Goal: Task Accomplishment & Management: Complete application form

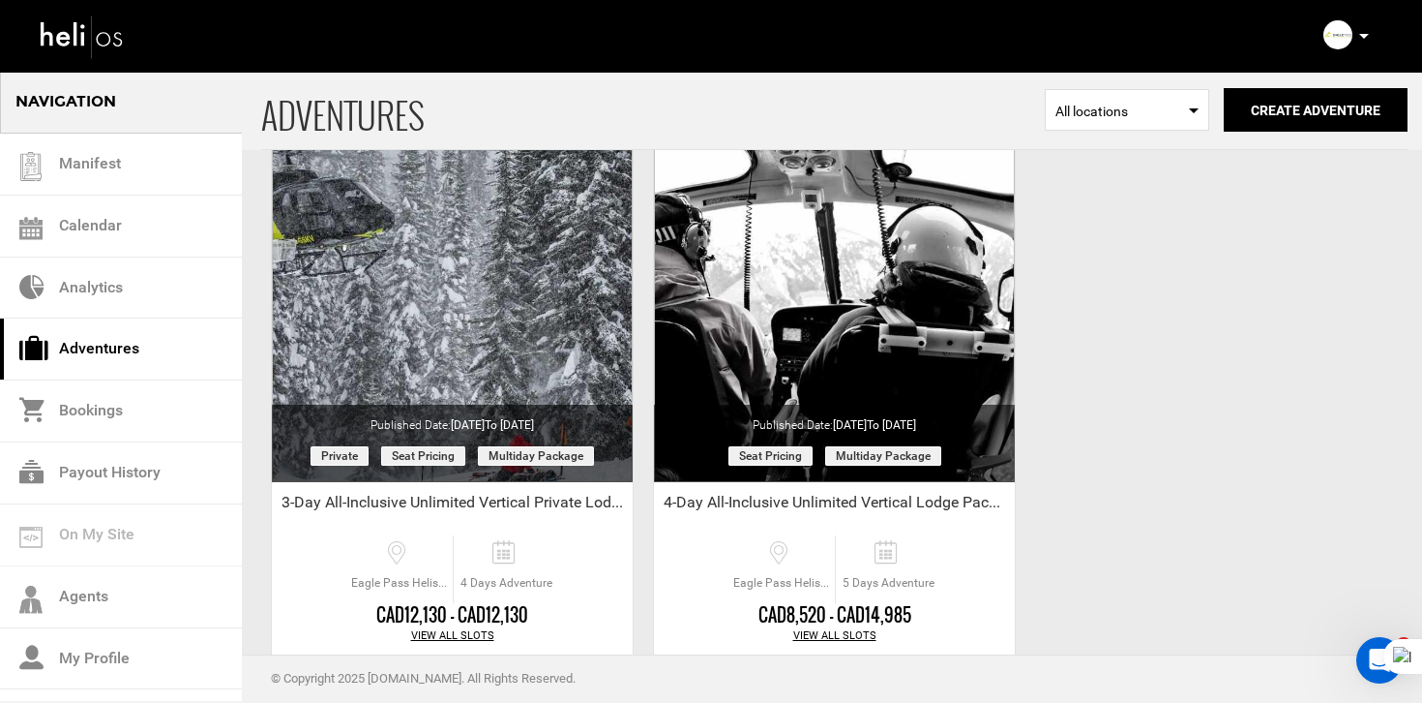
scroll to position [810, 0]
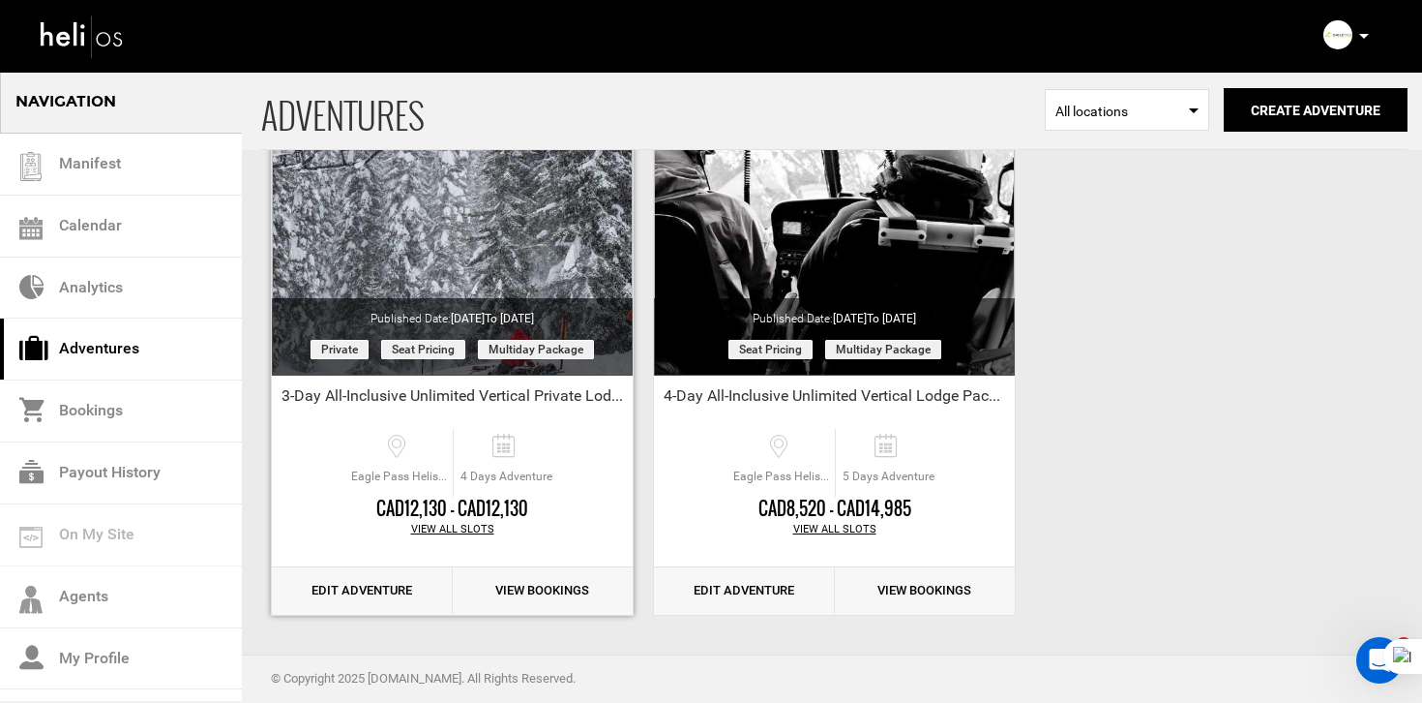
click at [390, 591] on link "Edit Adventure" at bounding box center [362, 590] width 181 height 47
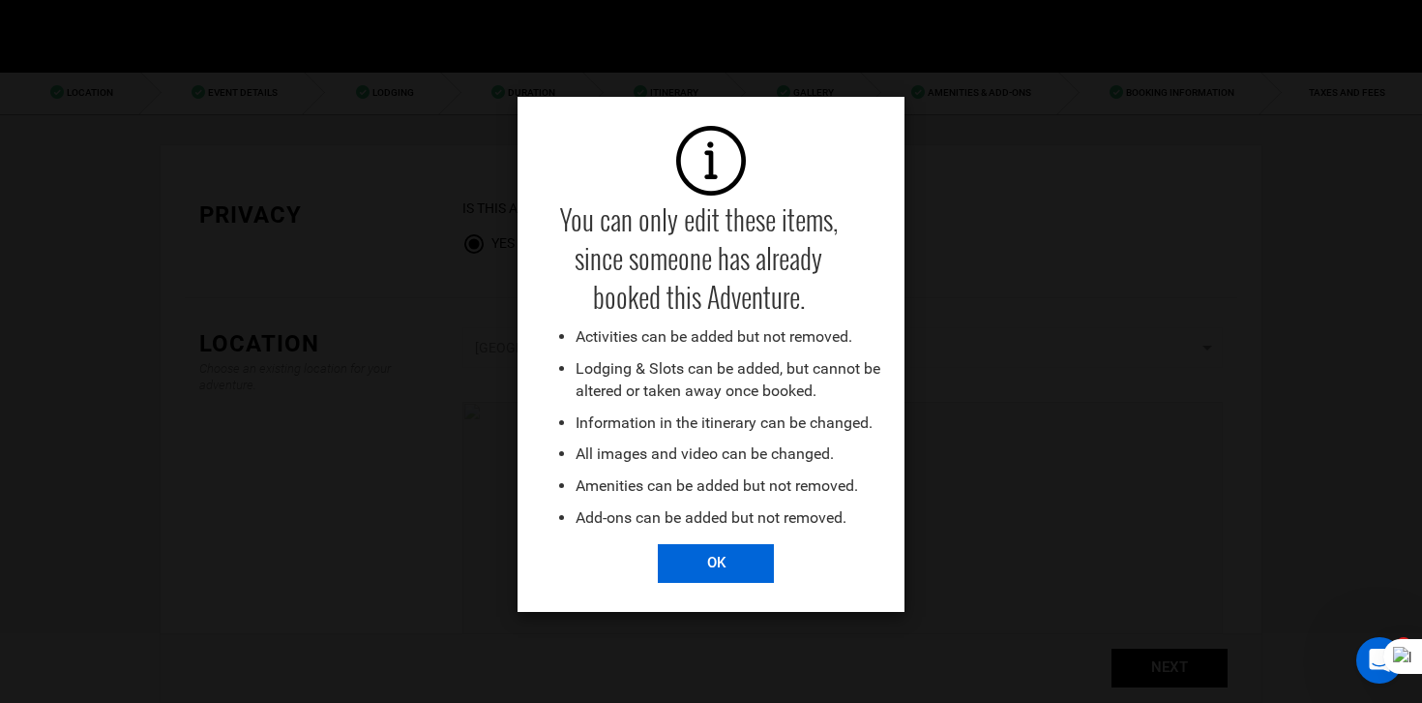
click at [723, 565] on input "OK" at bounding box center [716, 563] width 116 height 39
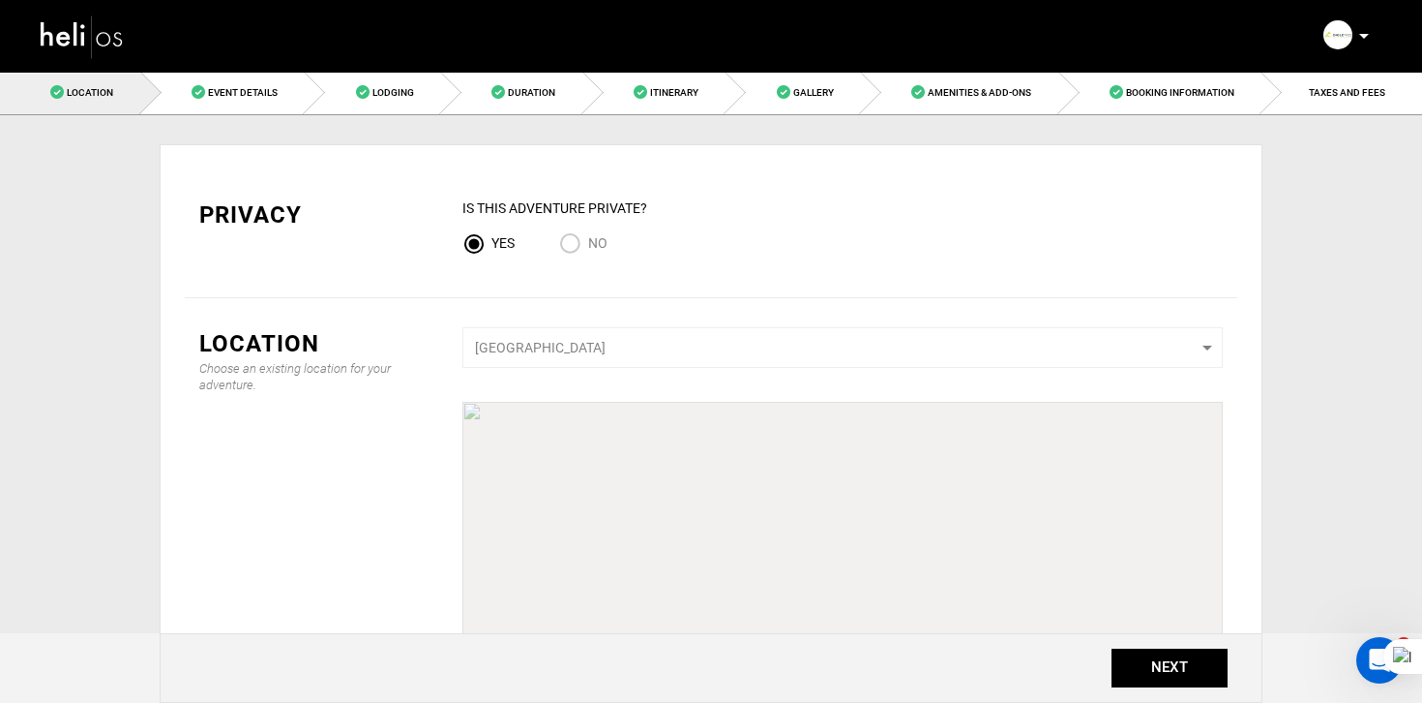
click at [561, 240] on input "No" at bounding box center [573, 245] width 29 height 26
radio input "true"
radio input "false"
click at [1159, 663] on button "NEXT" at bounding box center [1170, 667] width 116 height 39
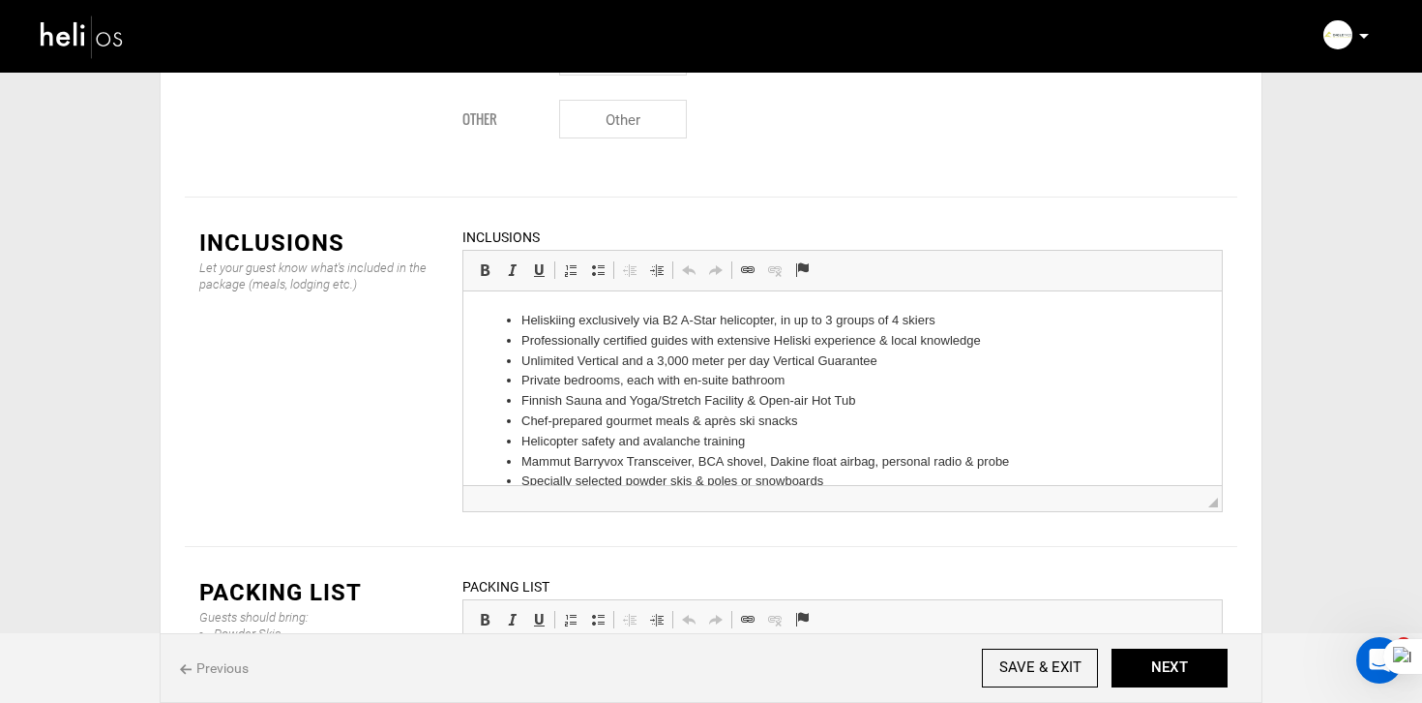
scroll to position [2744, 0]
click at [1159, 692] on div "Previous SAVE & EXIT NEXT" at bounding box center [711, 668] width 1103 height 70
click at [1190, 660] on button "NEXT" at bounding box center [1170, 667] width 116 height 39
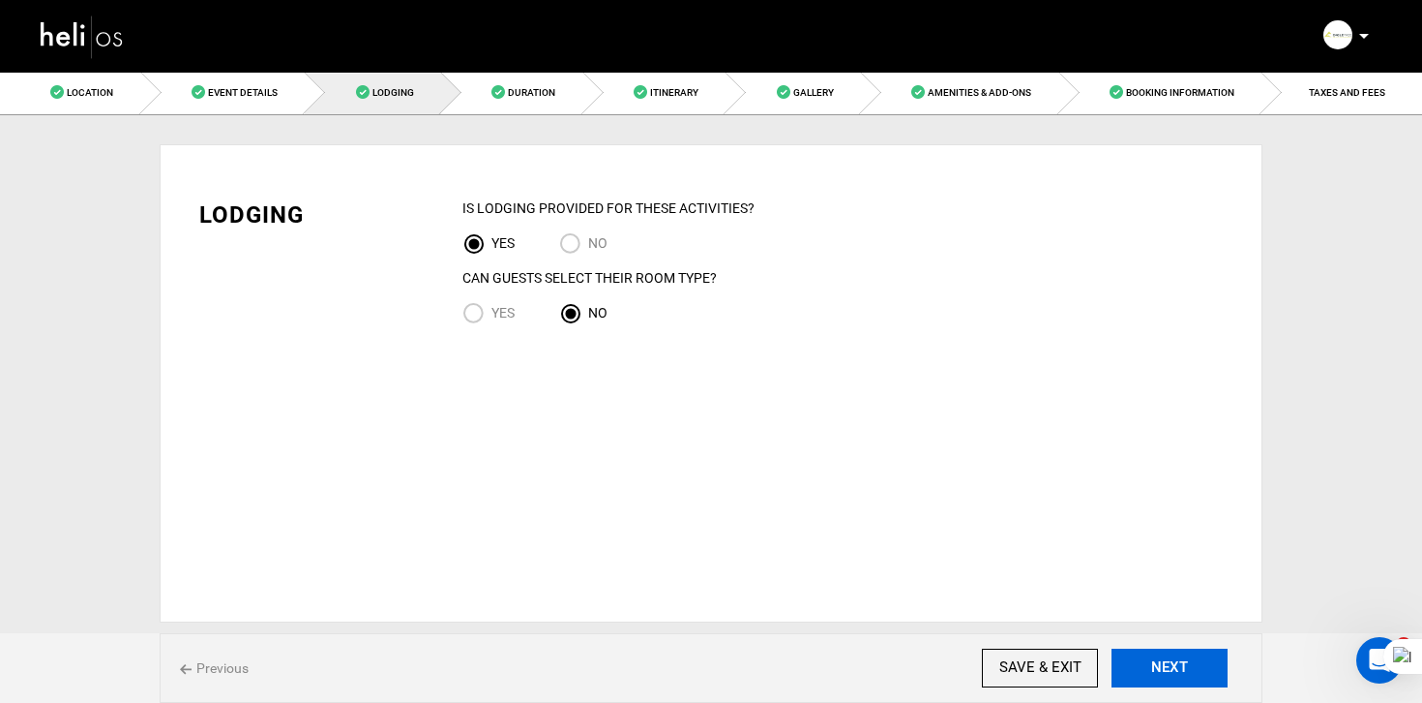
click at [1190, 660] on button "NEXT" at bounding box center [1170, 667] width 116 height 39
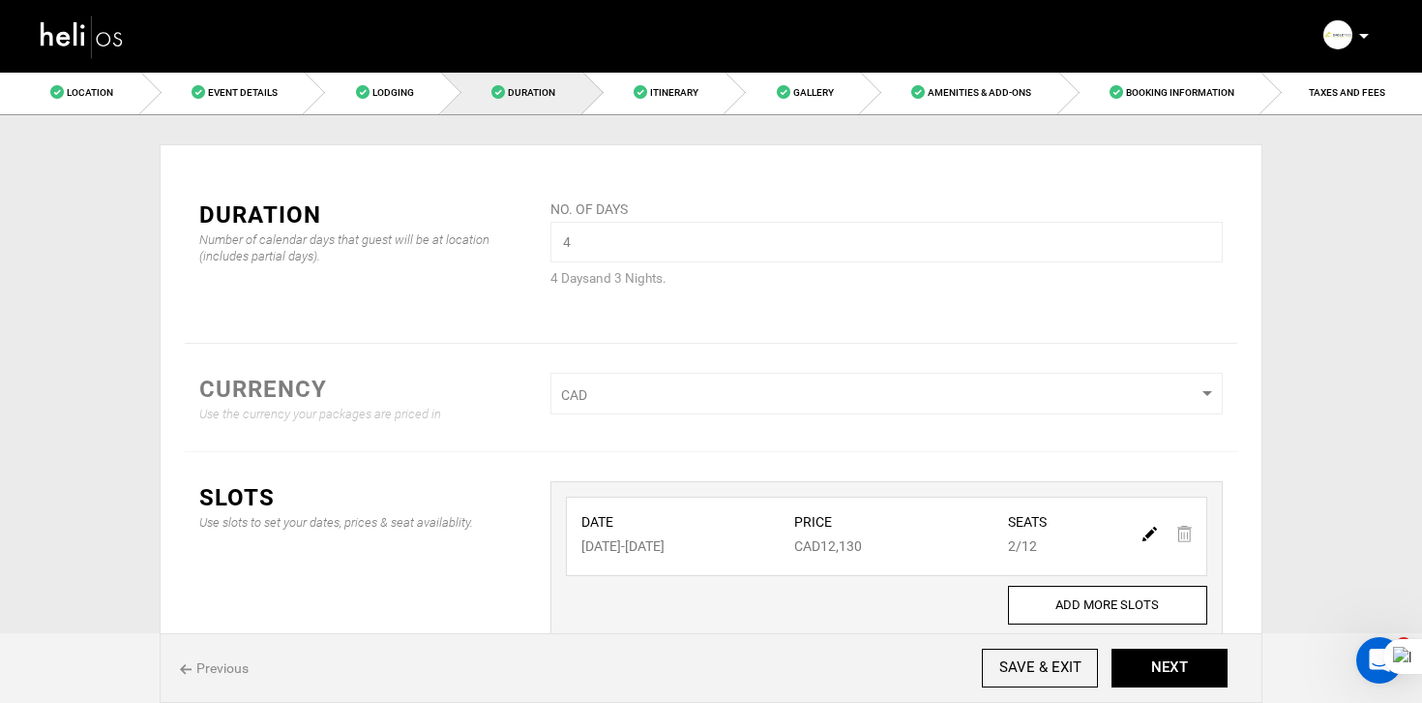
scroll to position [134, 0]
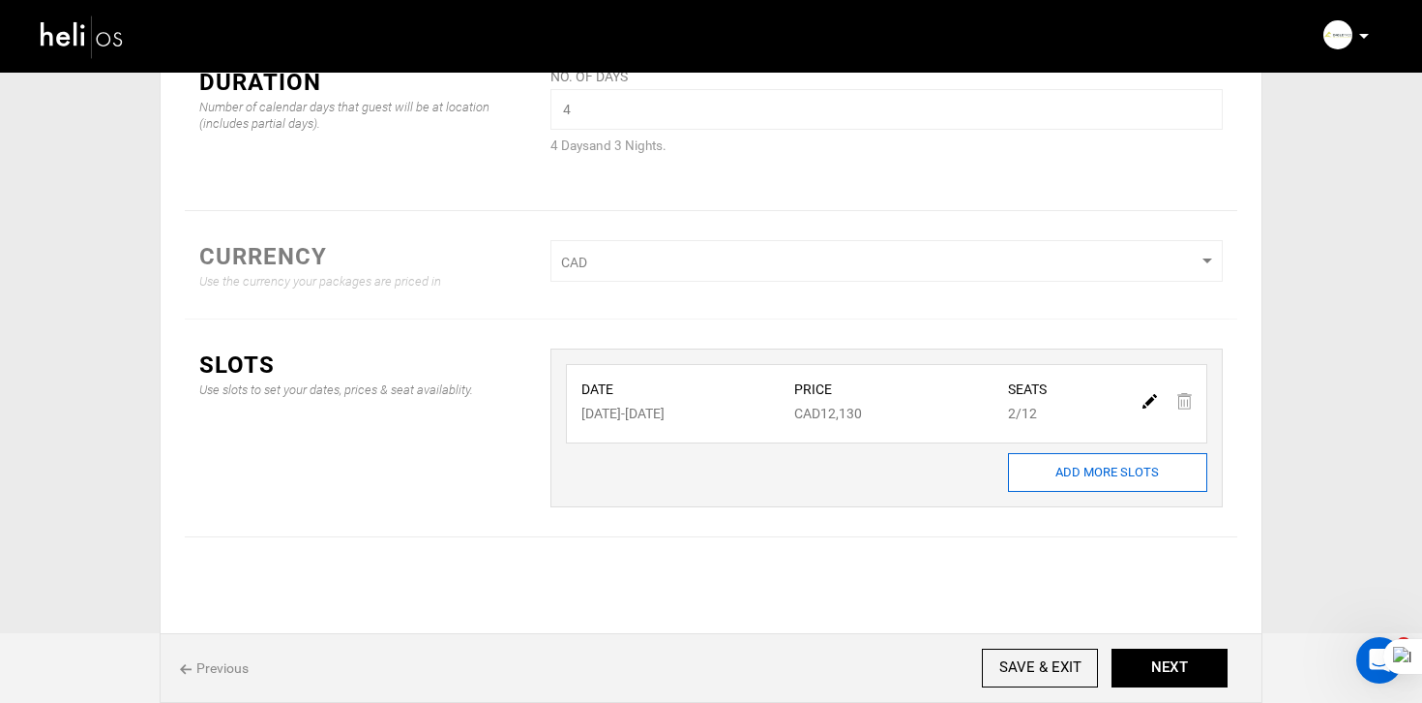
click at [1088, 471] on input "ADD MORE SLOTS" at bounding box center [1107, 472] width 199 height 39
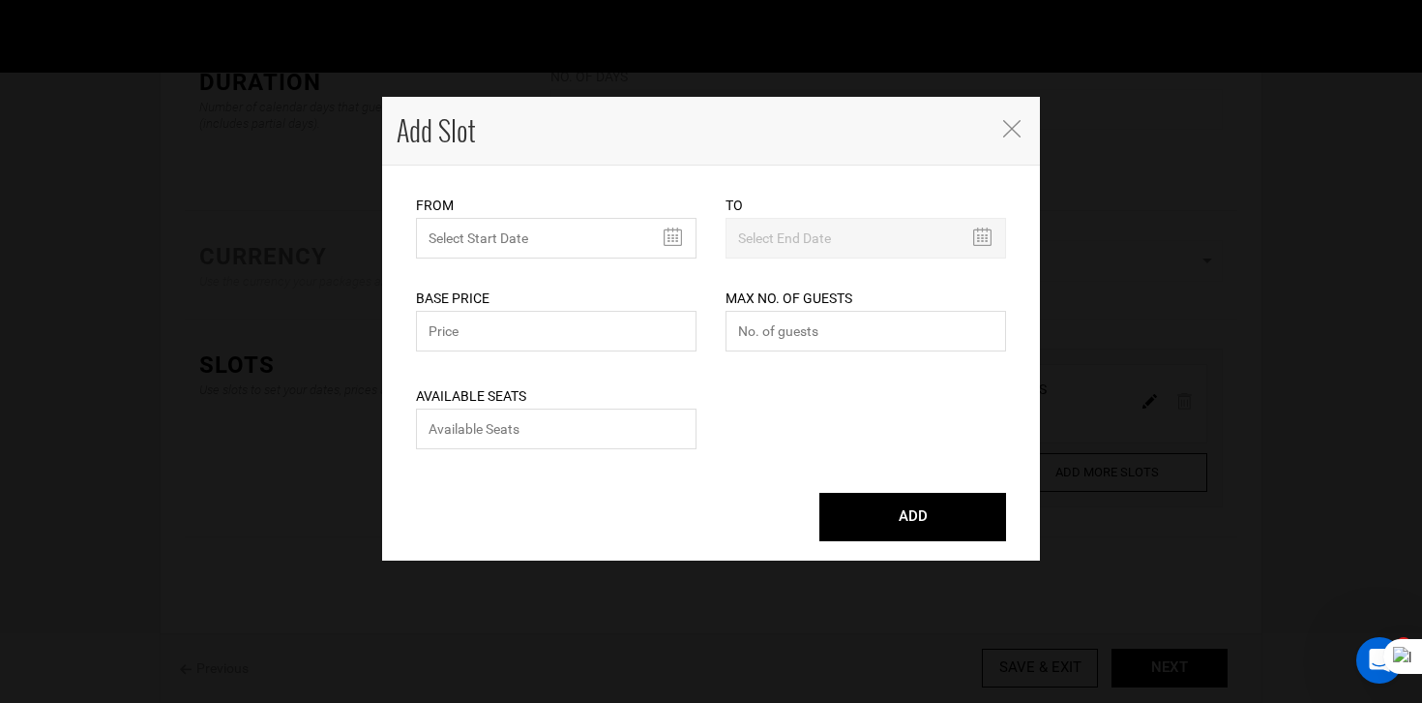
click at [486, 215] on div "From Please select start date. Start date already exists, please select differe…" at bounding box center [556, 227] width 281 height 64
click at [492, 234] on input "text" at bounding box center [556, 238] width 281 height 41
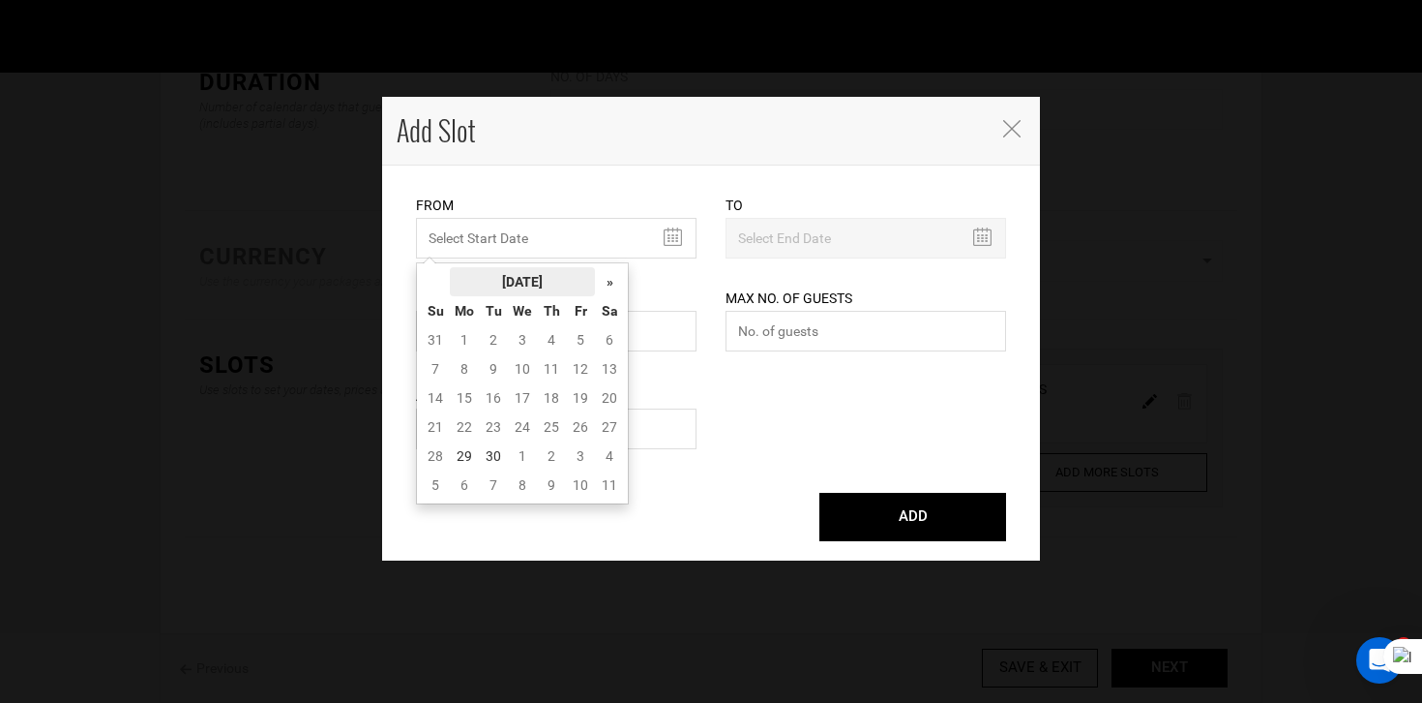
click at [517, 267] on th "[DATE]" at bounding box center [522, 281] width 145 height 29
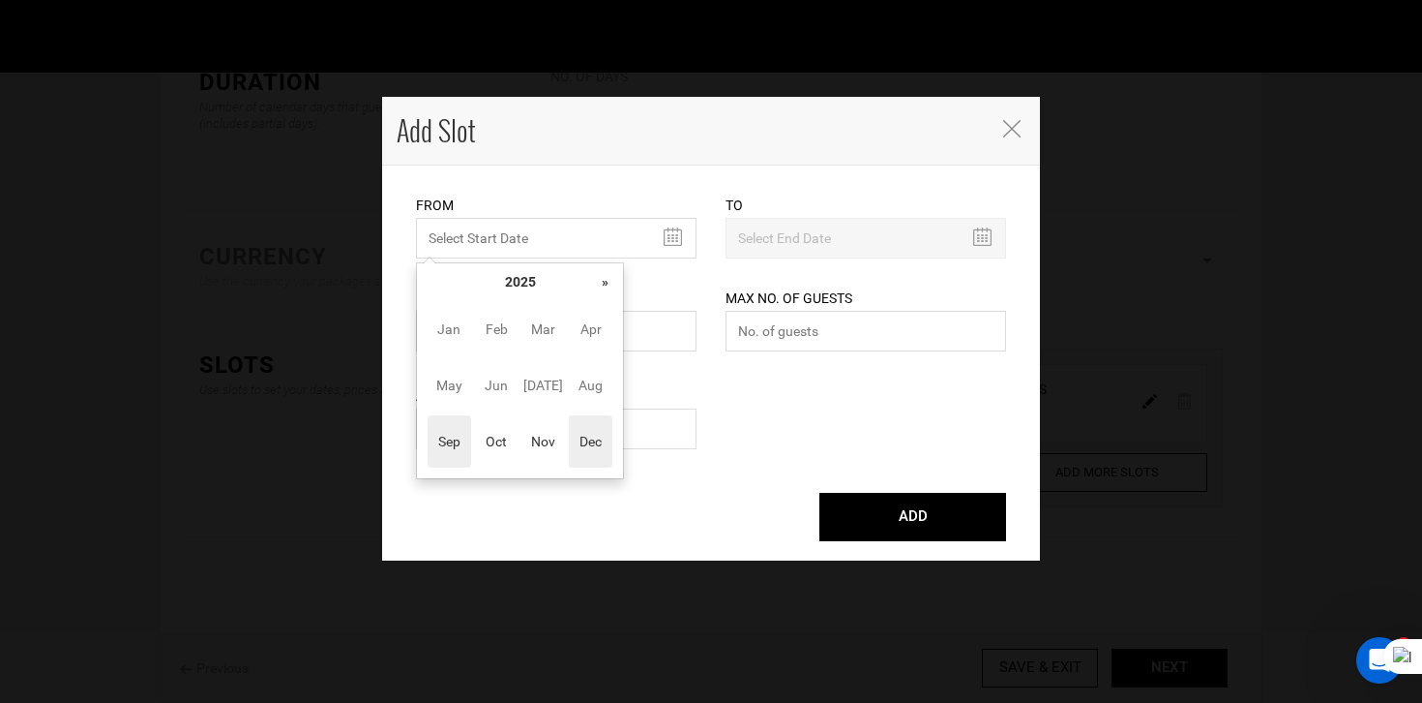
click at [581, 434] on span "Dec" at bounding box center [591, 441] width 44 height 52
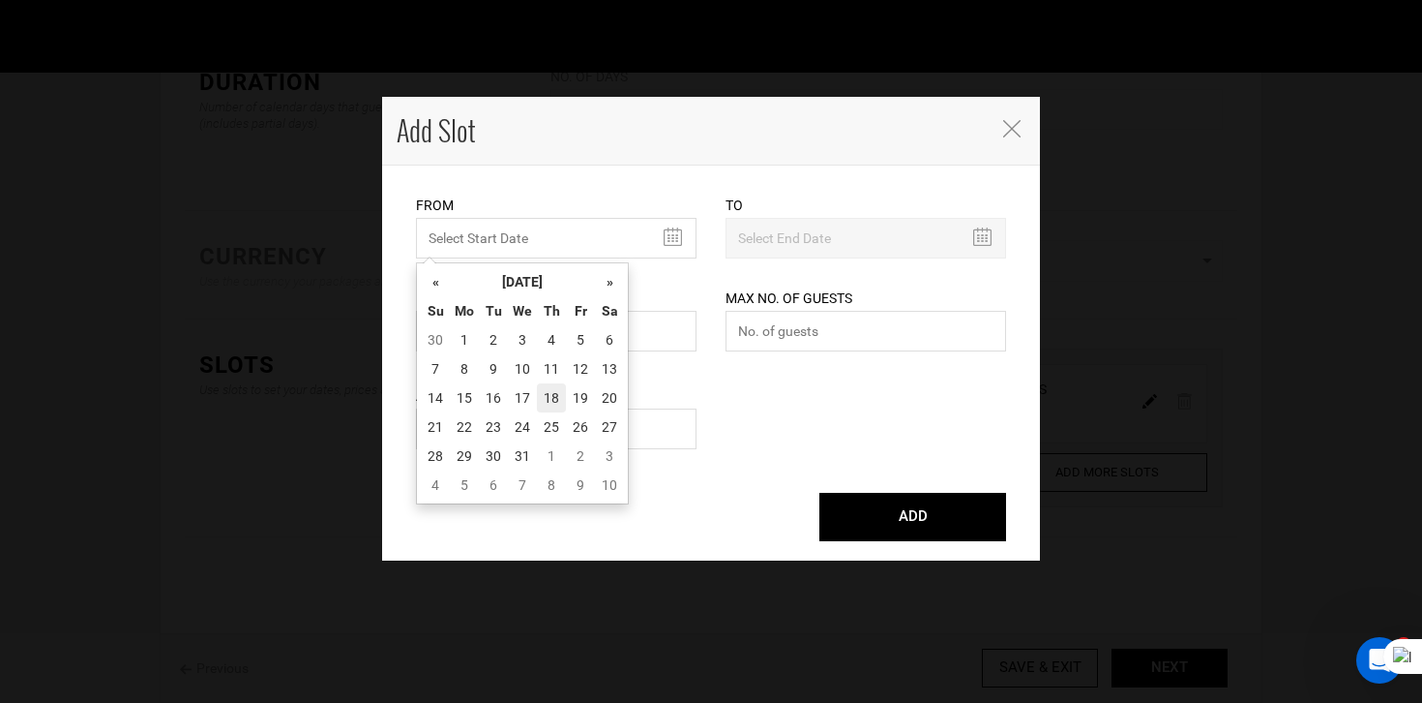
click at [556, 390] on td "18" at bounding box center [551, 397] width 29 height 29
type input "[DATE]"
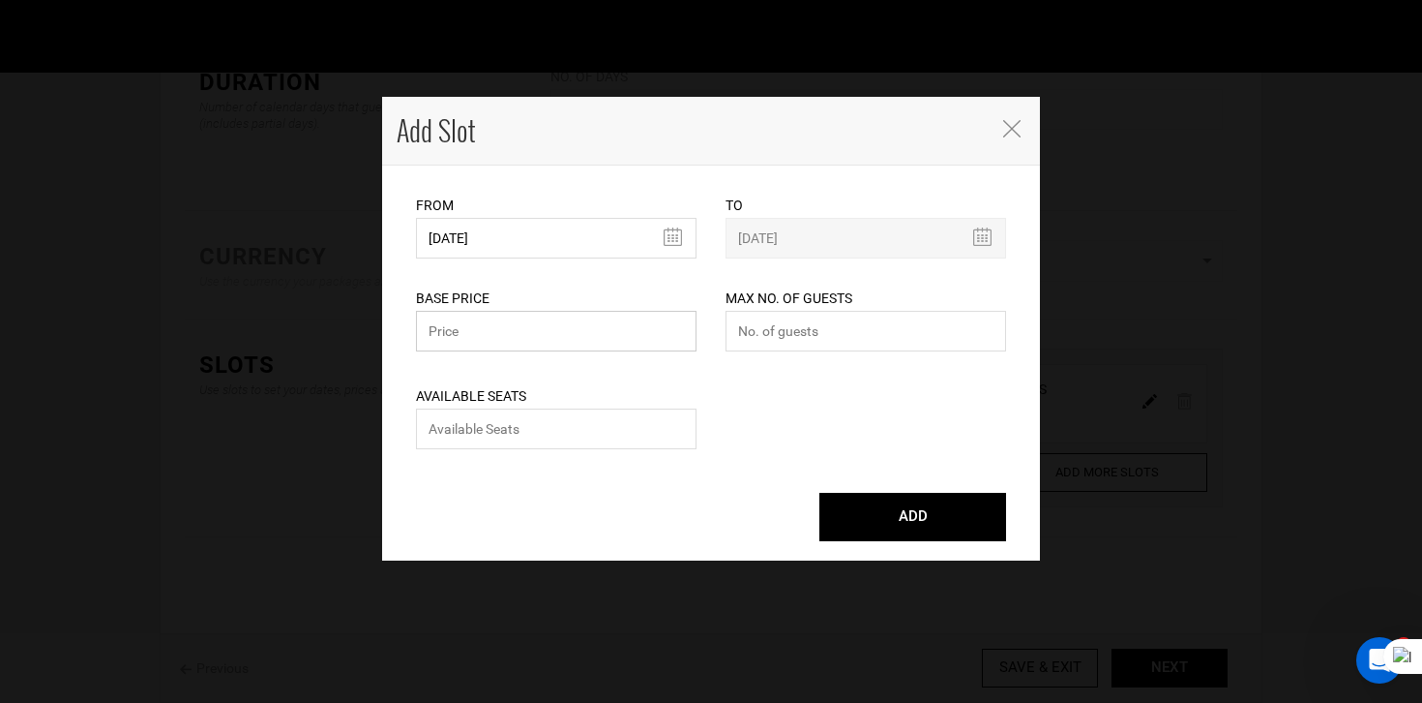
click at [462, 331] on input "text" at bounding box center [556, 331] width 281 height 41
type input "7170"
type input "0"
click at [820, 493] on button "ADD" at bounding box center [913, 517] width 187 height 48
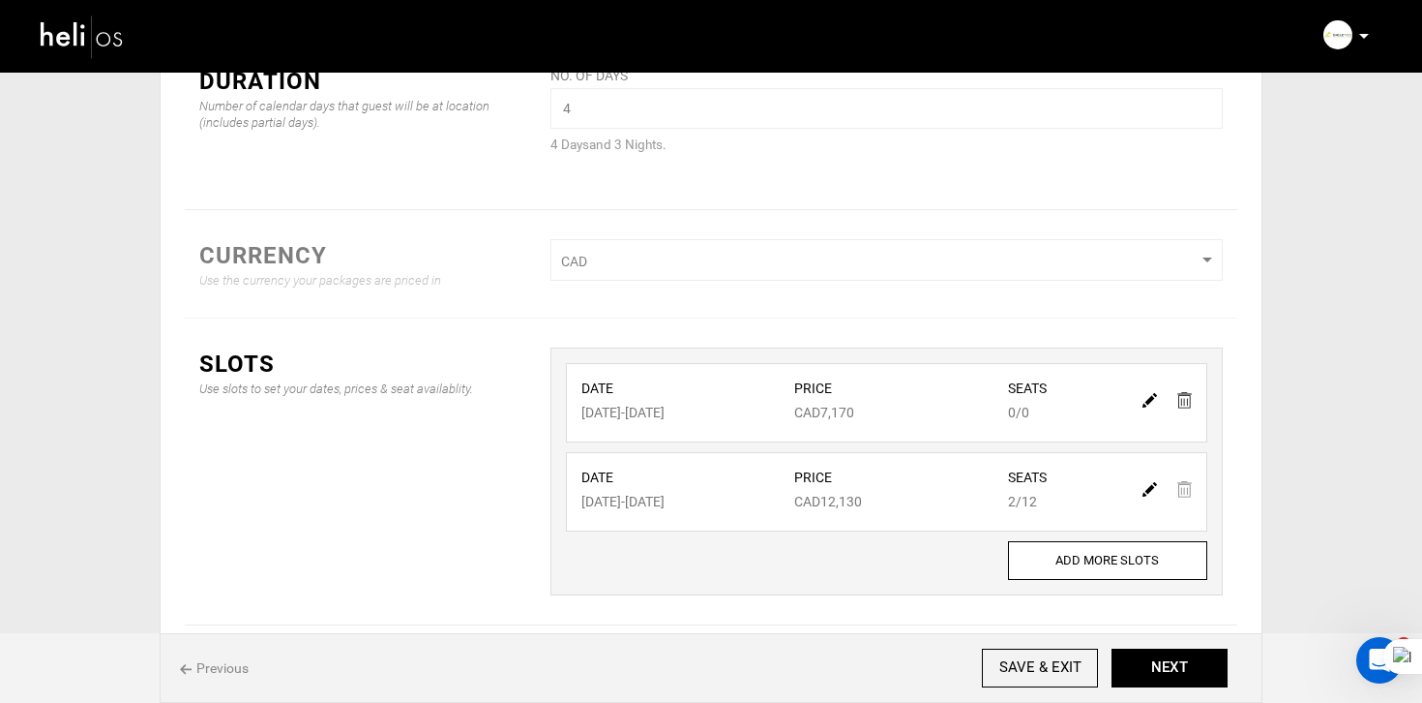
click at [1147, 402] on img at bounding box center [1150, 400] width 15 height 15
type input "[DATE]"
type input "7170"
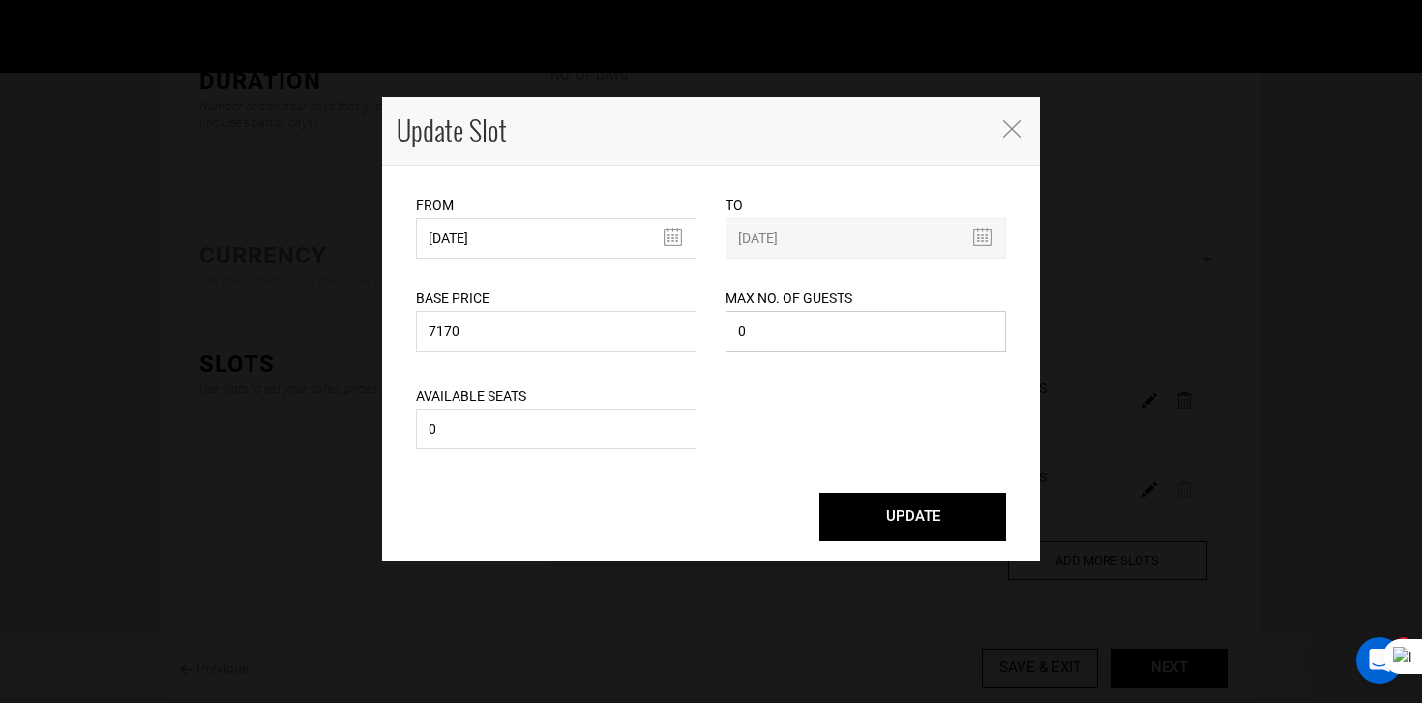
drag, startPoint x: 817, startPoint y: 345, endPoint x: 701, endPoint y: 326, distance: 117.7
click at [701, 326] on div "Base Price 7170 Please enter a valid total price. Max No. of Guests 0 Maximum n…" at bounding box center [711, 307] width 619 height 98
type input "12"
click at [972, 551] on div "UPDATE" at bounding box center [711, 516] width 619 height 87
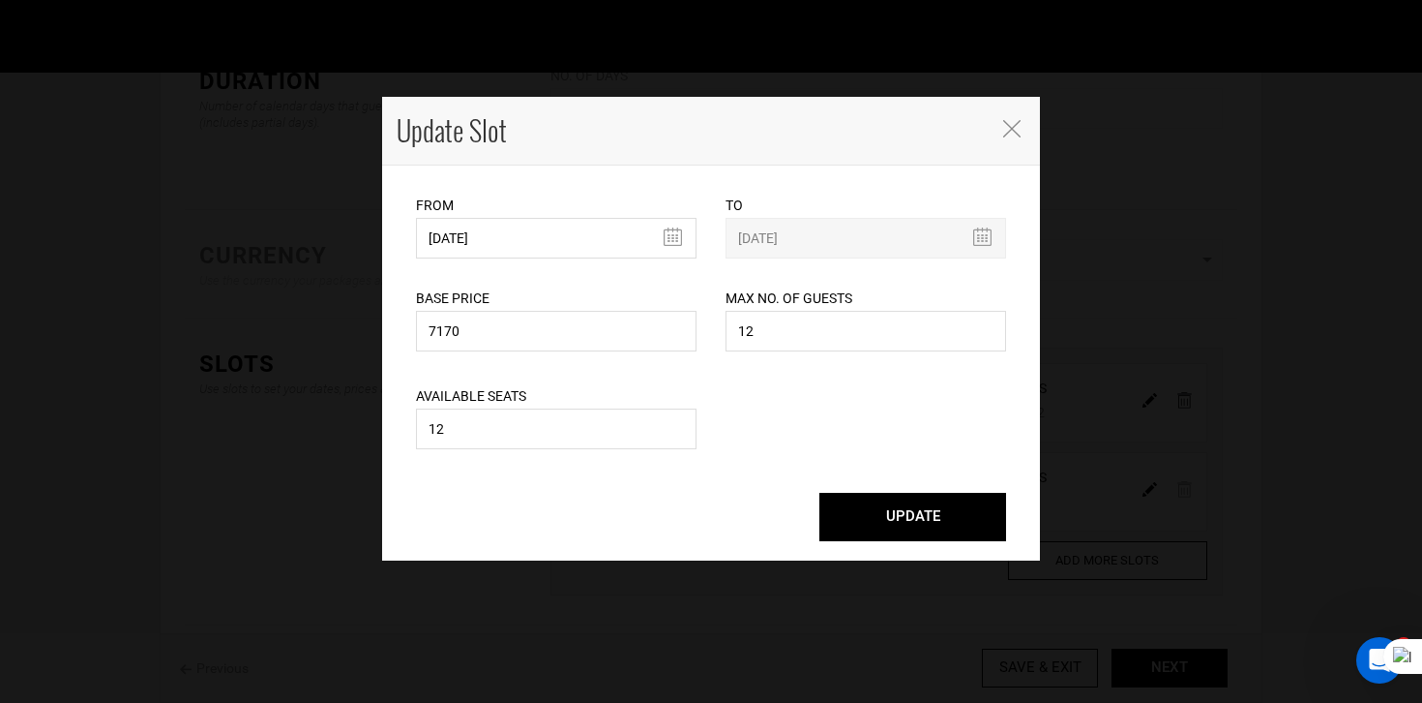
click at [972, 532] on button "UPDATE" at bounding box center [913, 517] width 187 height 48
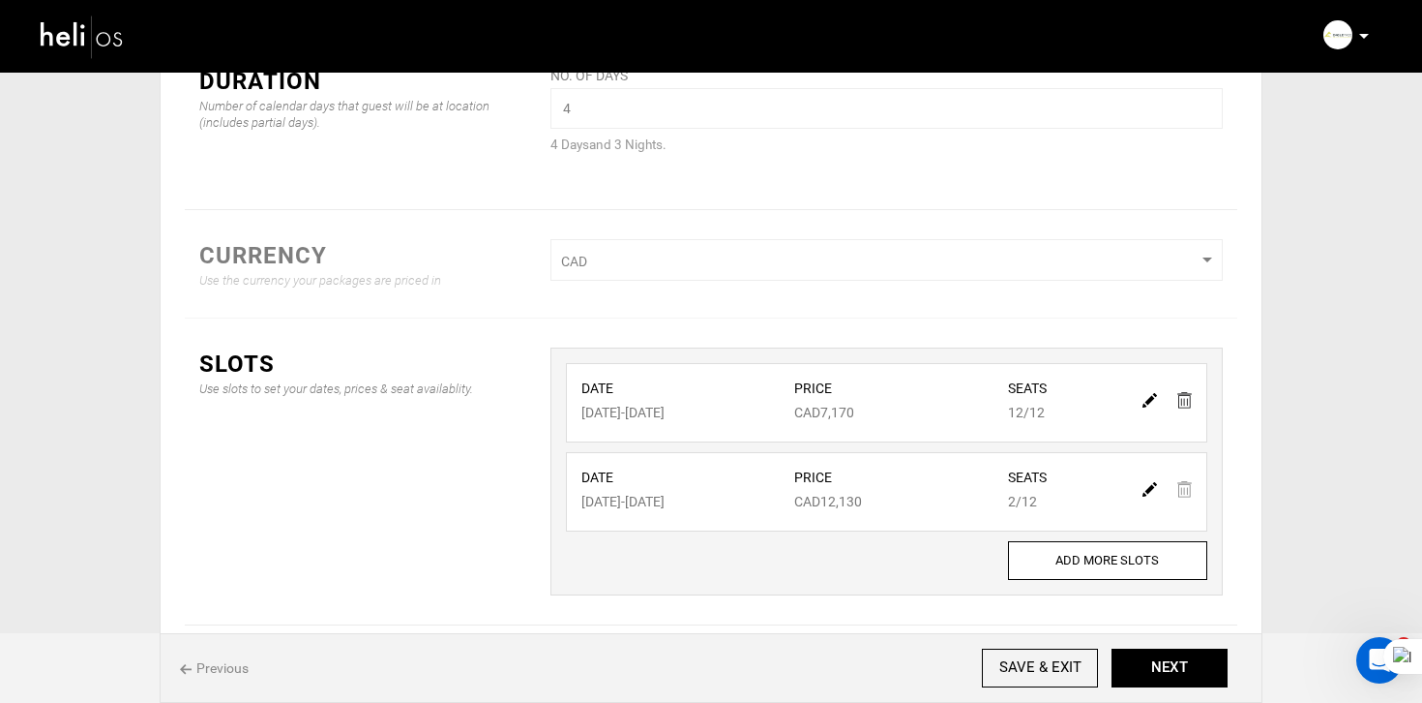
click at [1148, 488] on img at bounding box center [1150, 489] width 15 height 15
type input "[DATE]"
type input "12130"
type input "12"
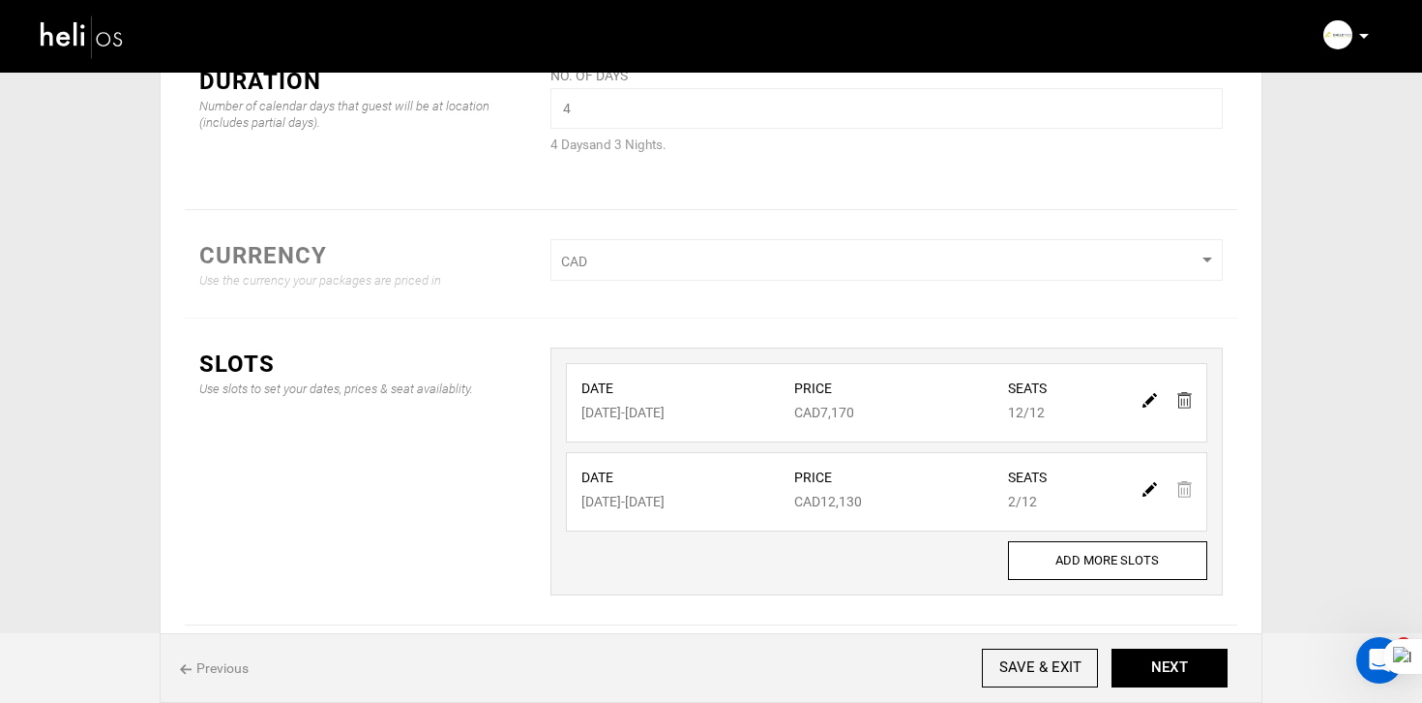
type input "2"
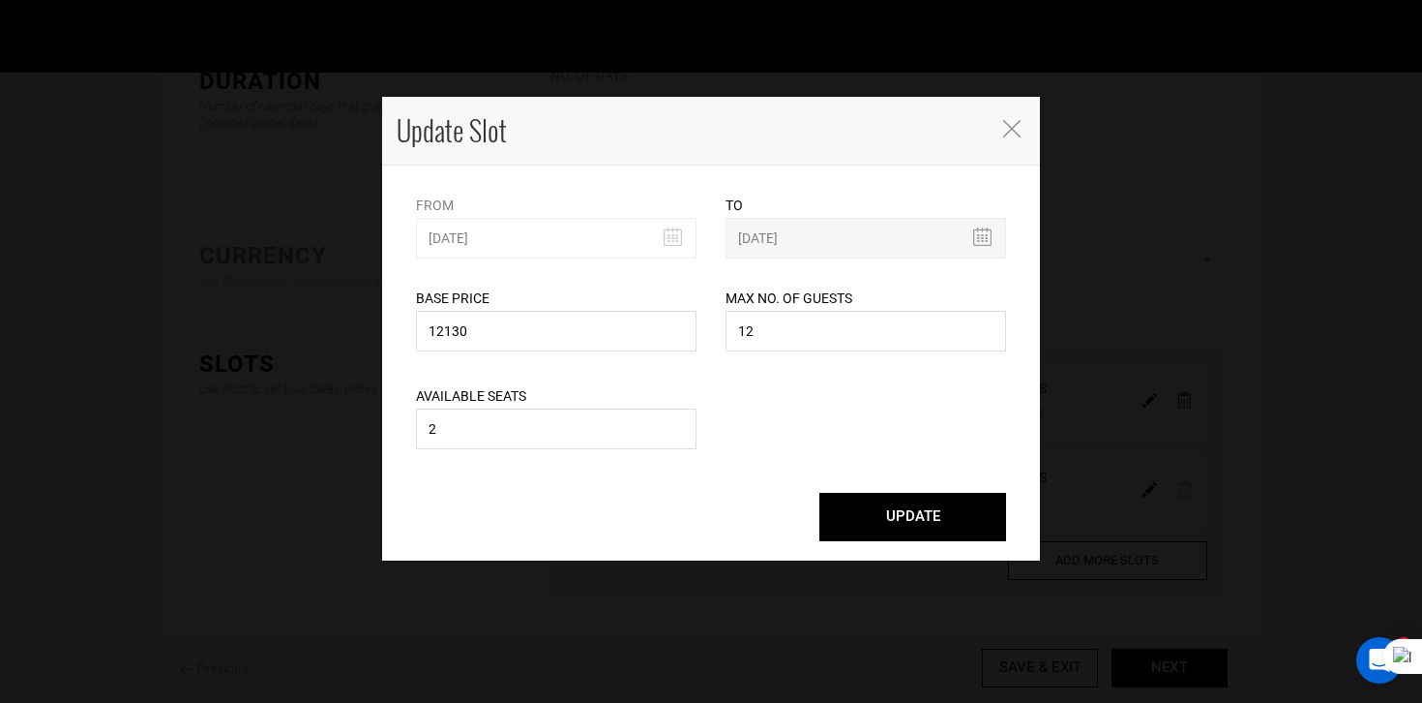
click at [485, 232] on div "From [DATE] Please select start date. Start date already exists, please select …" at bounding box center [556, 211] width 281 height 93
click at [523, 248] on div "From [DATE] Please select start date. Start date already exists, please select …" at bounding box center [556, 211] width 281 height 93
click at [548, 231] on div "From [DATE] Please select start date. Start date already exists, please select …" at bounding box center [556, 211] width 281 height 93
click at [1017, 135] on icon "Close" at bounding box center [1011, 128] width 17 height 17
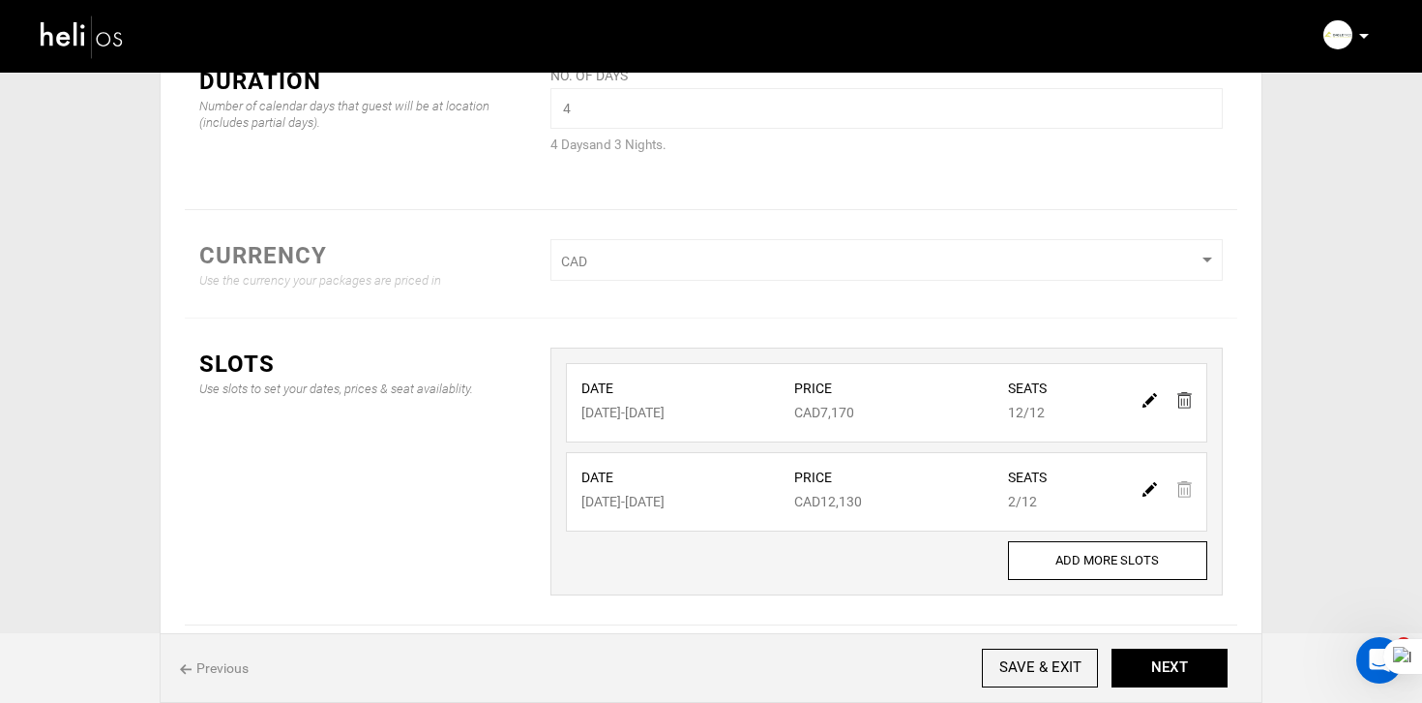
click at [1188, 493] on div at bounding box center [1167, 488] width 67 height 28
click at [1153, 493] on img at bounding box center [1150, 489] width 15 height 15
type input "[DATE]"
type input "12130"
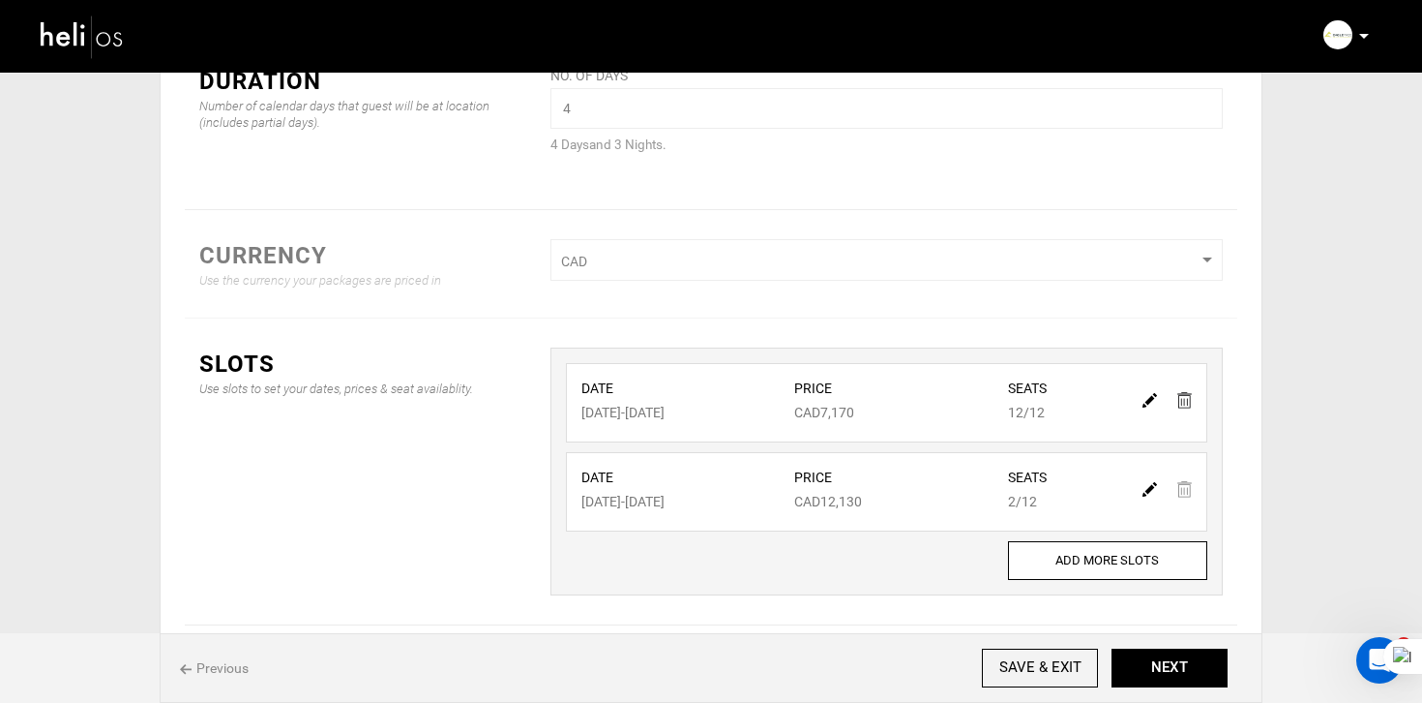
type input "12"
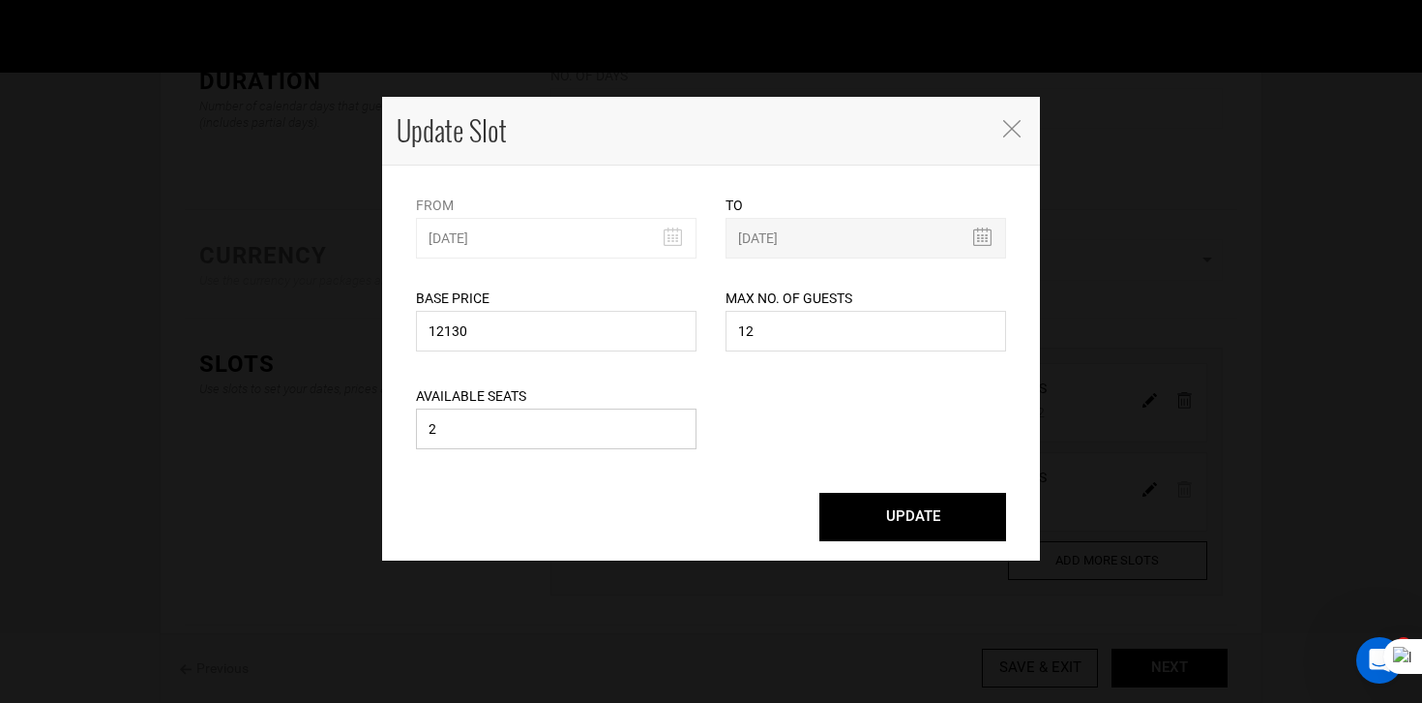
drag, startPoint x: 489, startPoint y: 434, endPoint x: 325, endPoint y: 434, distance: 163.5
click at [325, 434] on div "Update Slot From [DATE] Please select start date. Start date already exists, pl…" at bounding box center [711, 351] width 1422 height 703
type input "0"
click at [820, 493] on button "UPDATE" at bounding box center [913, 517] width 187 height 48
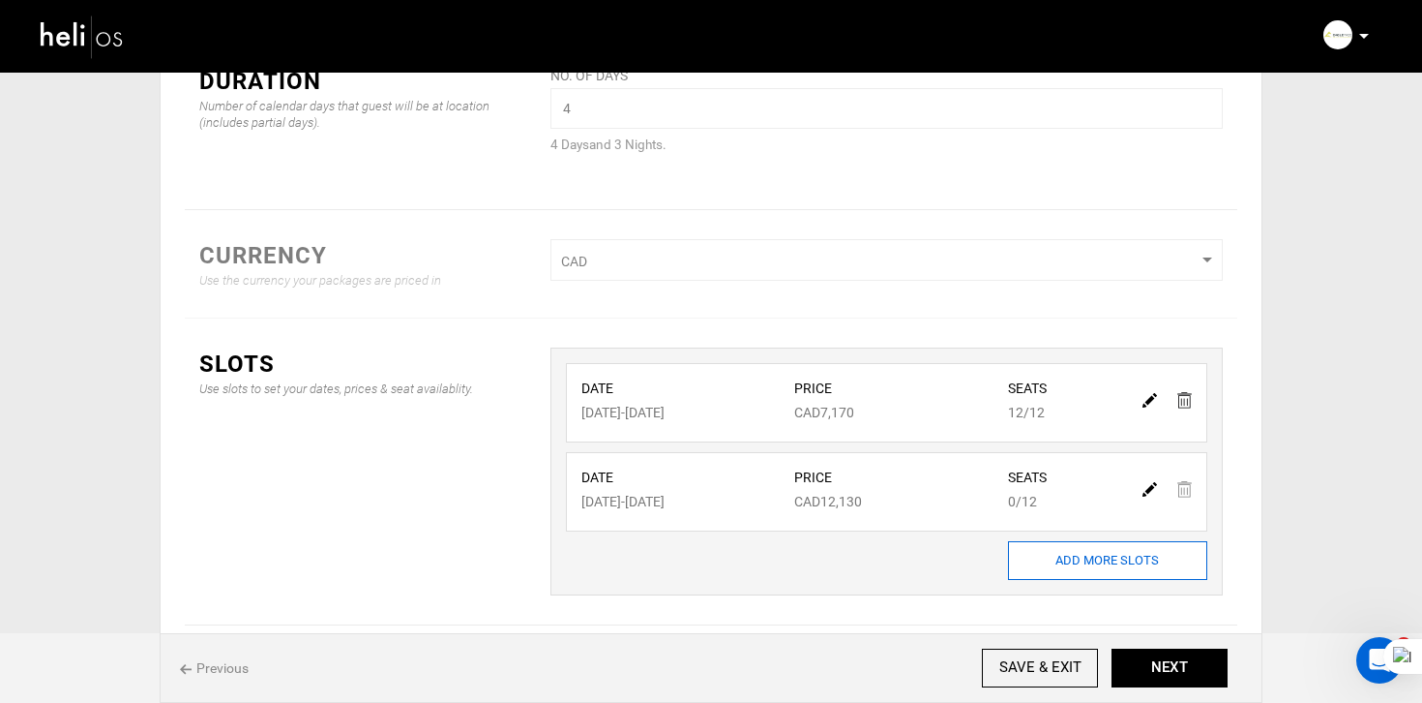
click at [1038, 577] on input "ADD MORE SLOTS" at bounding box center [1107, 560] width 199 height 39
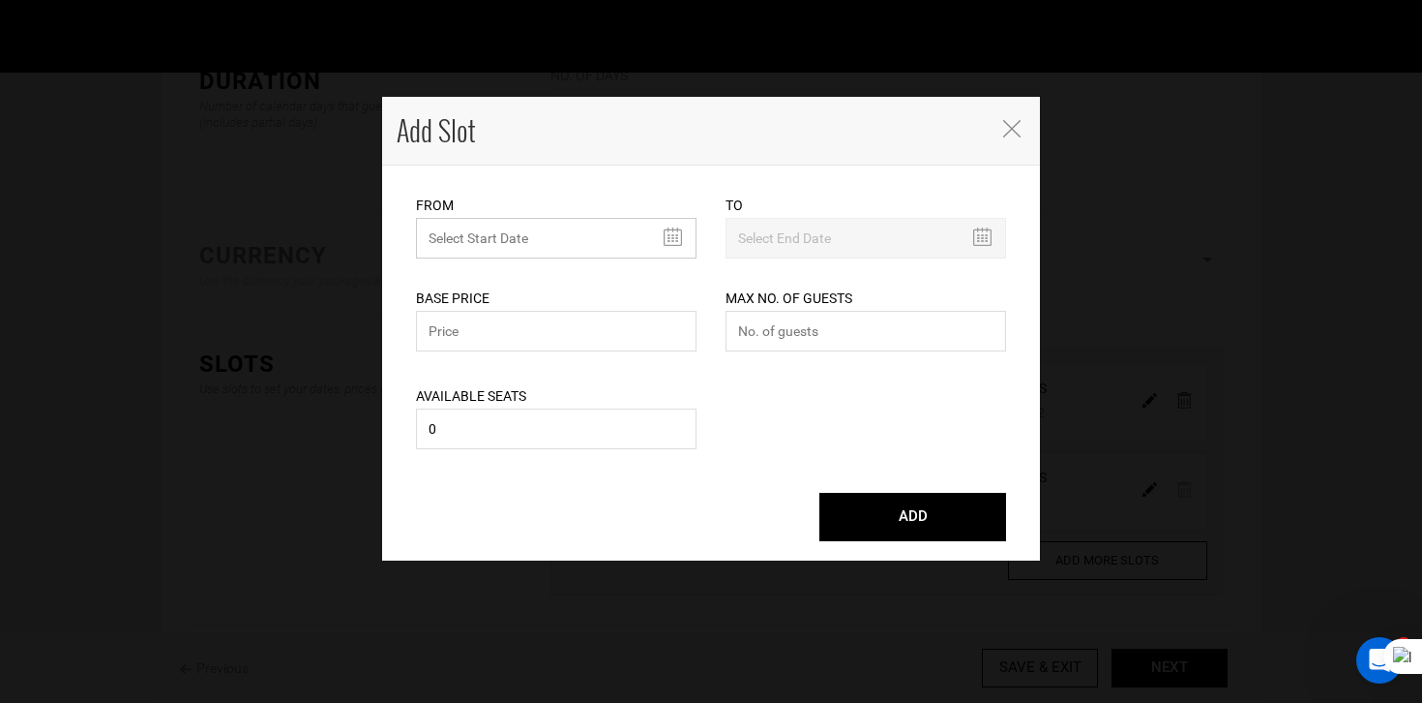
click at [508, 249] on input "text" at bounding box center [556, 238] width 281 height 41
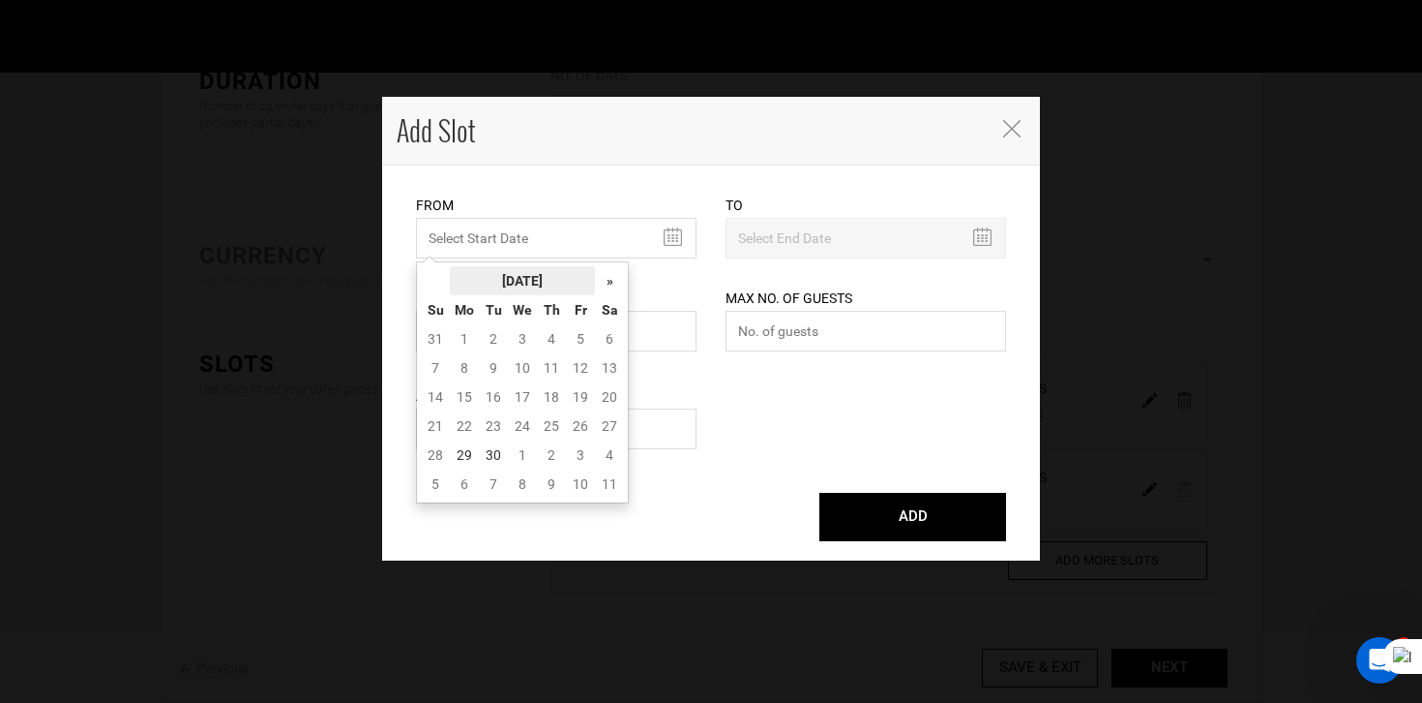
click at [520, 275] on th "[DATE]" at bounding box center [522, 280] width 145 height 29
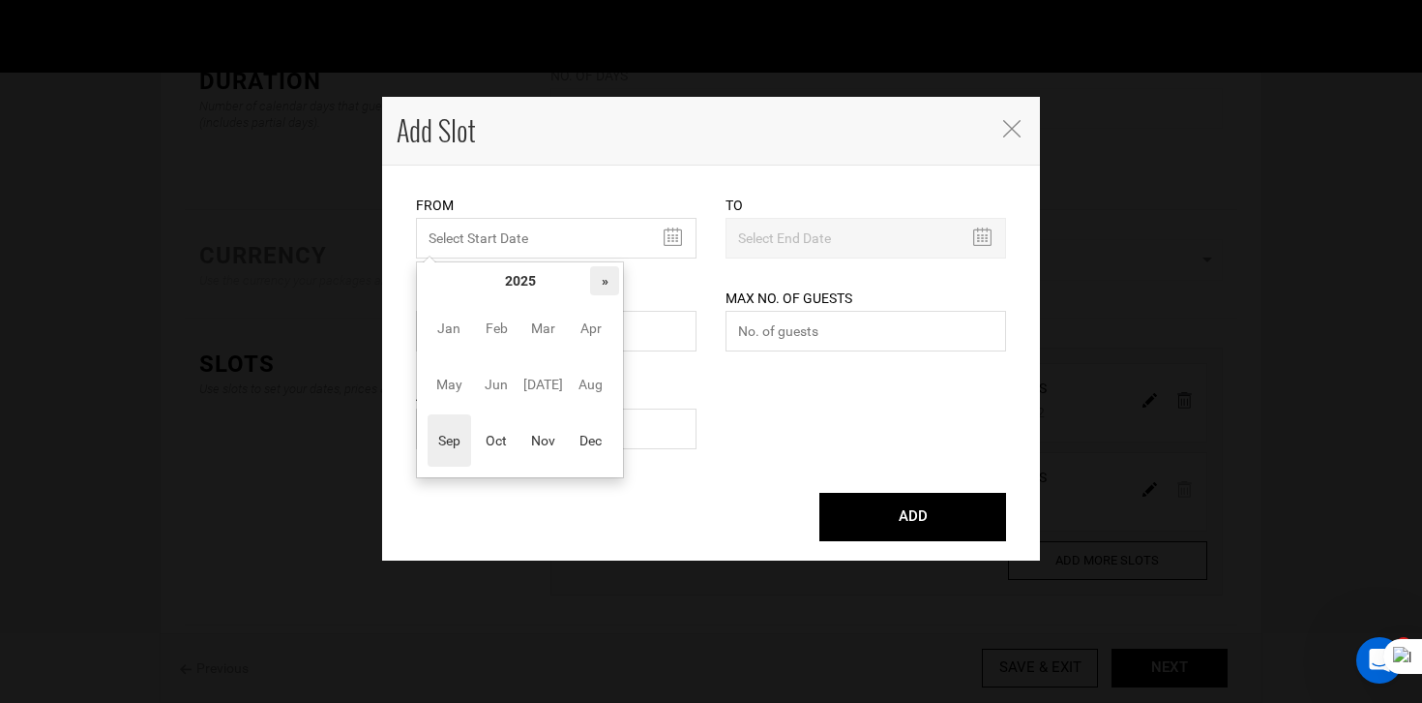
click at [600, 281] on th "»" at bounding box center [604, 280] width 29 height 29
click at [534, 339] on span "Mar" at bounding box center [544, 328] width 44 height 52
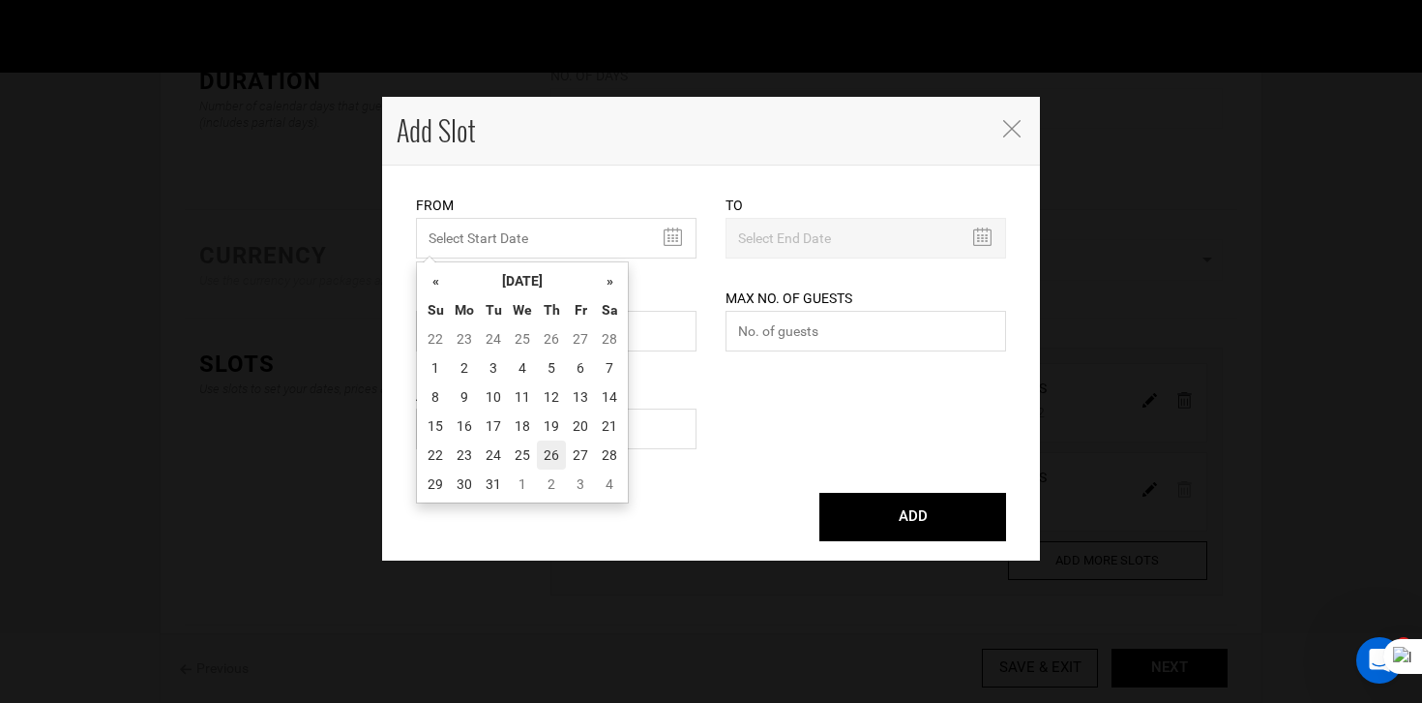
click at [553, 457] on td "26" at bounding box center [551, 454] width 29 height 29
type input "[DATE]"
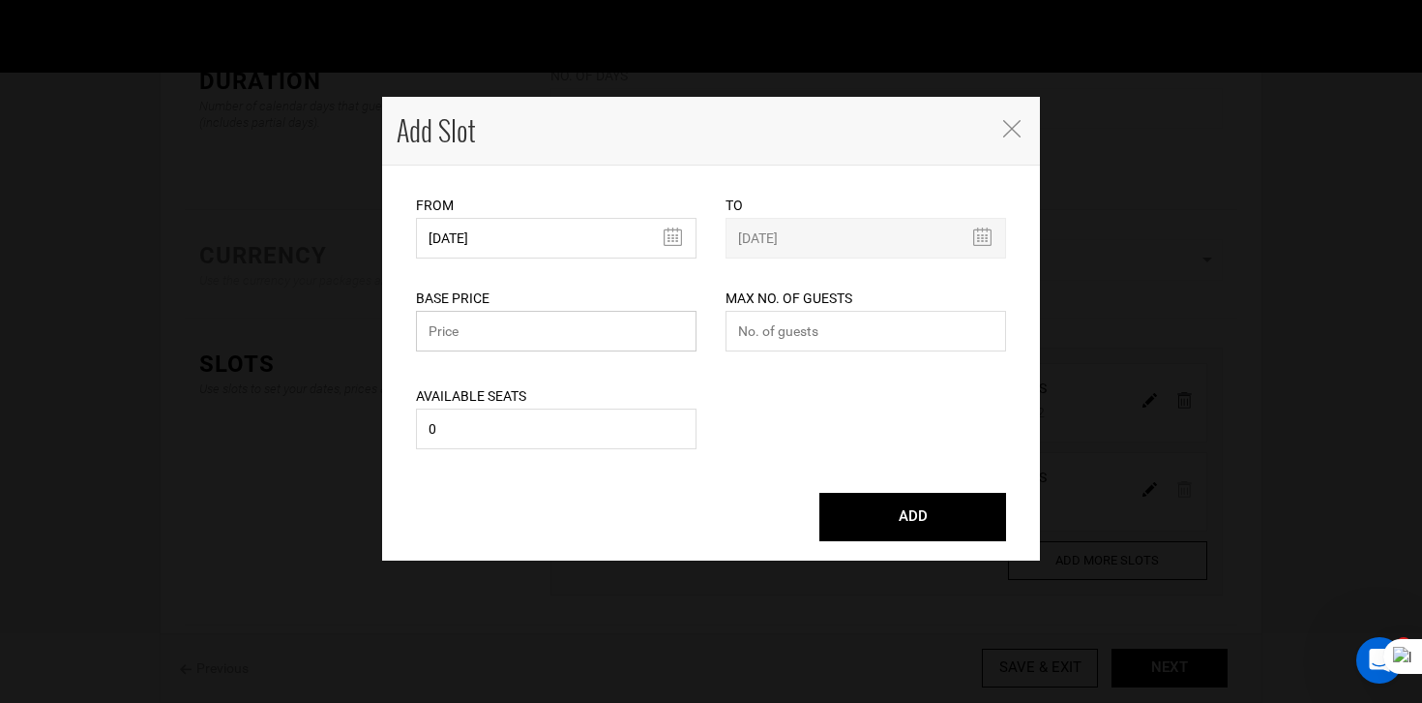
click at [505, 315] on input "text" at bounding box center [556, 331] width 281 height 41
type input "8520"
type input "0"
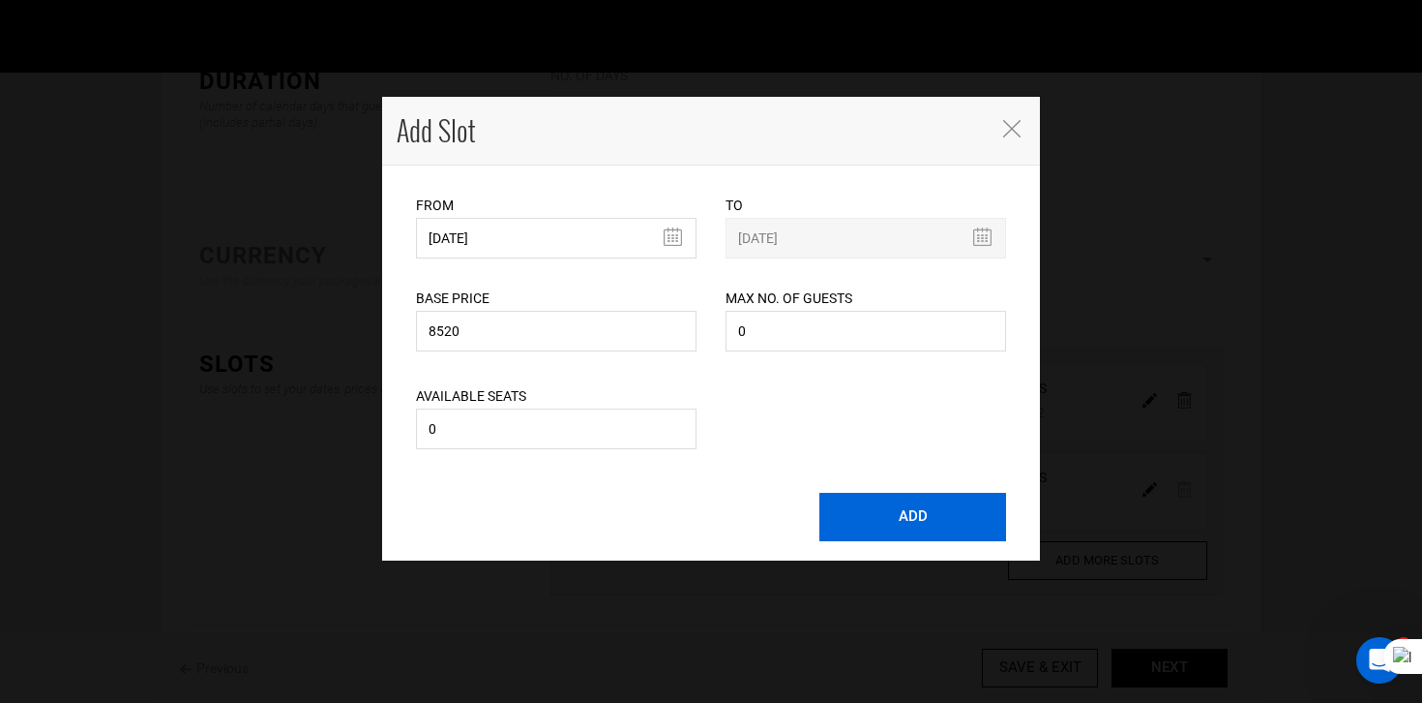
click at [894, 494] on button "ADD" at bounding box center [913, 517] width 187 height 48
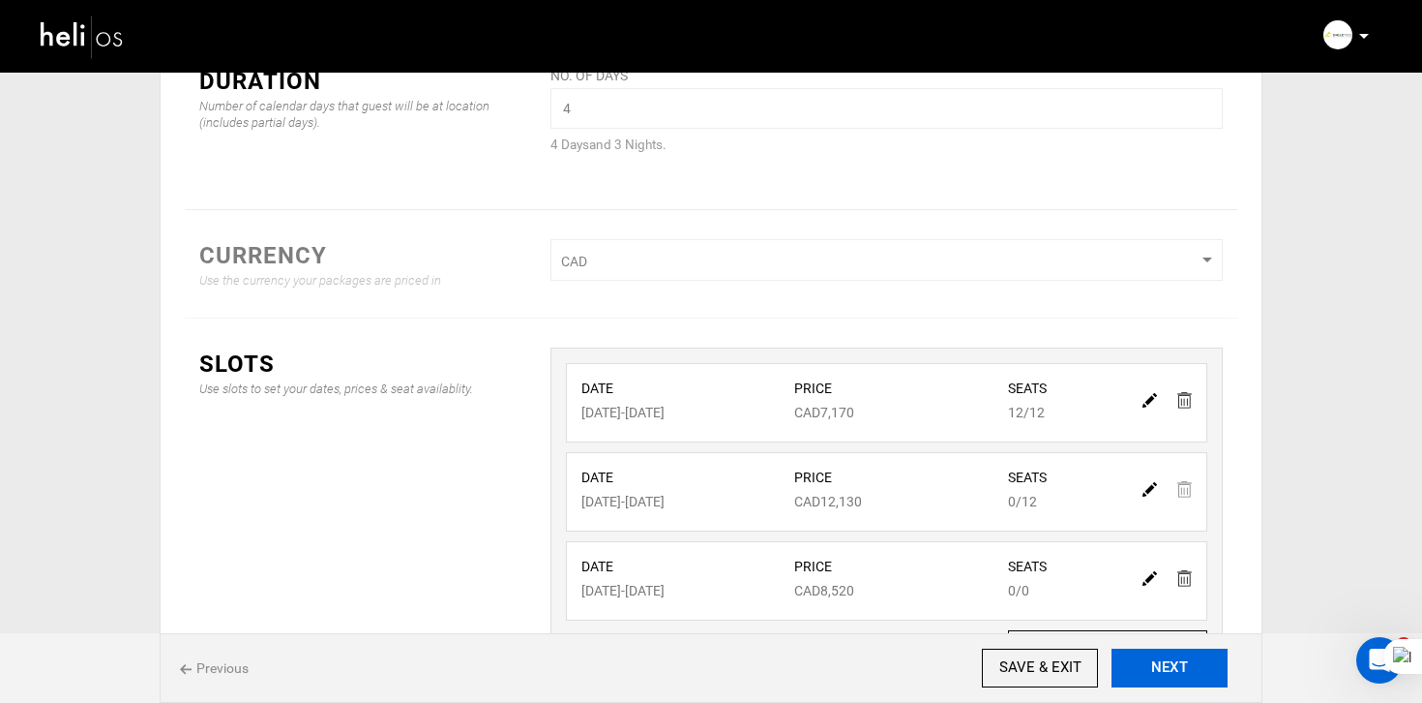
click at [1142, 665] on button "NEXT" at bounding box center [1170, 667] width 116 height 39
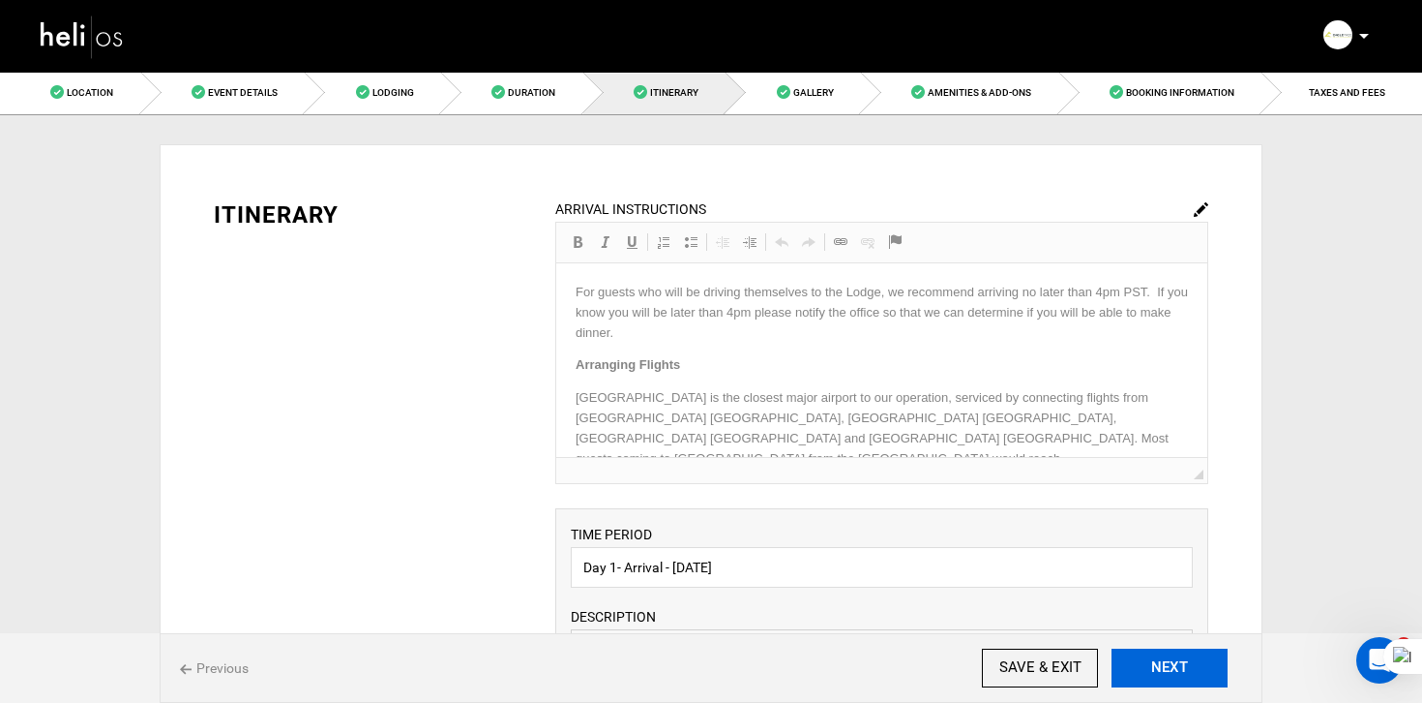
click at [1167, 673] on button "NEXT" at bounding box center [1170, 667] width 116 height 39
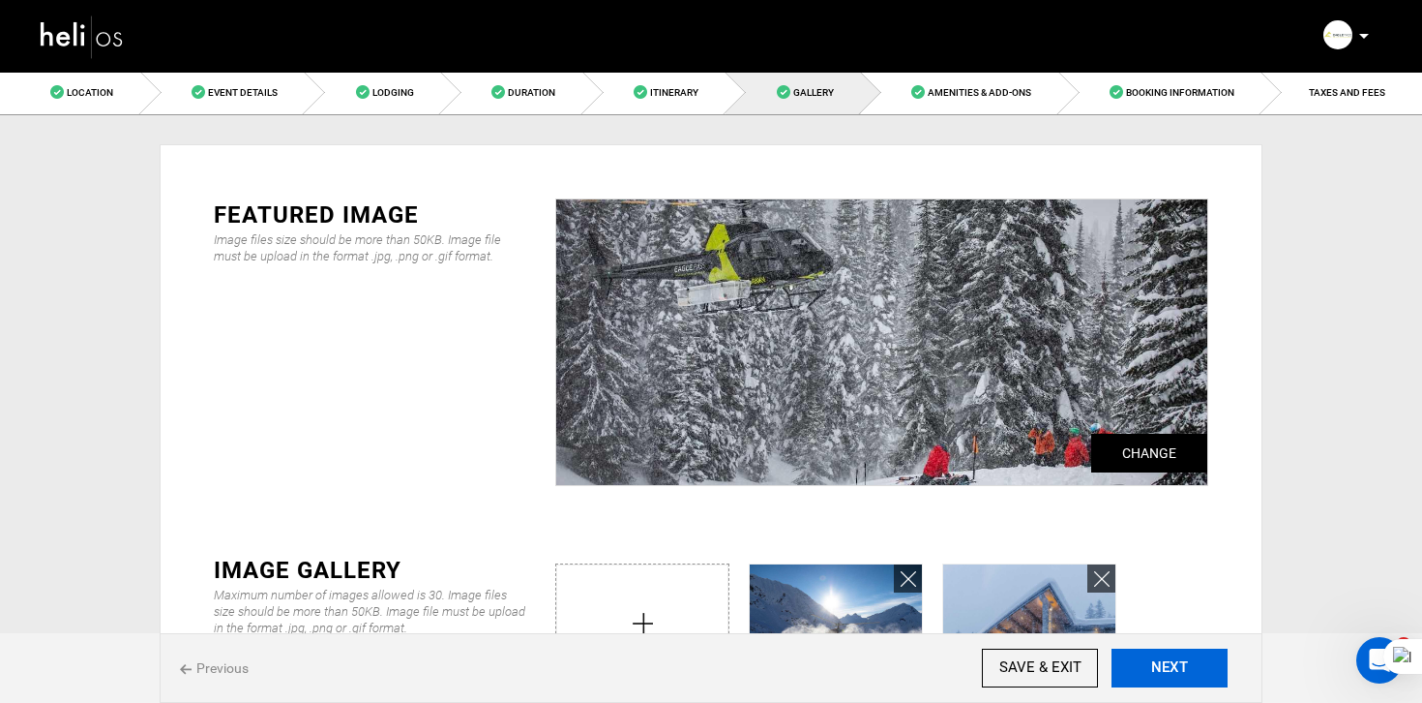
click at [1167, 673] on button "NEXT" at bounding box center [1170, 667] width 116 height 39
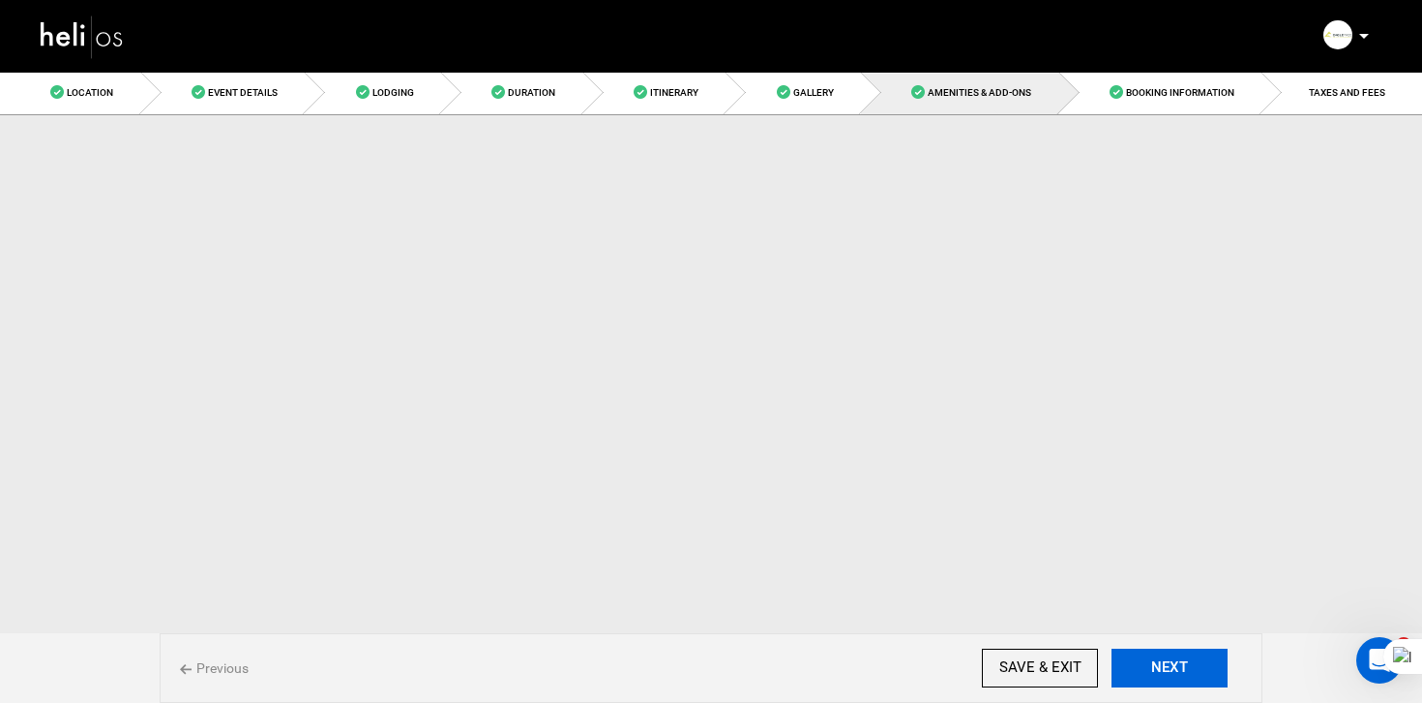
click at [1167, 673] on button "NEXT" at bounding box center [1170, 667] width 116 height 39
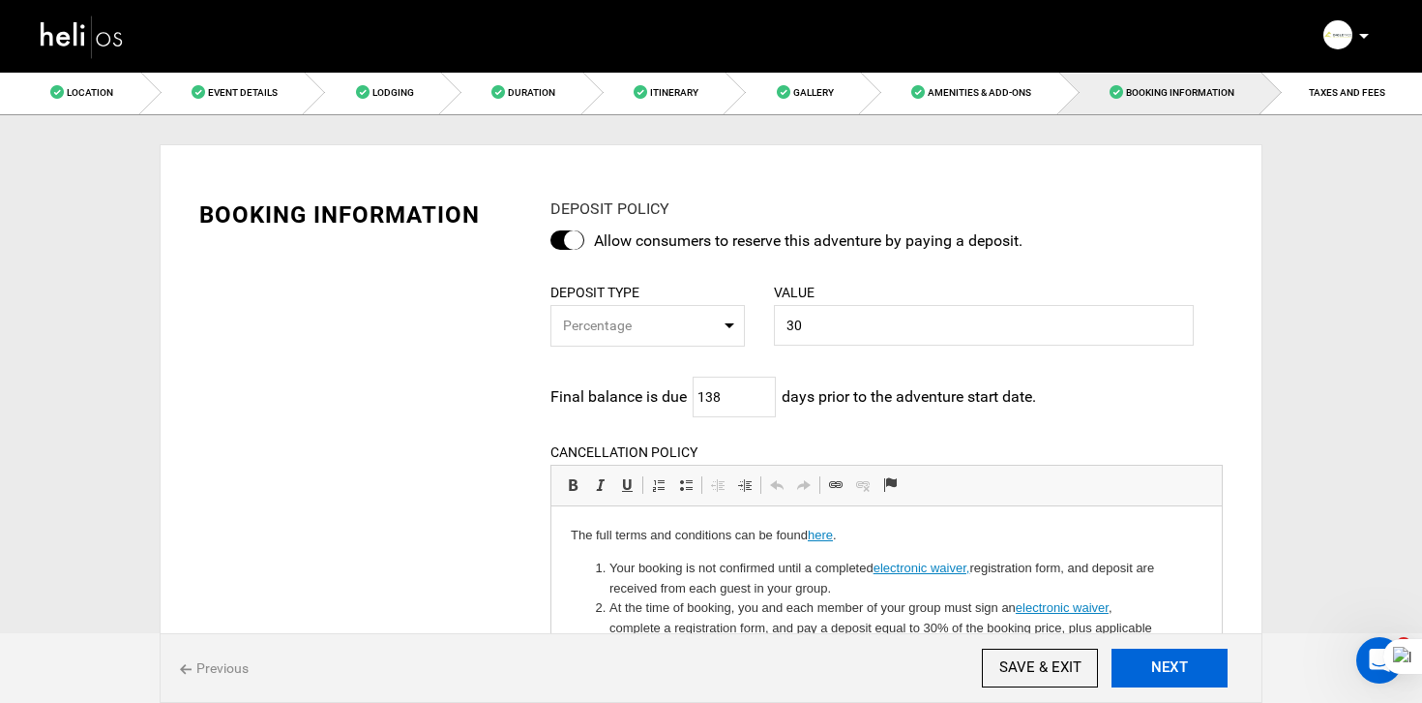
click at [1167, 673] on button "NEXT" at bounding box center [1170, 667] width 116 height 39
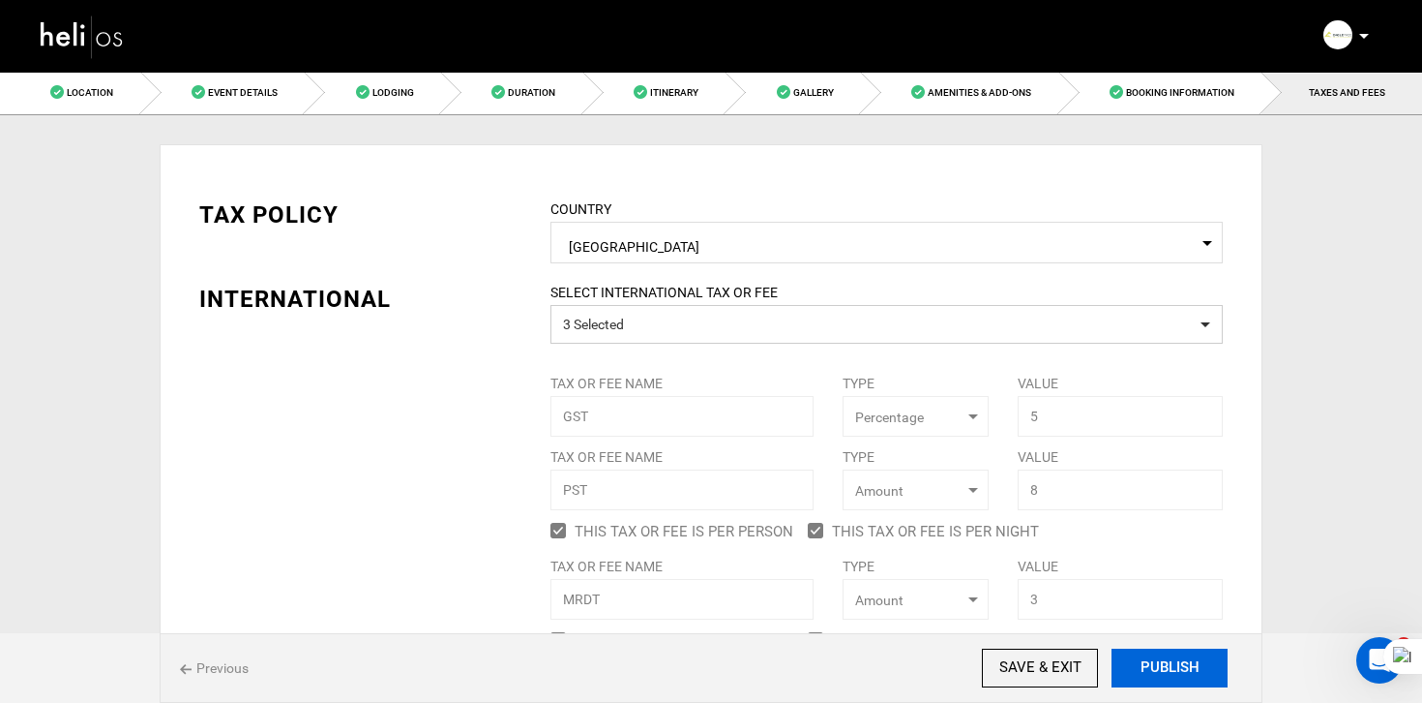
click at [1167, 673] on button "PUBLISH" at bounding box center [1170, 667] width 116 height 39
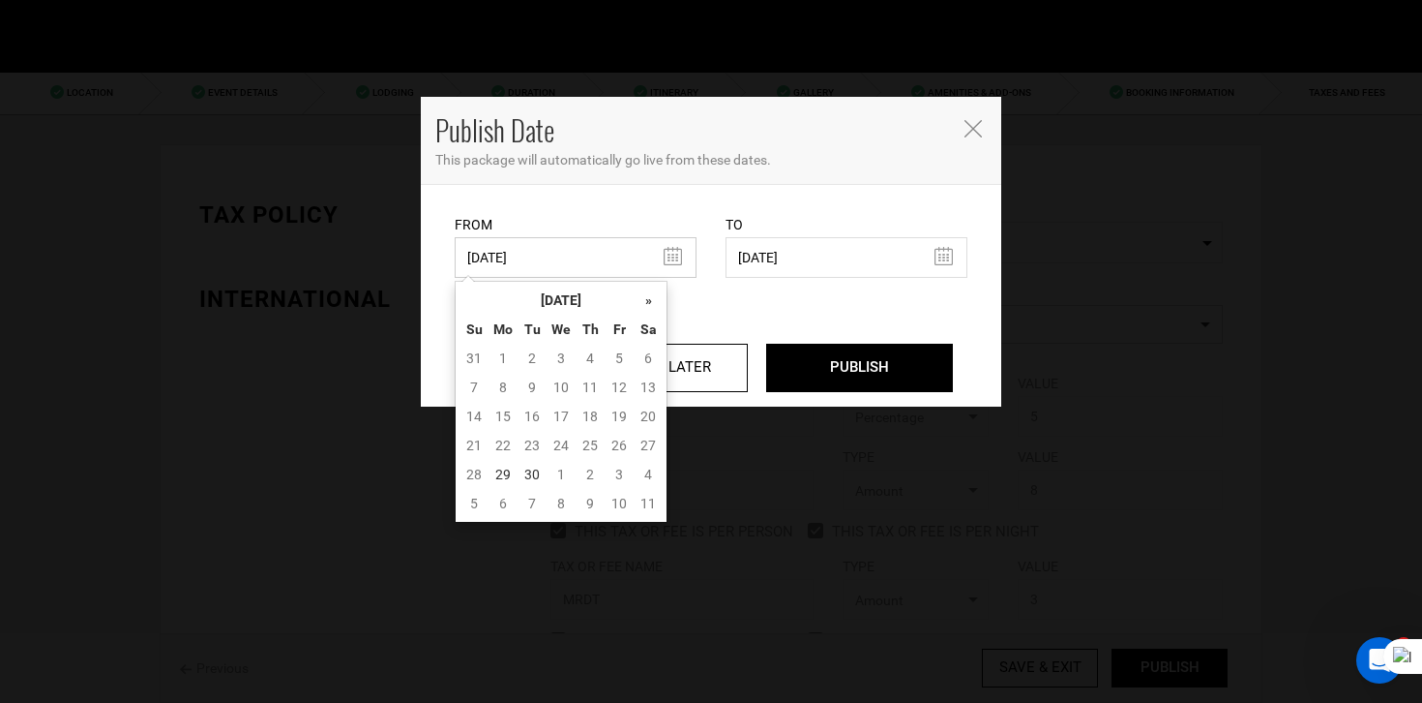
click at [540, 266] on input "[DATE]" at bounding box center [576, 257] width 242 height 41
click at [505, 471] on td "29" at bounding box center [503, 474] width 29 height 29
type input "[DATE]"
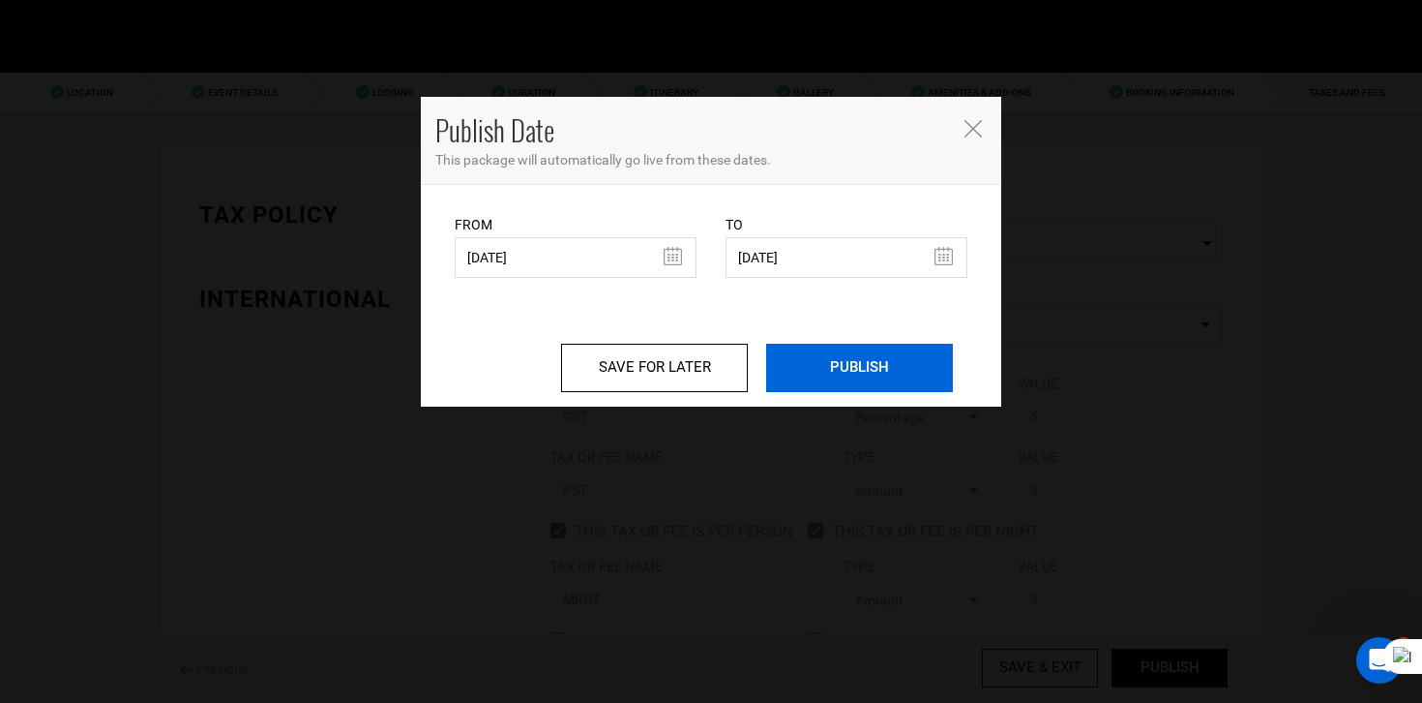
click at [869, 371] on input "PUBLISH" at bounding box center [859, 368] width 187 height 48
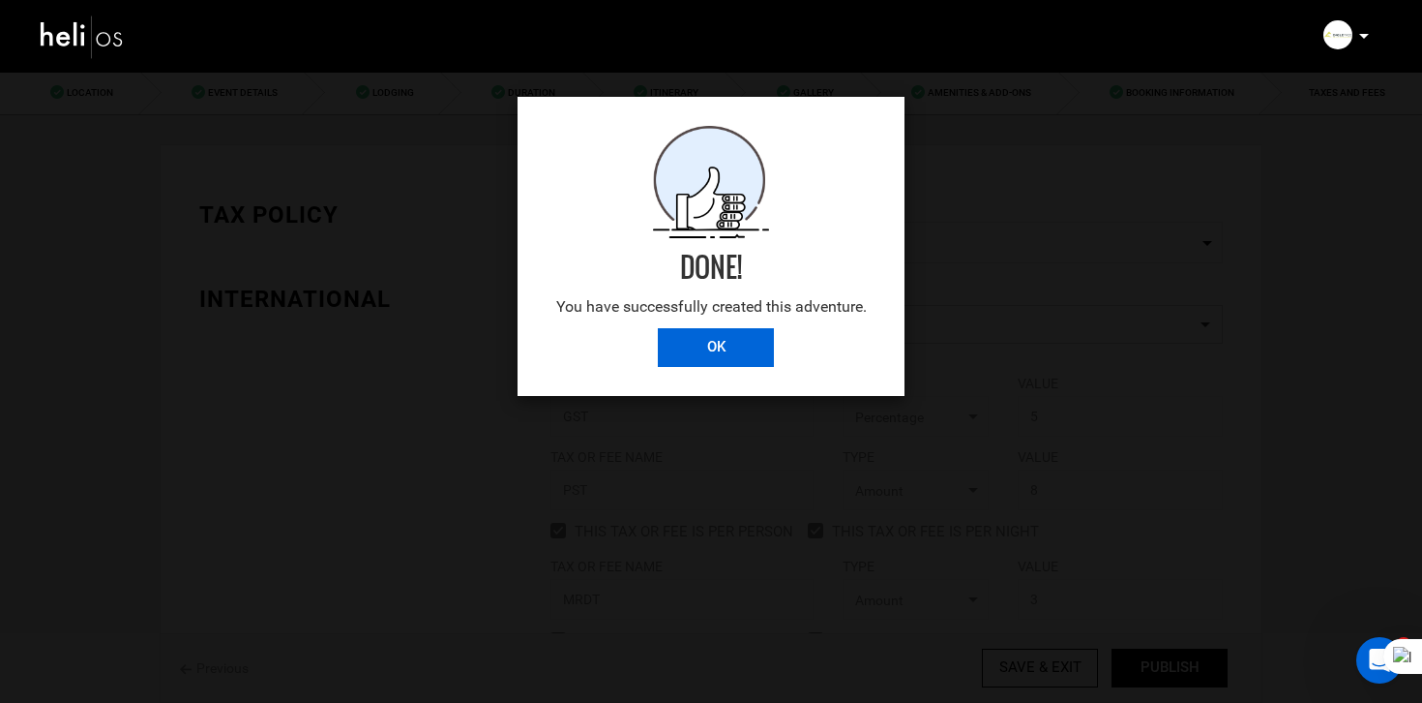
click at [738, 359] on input "OK" at bounding box center [716, 347] width 116 height 39
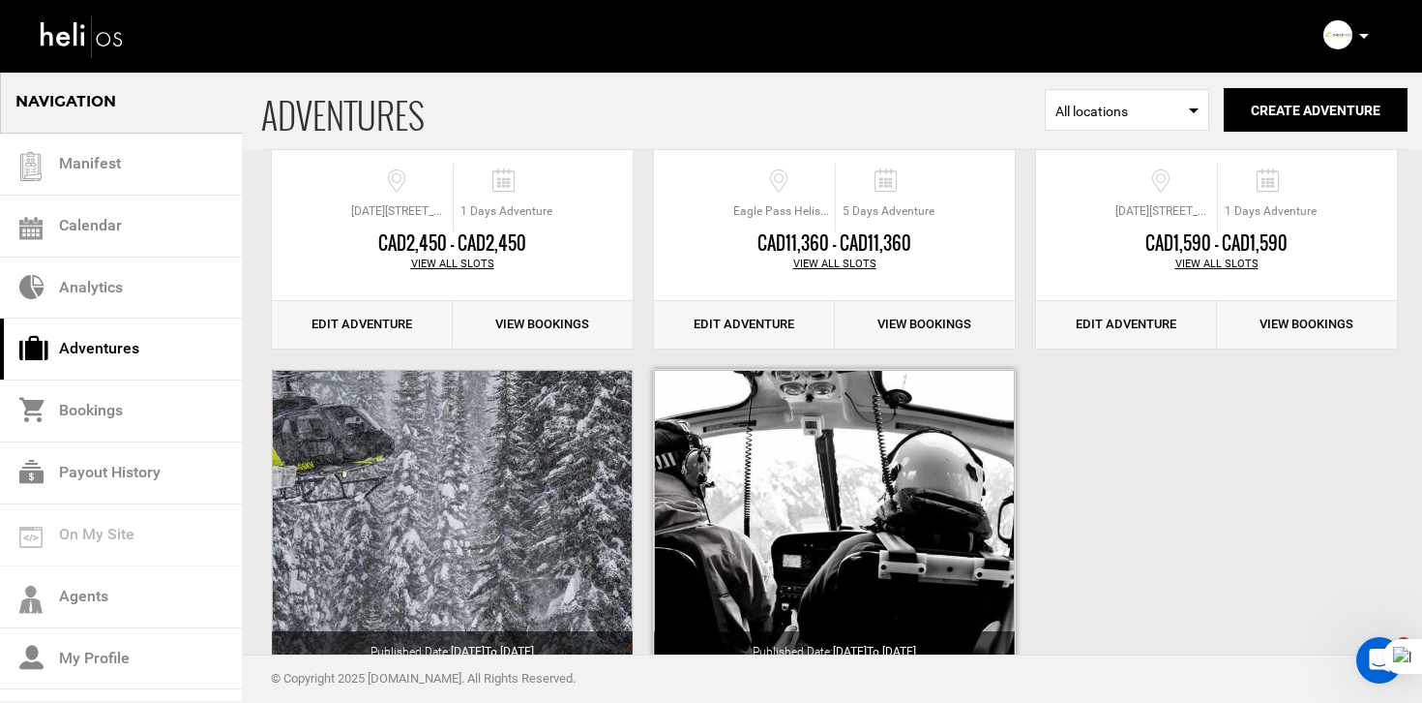
scroll to position [810, 0]
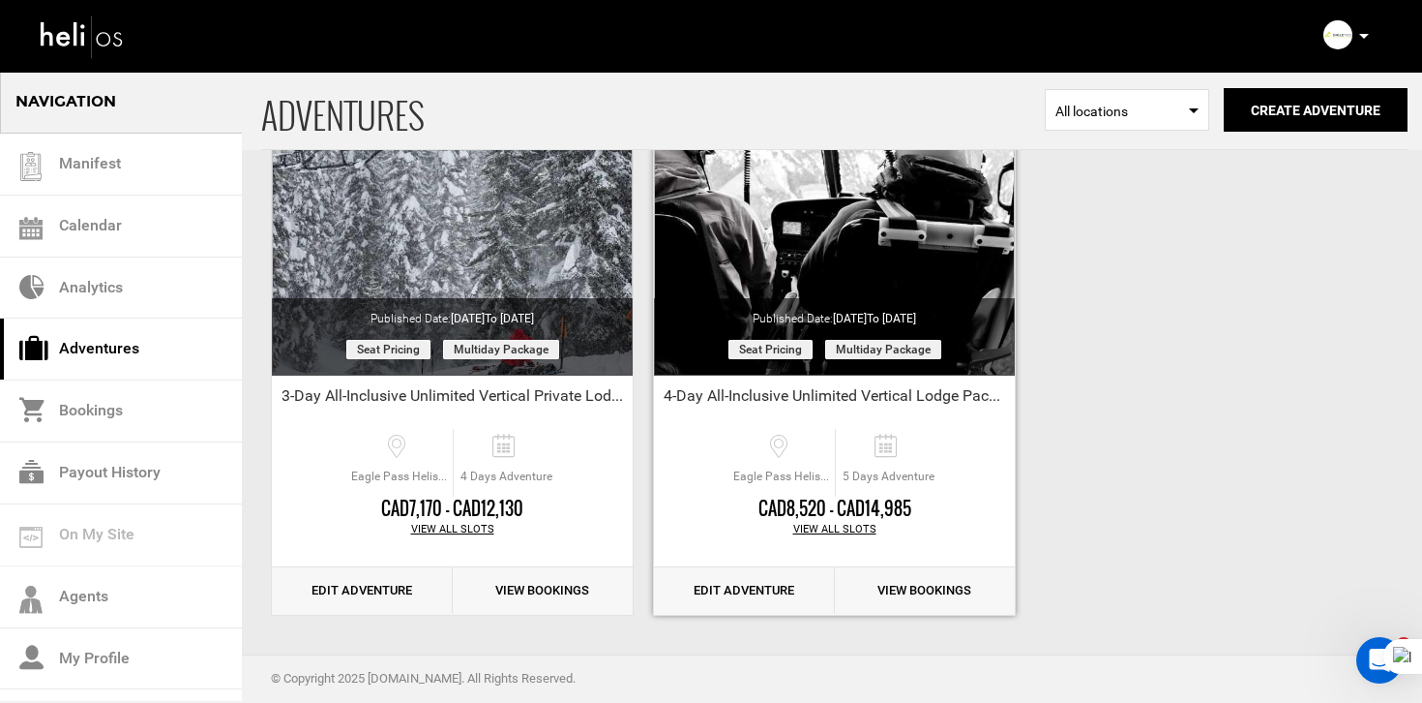
click at [788, 587] on link "Edit Adventure" at bounding box center [744, 590] width 181 height 47
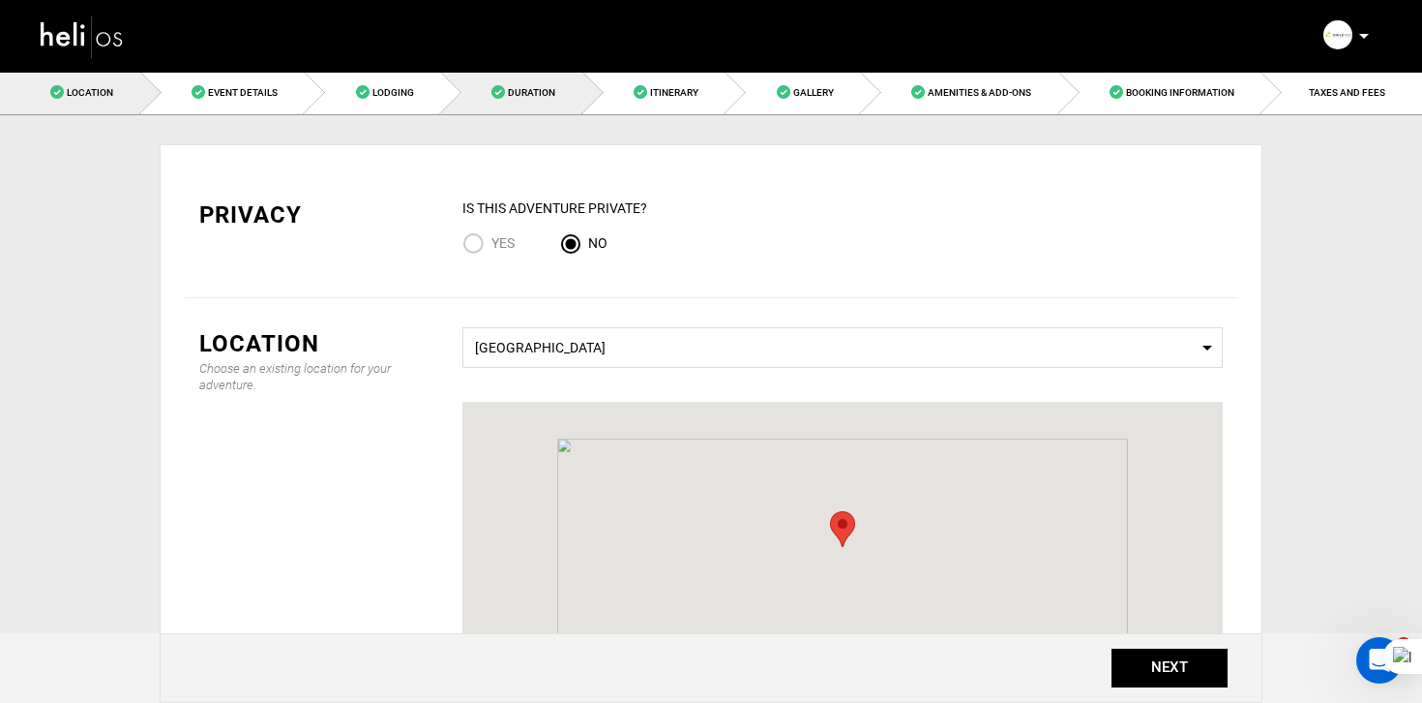
click at [508, 86] on link "Duration" at bounding box center [512, 93] width 142 height 44
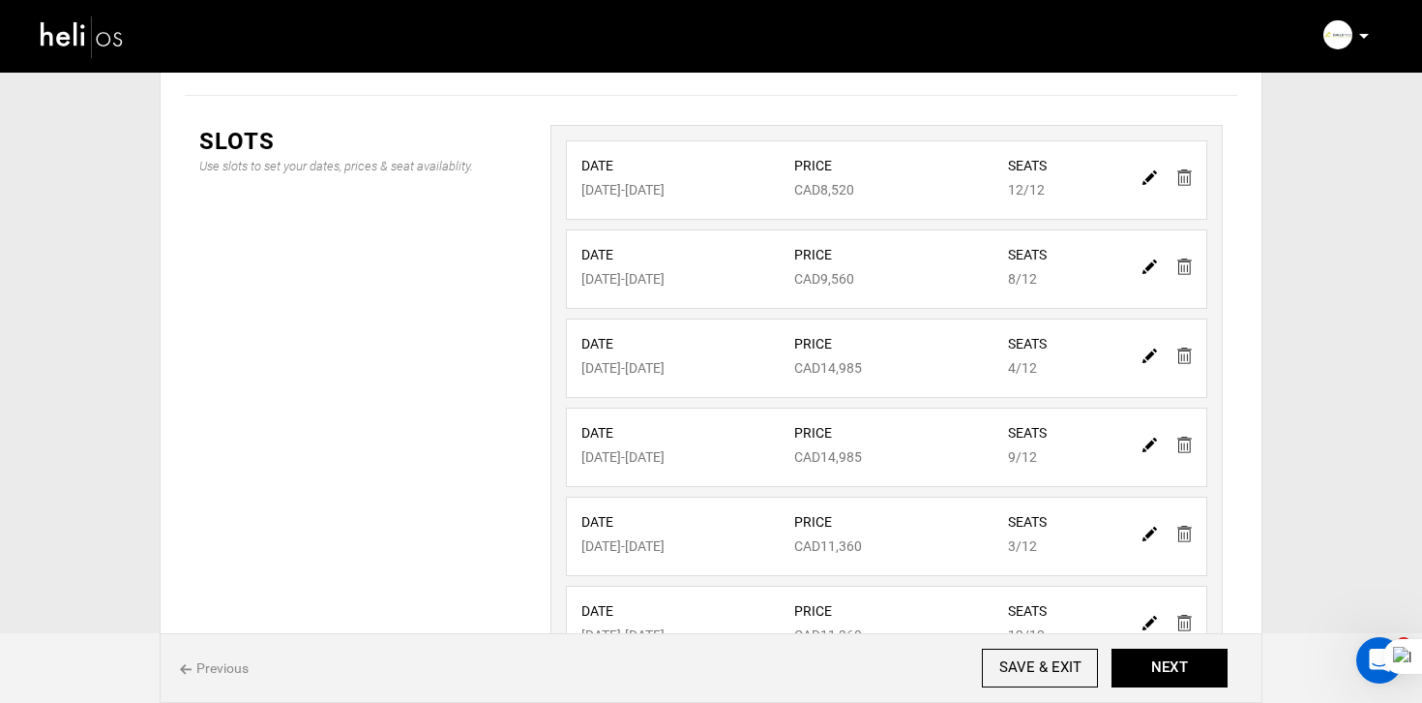
scroll to position [381, 0]
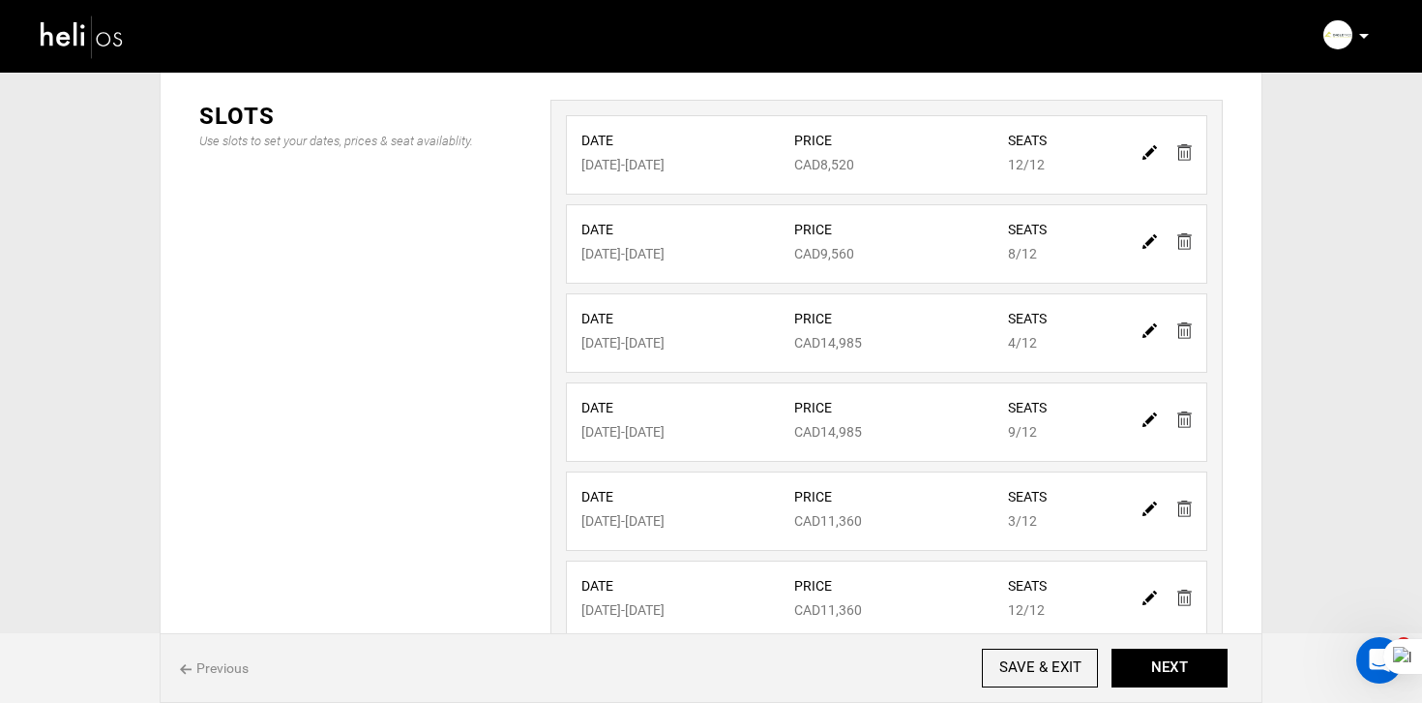
click at [1150, 151] on img at bounding box center [1150, 152] width 15 height 15
type input "[DATE]"
type input "8520"
type input "12"
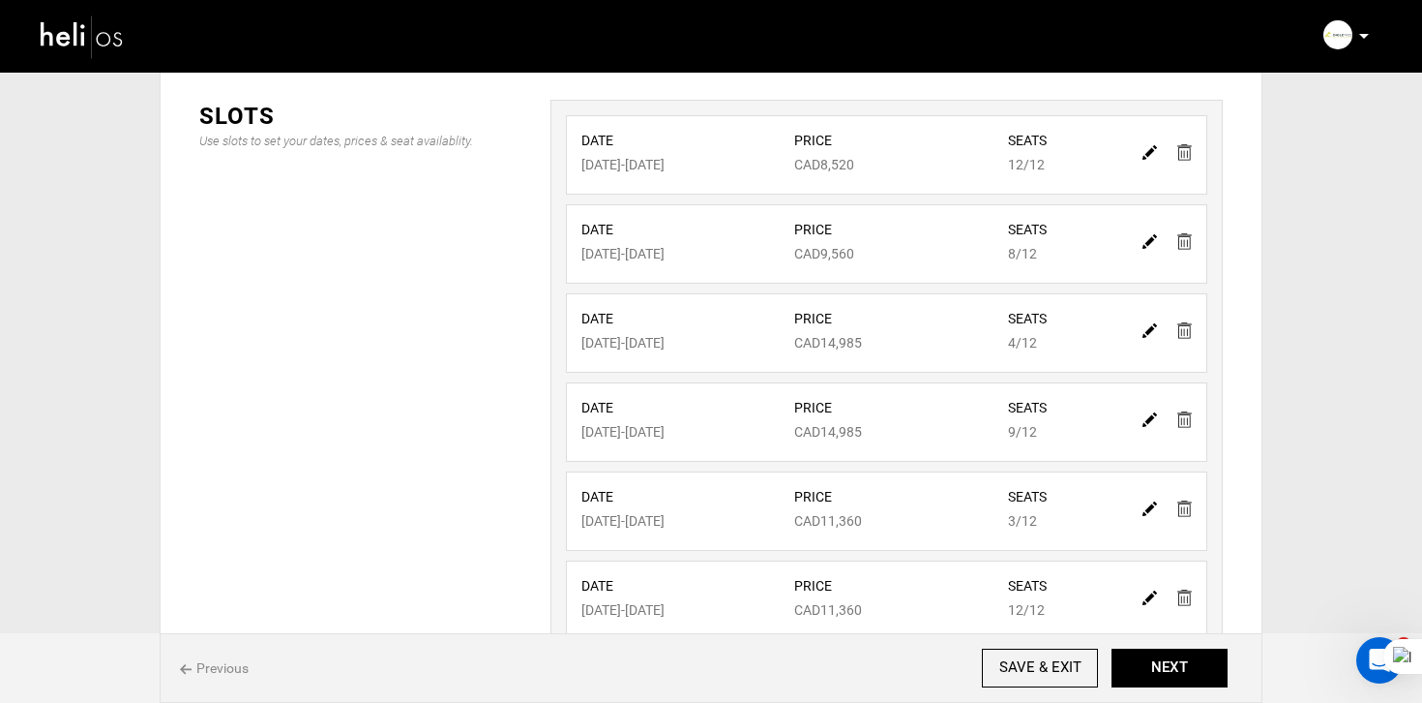
type input "12"
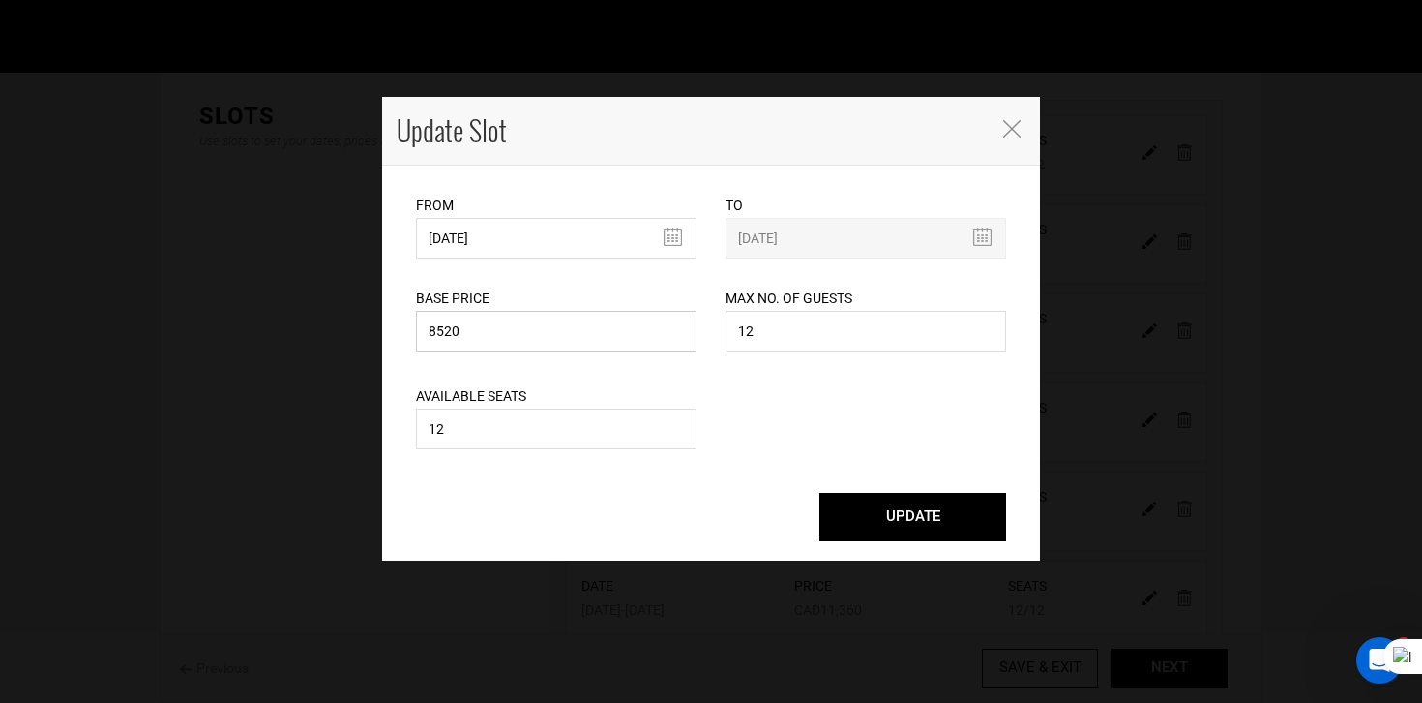
drag, startPoint x: 529, startPoint y: 336, endPoint x: 322, endPoint y: 307, distance: 209.1
click at [322, 307] on div "Update Slot From [DATE] Please select start date. Start date already exists, pl…" at bounding box center [711, 351] width 1422 height 703
type input "9560"
click at [865, 511] on button "UPDATE" at bounding box center [913, 517] width 187 height 48
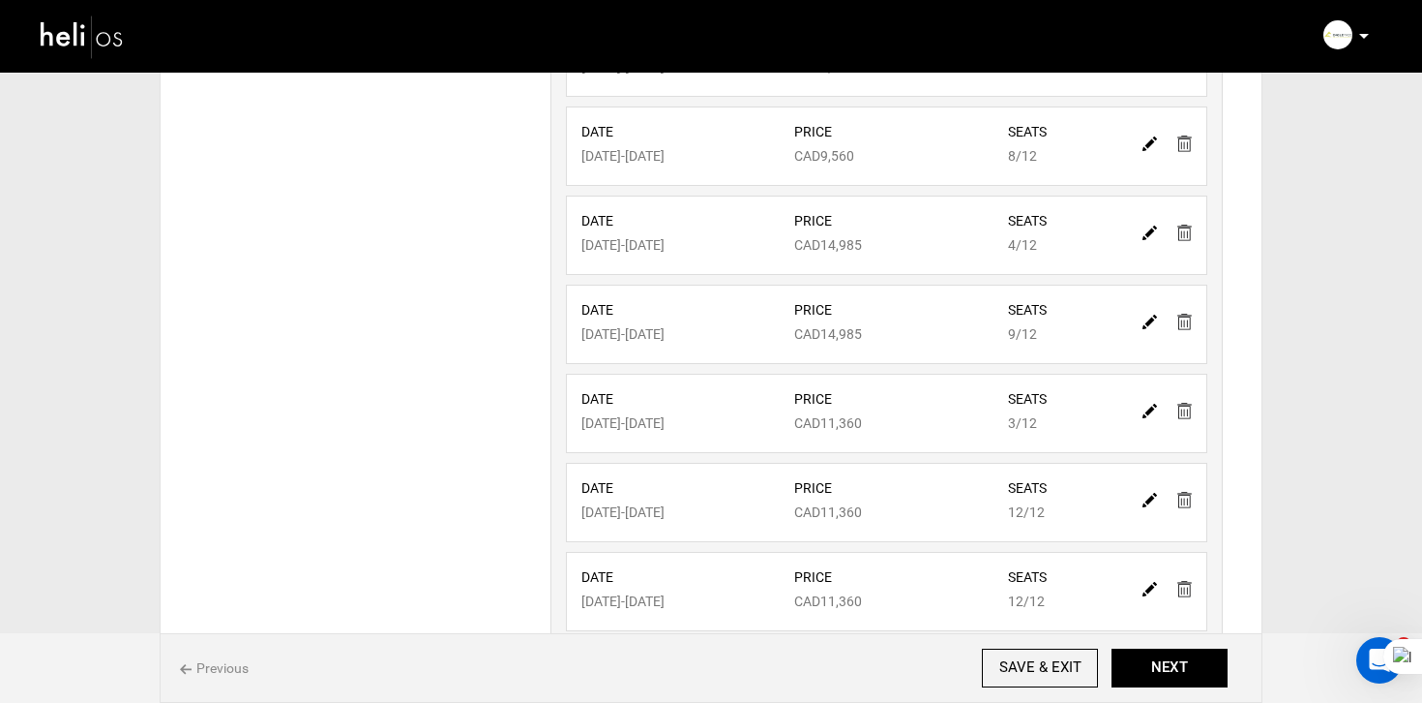
scroll to position [489, 0]
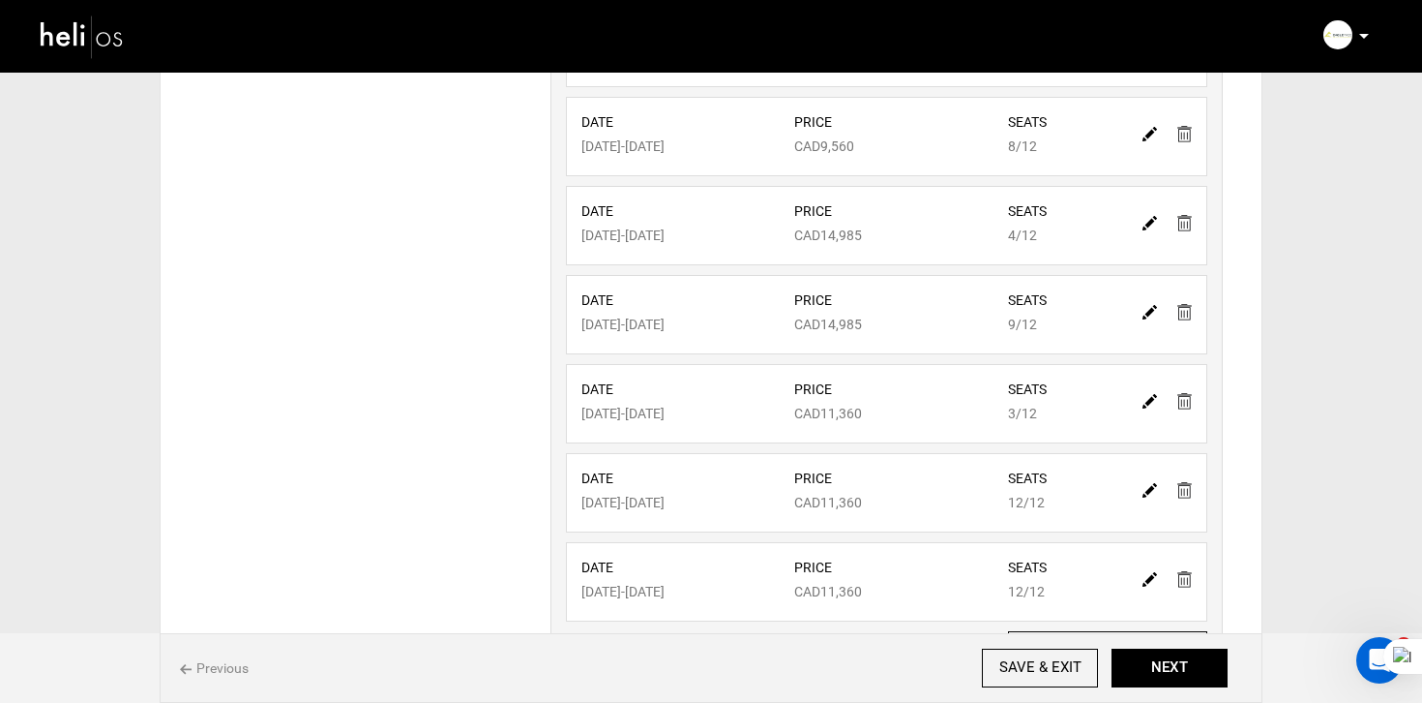
click at [1146, 142] on link at bounding box center [1150, 133] width 15 height 28
type input "[DATE]"
type input "9560"
type input "12"
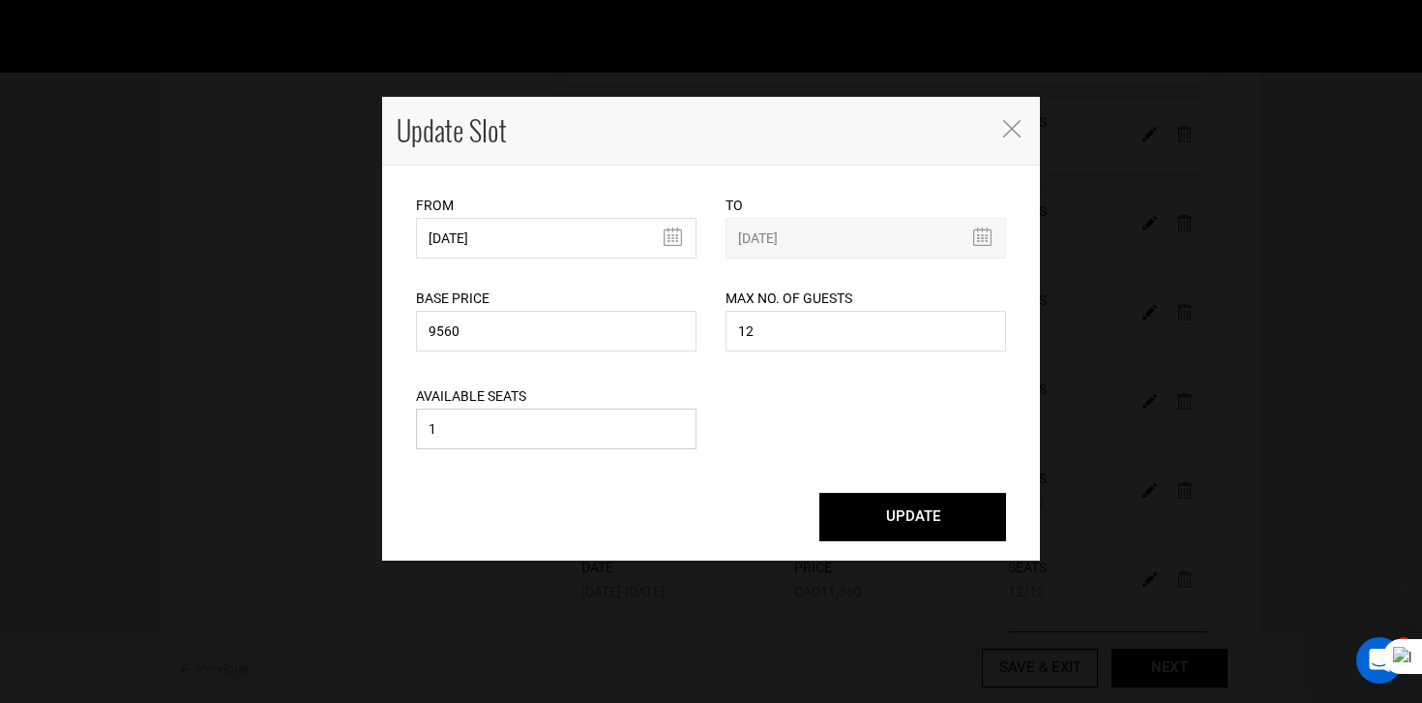
drag, startPoint x: 474, startPoint y: 422, endPoint x: 550, endPoint y: 445, distance: 79.0
click at [550, 446] on input "1" at bounding box center [556, 428] width 281 height 41
type input "12"
click at [894, 527] on button "UPDATE" at bounding box center [913, 517] width 187 height 48
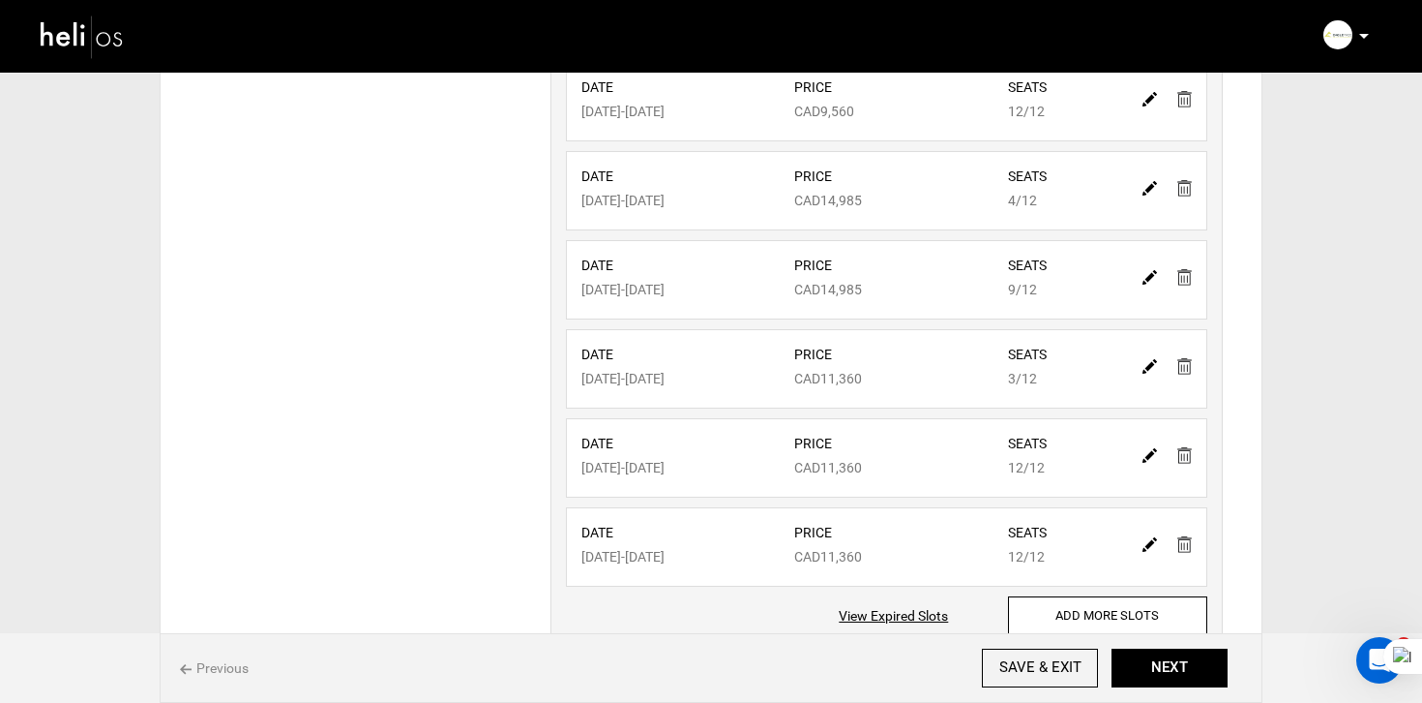
scroll to position [668, 0]
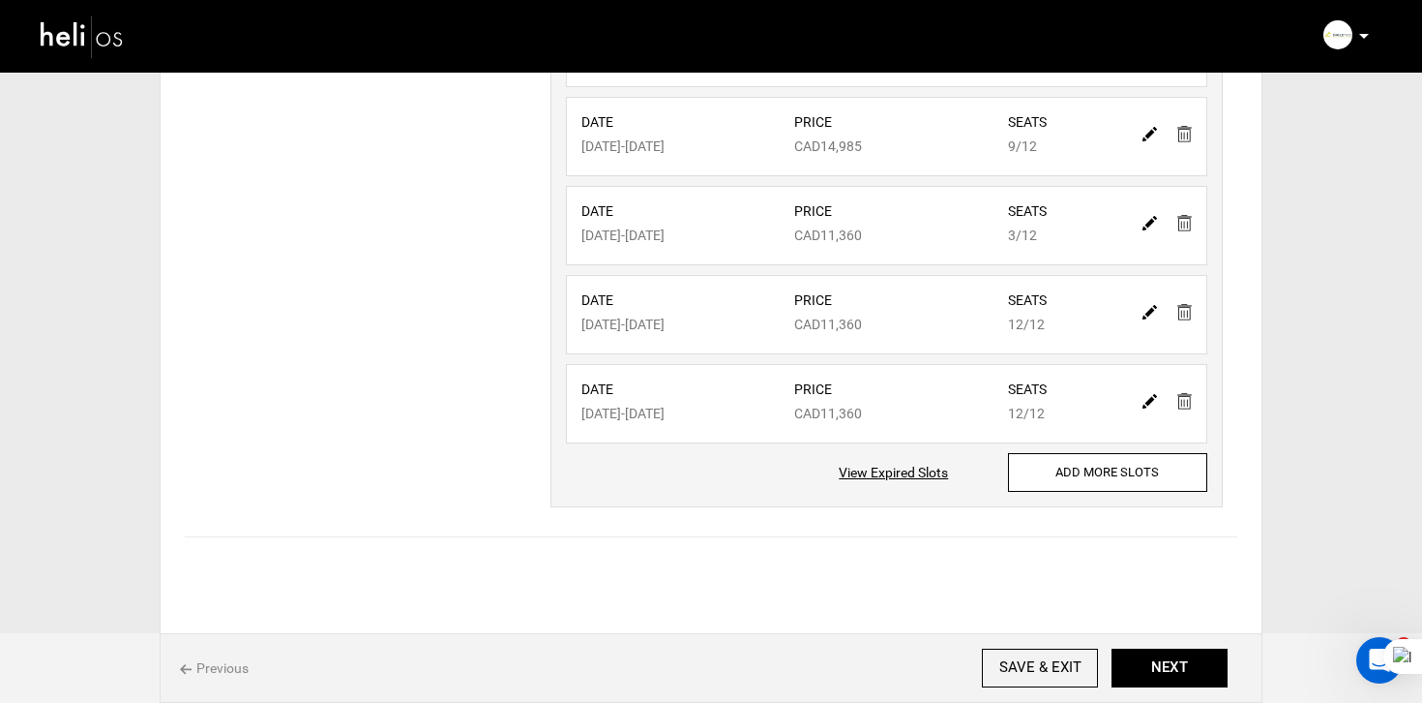
click at [1094, 446] on div "Date [DATE] - [DATE] Price CAD11,360 Seats 12/12" at bounding box center [887, 408] width 671 height 89
click at [1087, 462] on input "ADD MORE SLOTS" at bounding box center [1107, 472] width 199 height 39
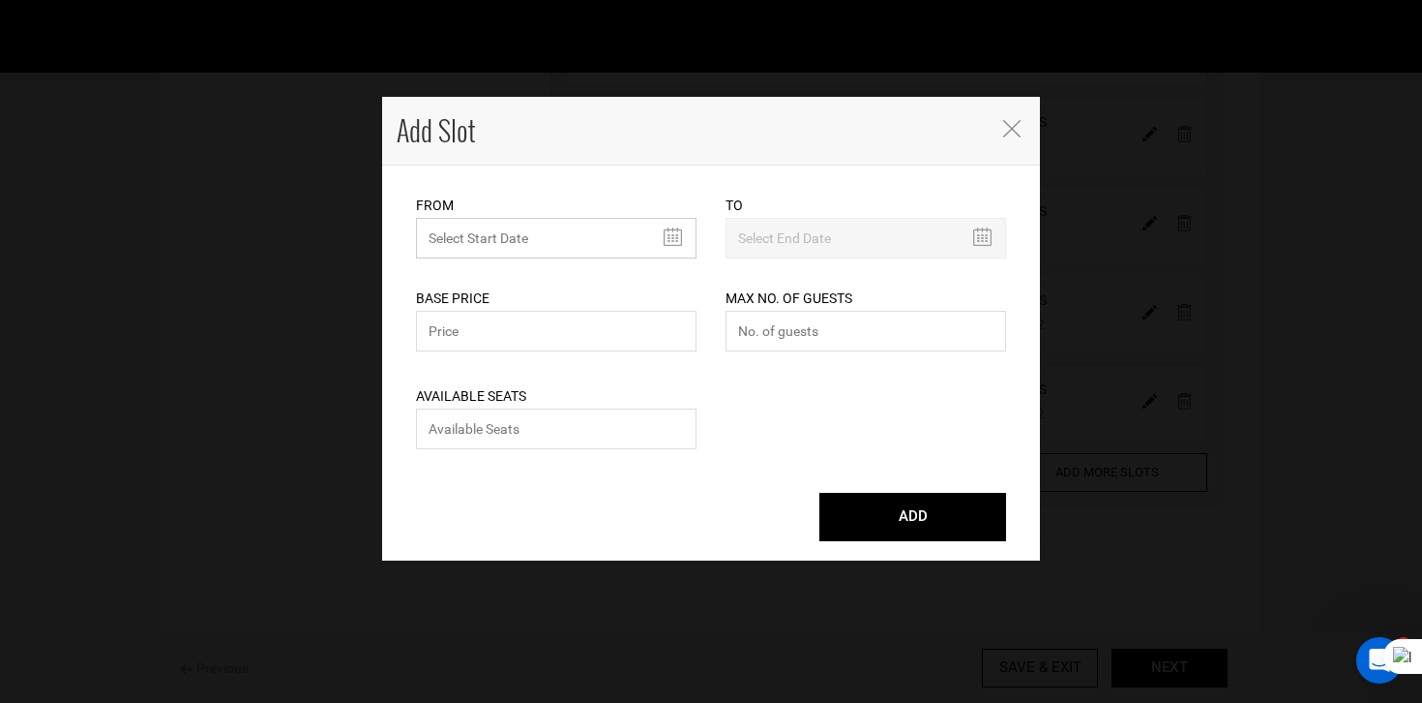
click at [554, 249] on input "text" at bounding box center [556, 238] width 281 height 41
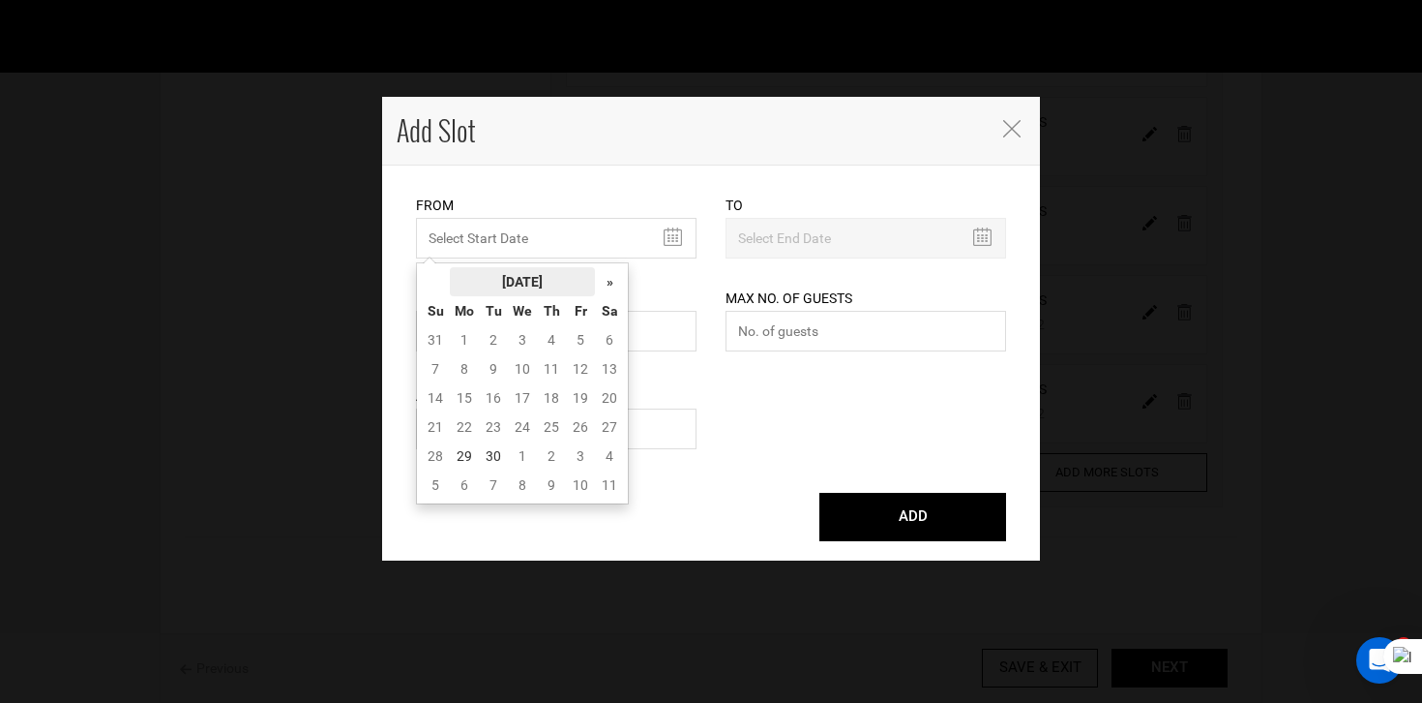
click at [549, 273] on th "[DATE]" at bounding box center [522, 281] width 145 height 29
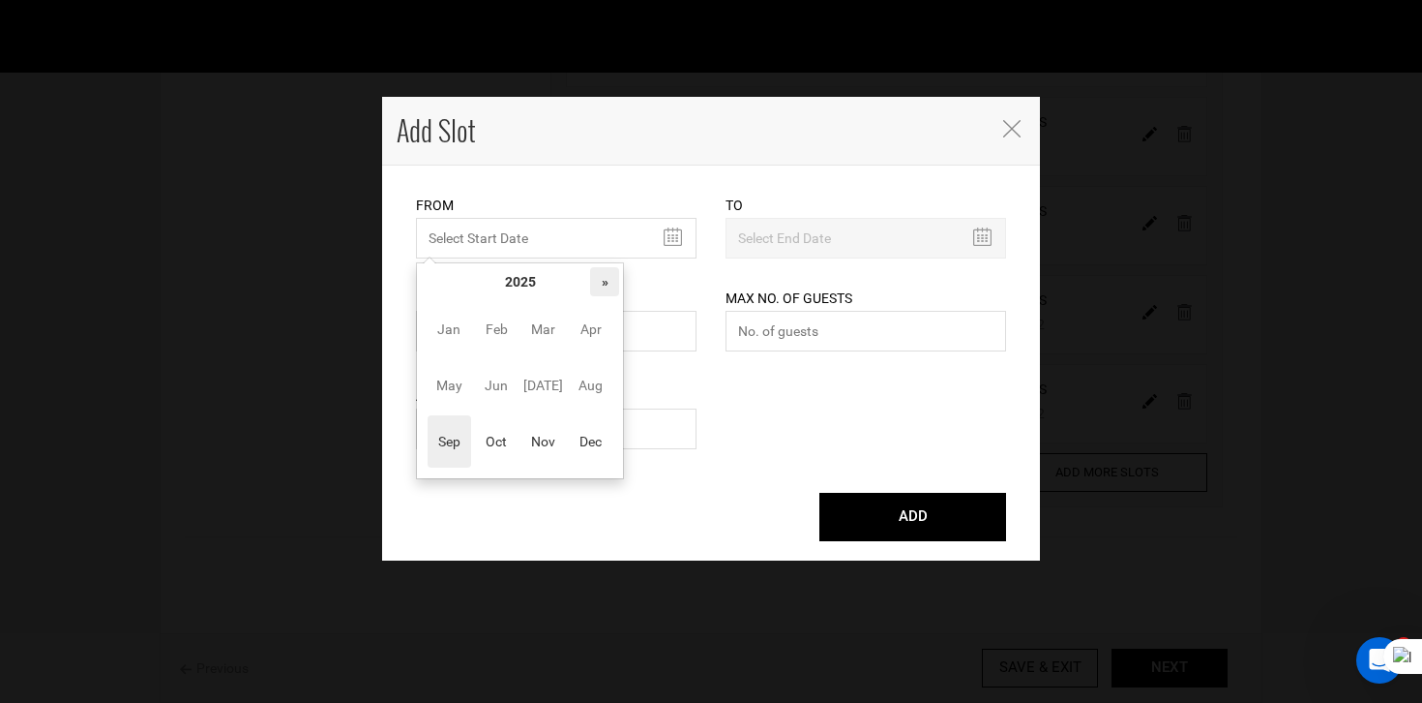
click at [614, 274] on th "»" at bounding box center [604, 281] width 29 height 29
click at [445, 330] on span "Jan" at bounding box center [450, 329] width 44 height 52
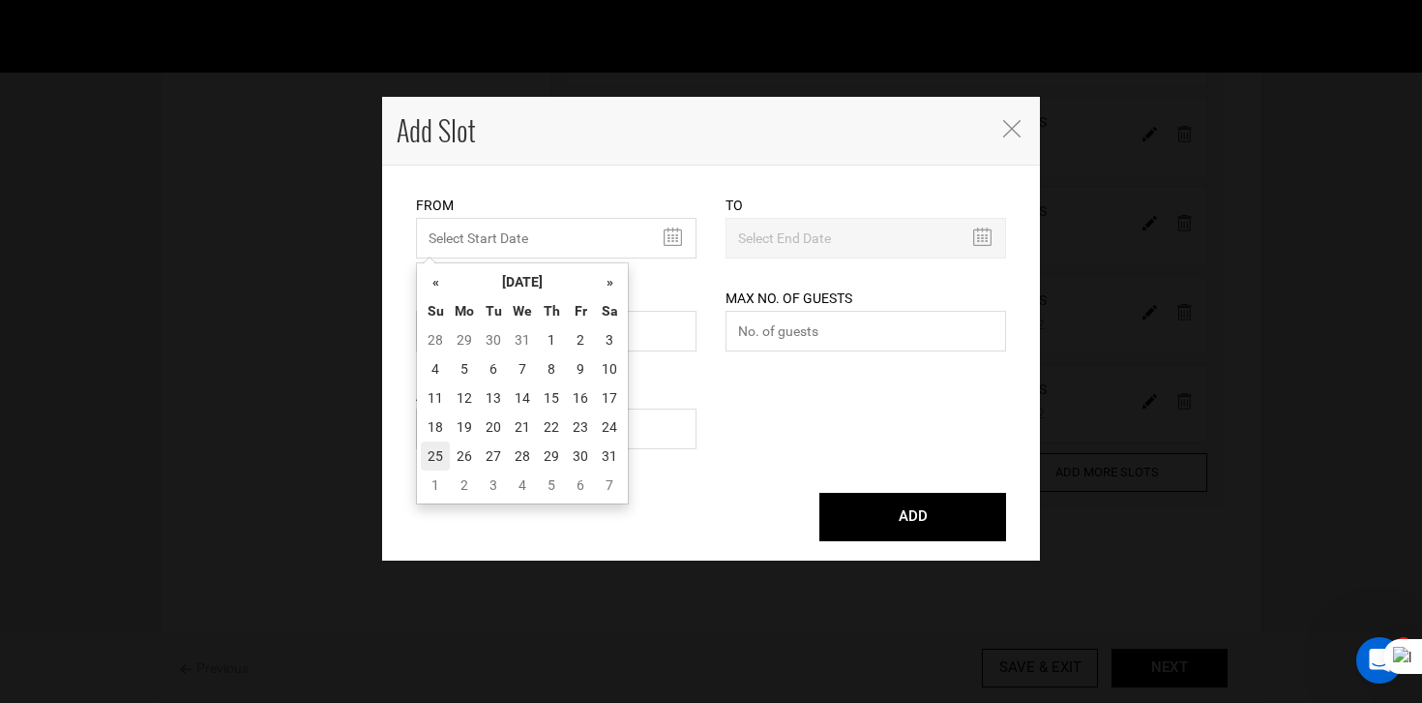
click at [436, 457] on td "25" at bounding box center [435, 455] width 29 height 29
type input "[DATE]"
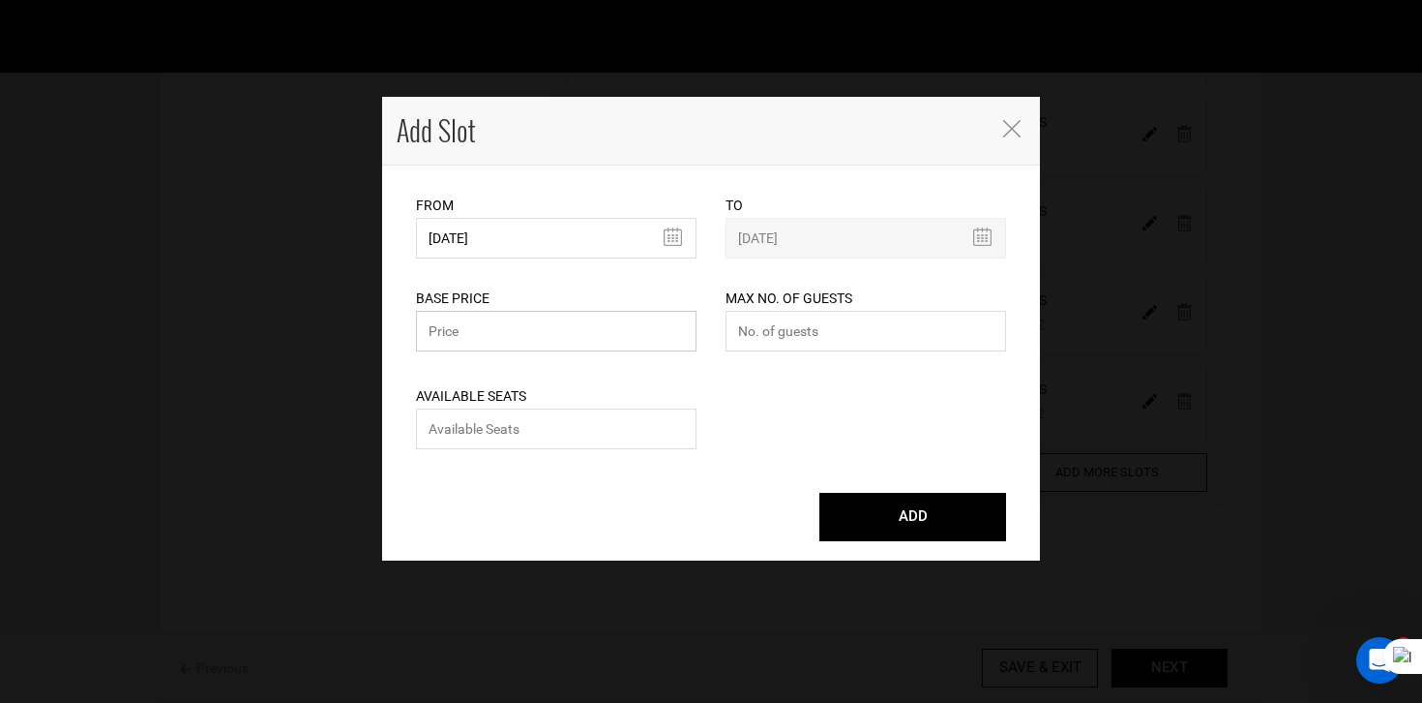
click at [471, 332] on input "text" at bounding box center [556, 331] width 281 height 41
type input "14985"
type input "12"
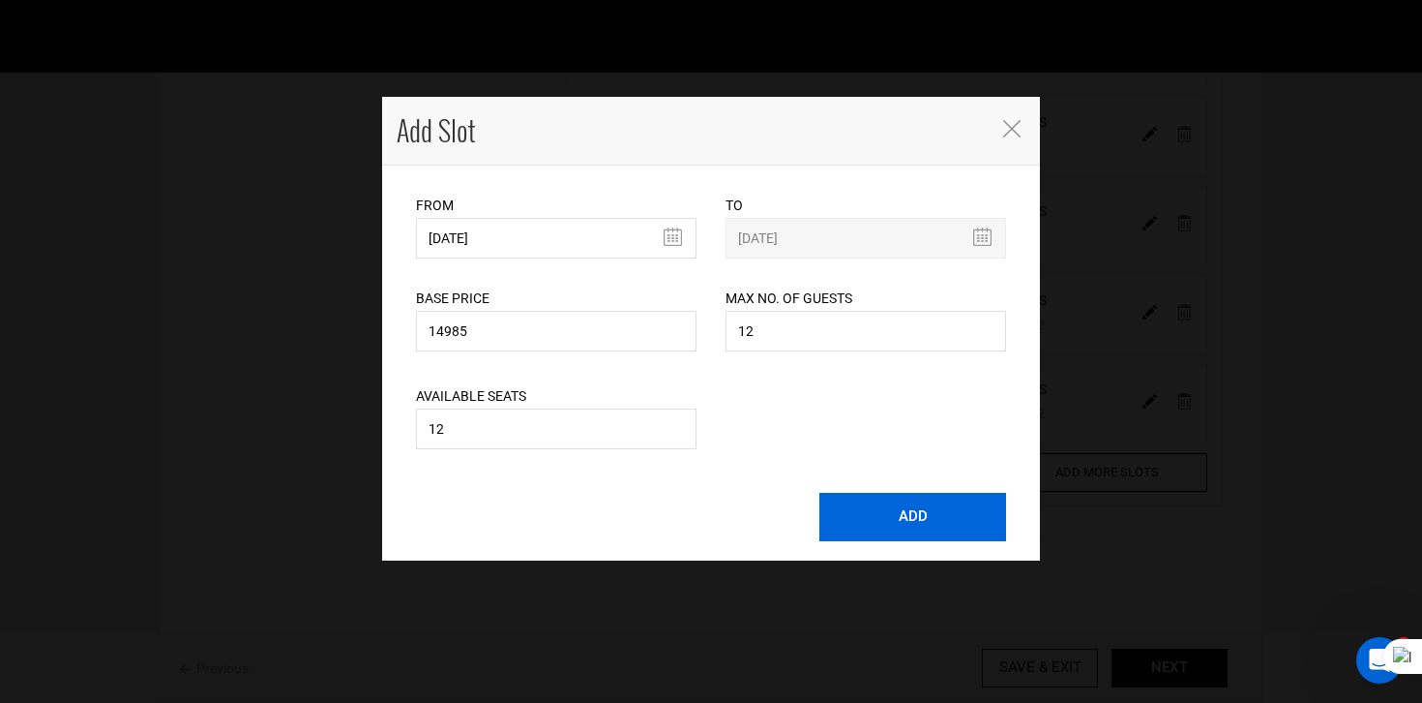
click at [916, 517] on button "ADD" at bounding box center [913, 517] width 187 height 48
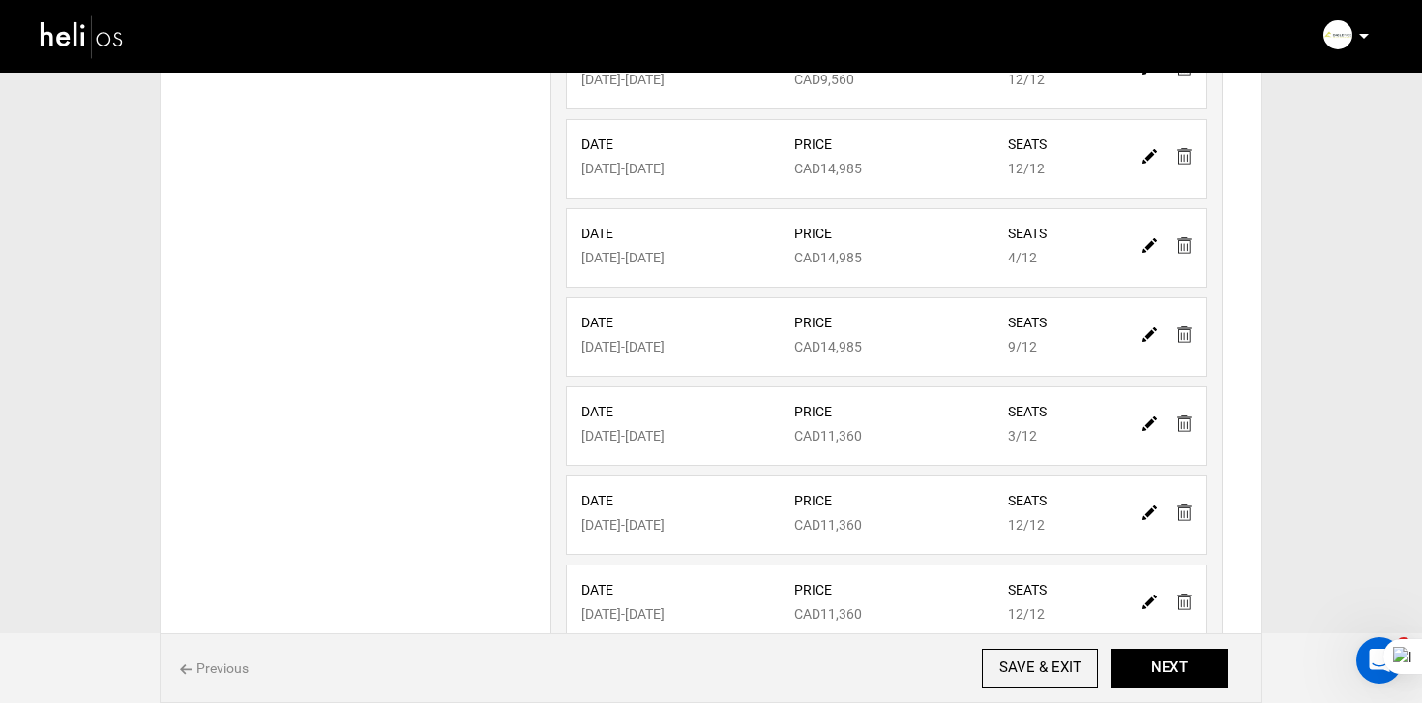
scroll to position [586, 0]
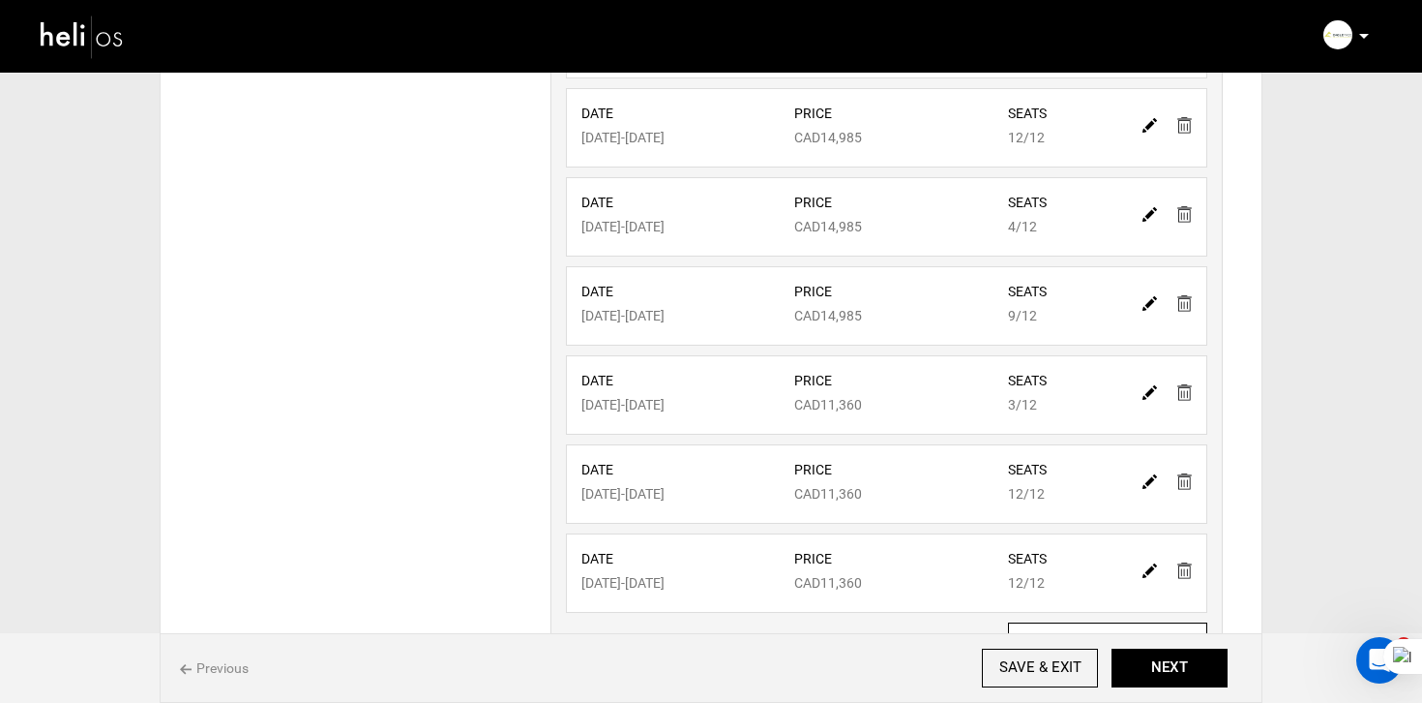
click at [1190, 212] on img at bounding box center [1185, 214] width 15 height 16
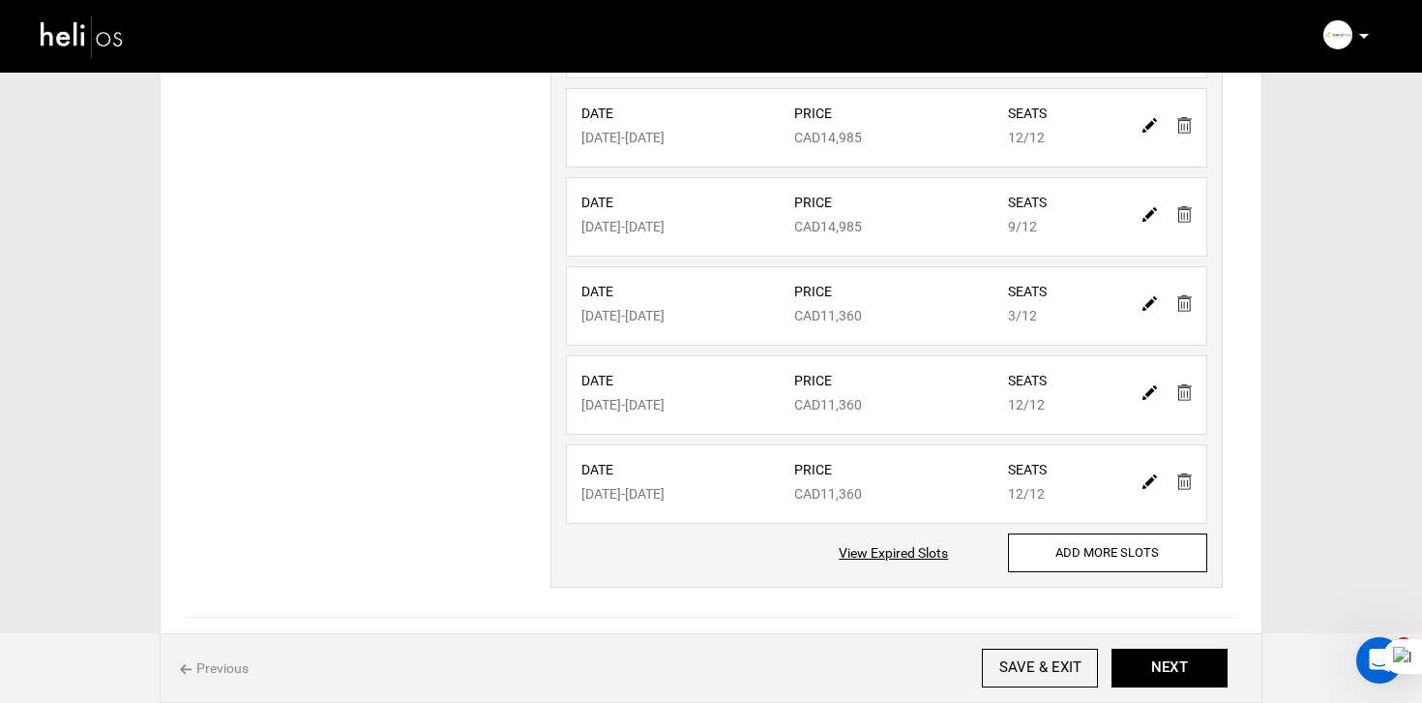
click at [1190, 212] on img at bounding box center [1185, 214] width 15 height 16
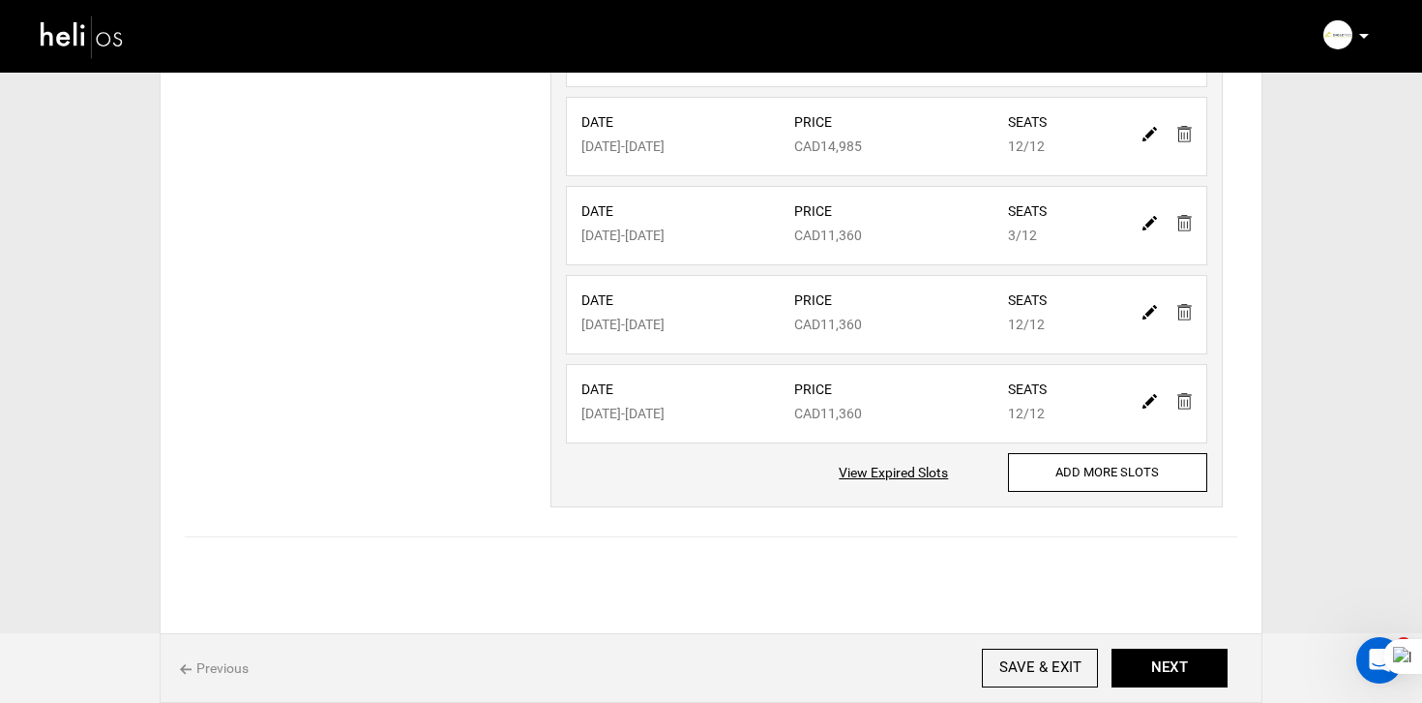
scroll to position [579, 0]
click at [1182, 304] on img at bounding box center [1185, 312] width 15 height 16
click at [1177, 407] on div at bounding box center [1167, 400] width 67 height 28
click at [1176, 403] on div at bounding box center [1167, 400] width 67 height 28
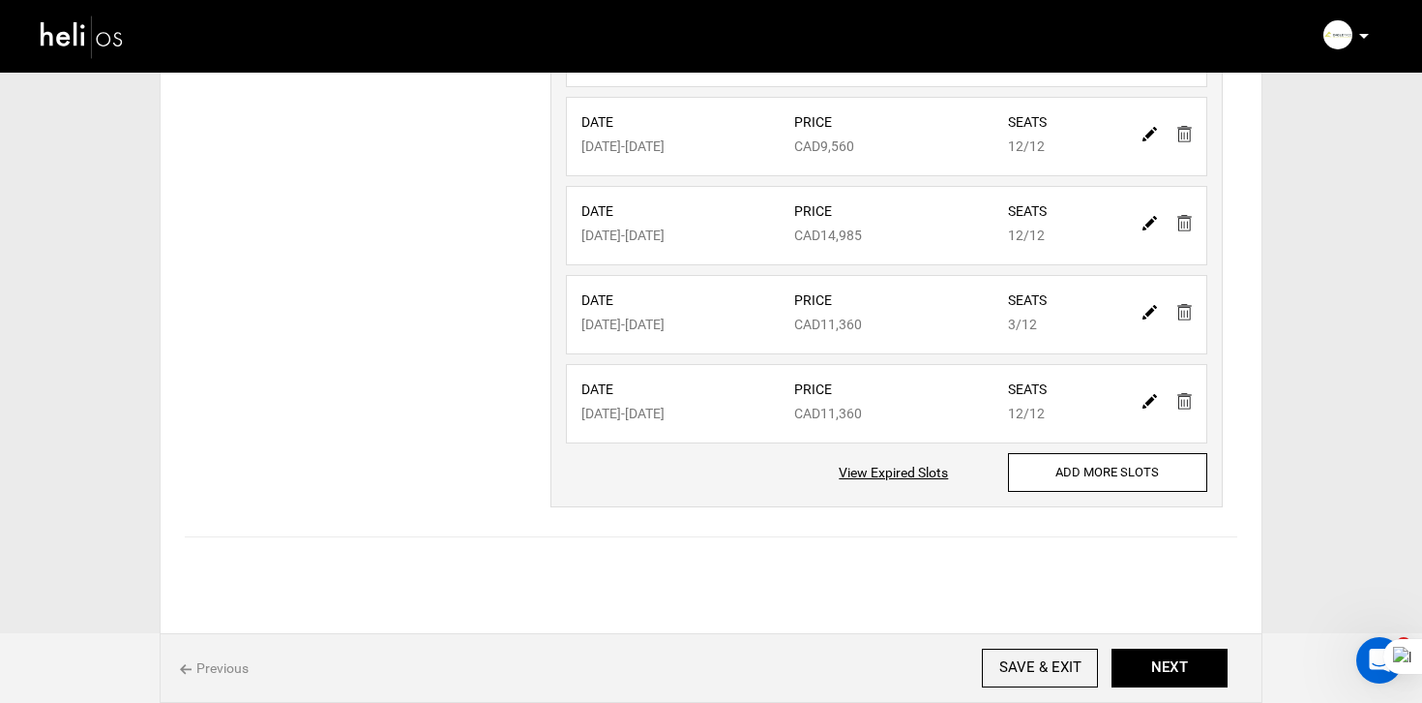
click at [1183, 404] on img at bounding box center [1185, 401] width 15 height 16
click at [1148, 409] on link at bounding box center [1150, 400] width 15 height 28
type input "[DATE]"
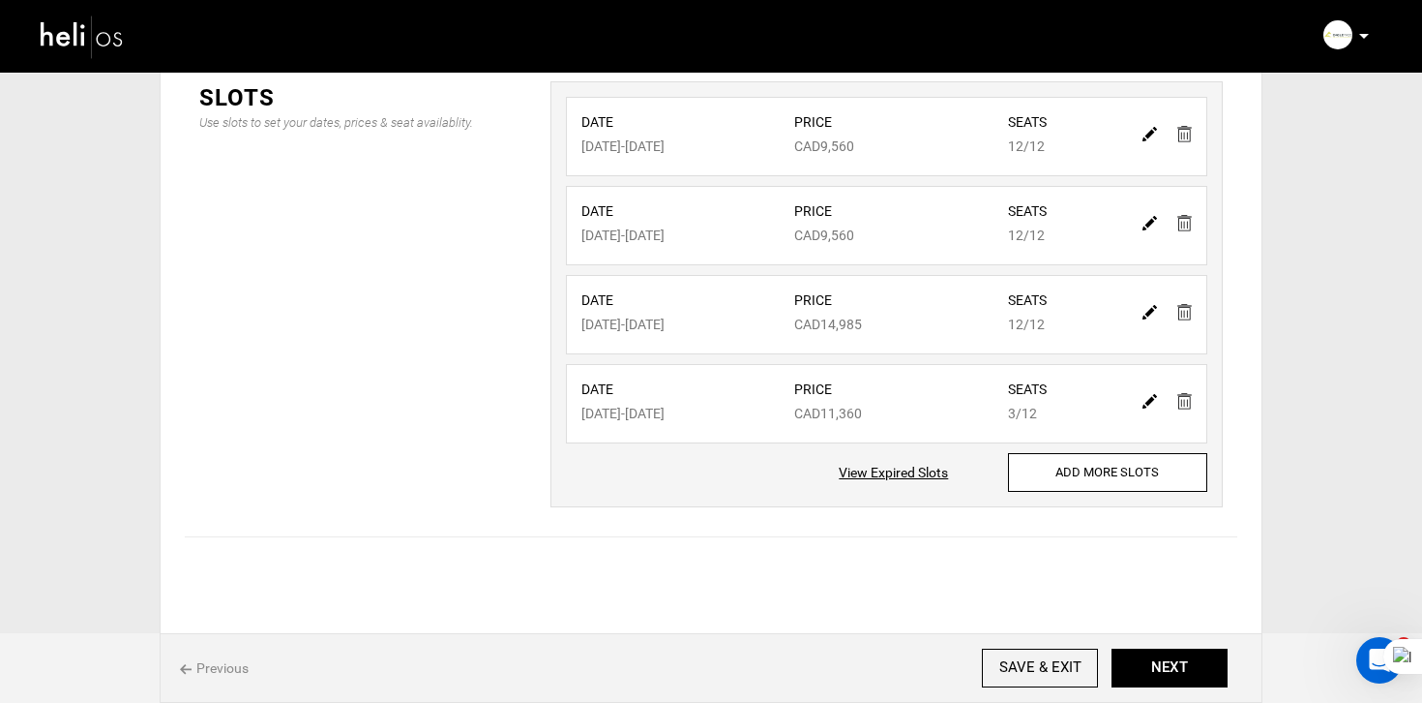
type input "11360"
type input "12"
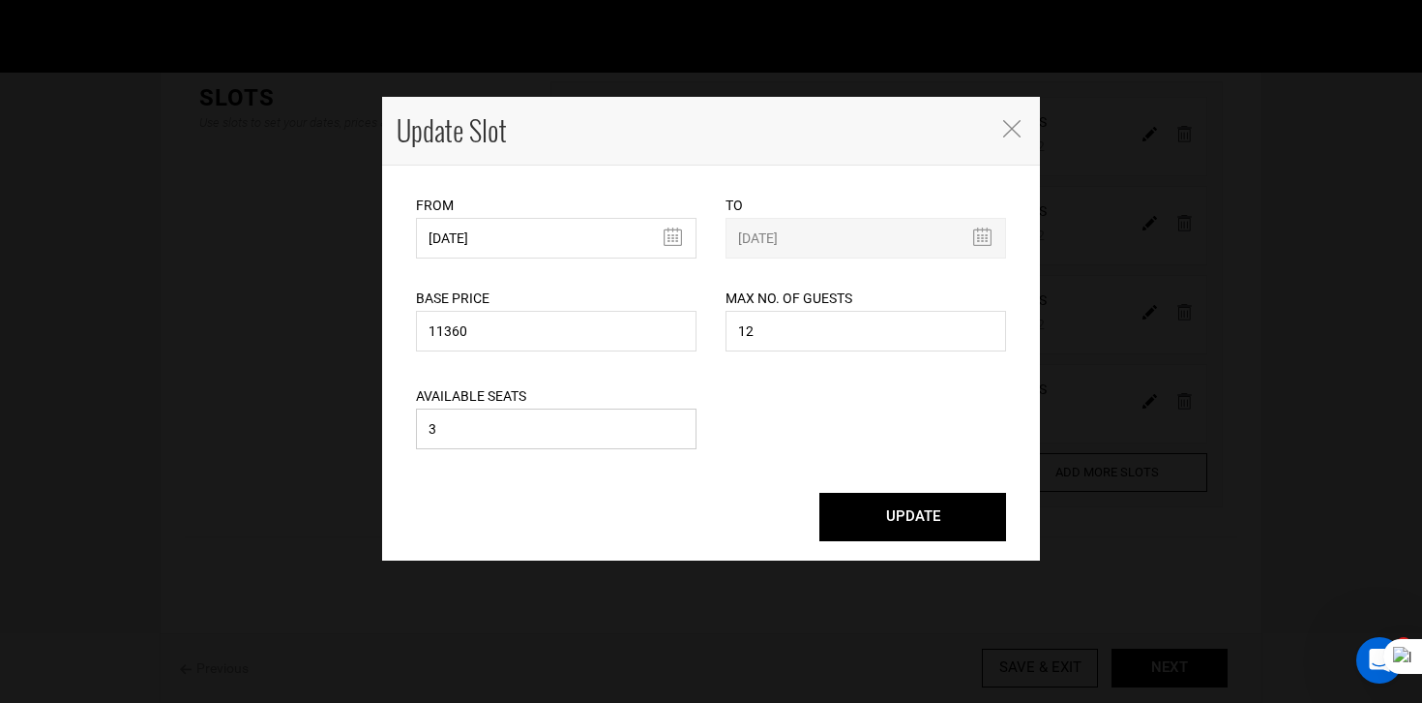
drag, startPoint x: 484, startPoint y: 429, endPoint x: 316, endPoint y: 423, distance: 167.5
click at [316, 423] on div "Update Slot From [DATE] Please select start date. Start date already exists, pl…" at bounding box center [711, 351] width 1422 height 703
type input "12"
click at [850, 475] on div "UPDATE" at bounding box center [711, 507] width 619 height 68
click at [851, 511] on button "UPDATE" at bounding box center [913, 517] width 187 height 48
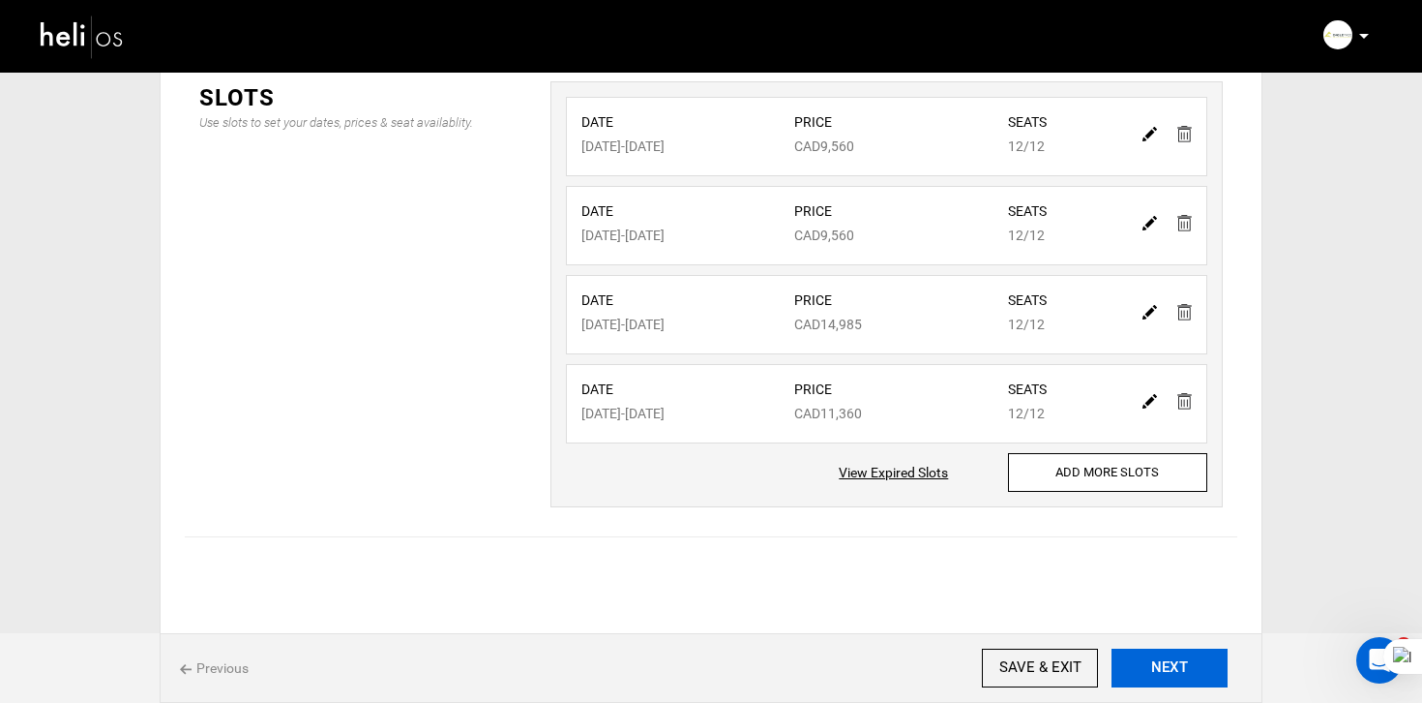
click at [1182, 651] on button "NEXT" at bounding box center [1170, 667] width 116 height 39
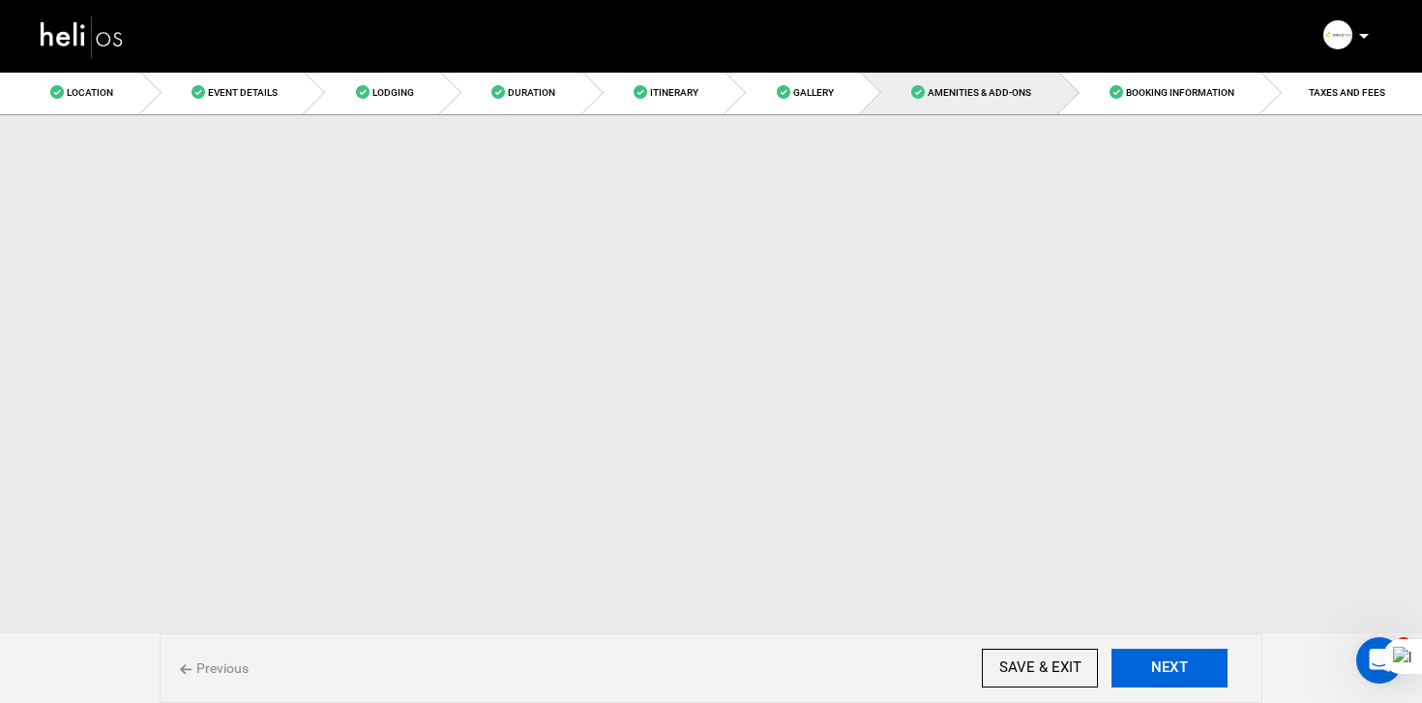
click at [1182, 651] on button "NEXT" at bounding box center [1170, 667] width 116 height 39
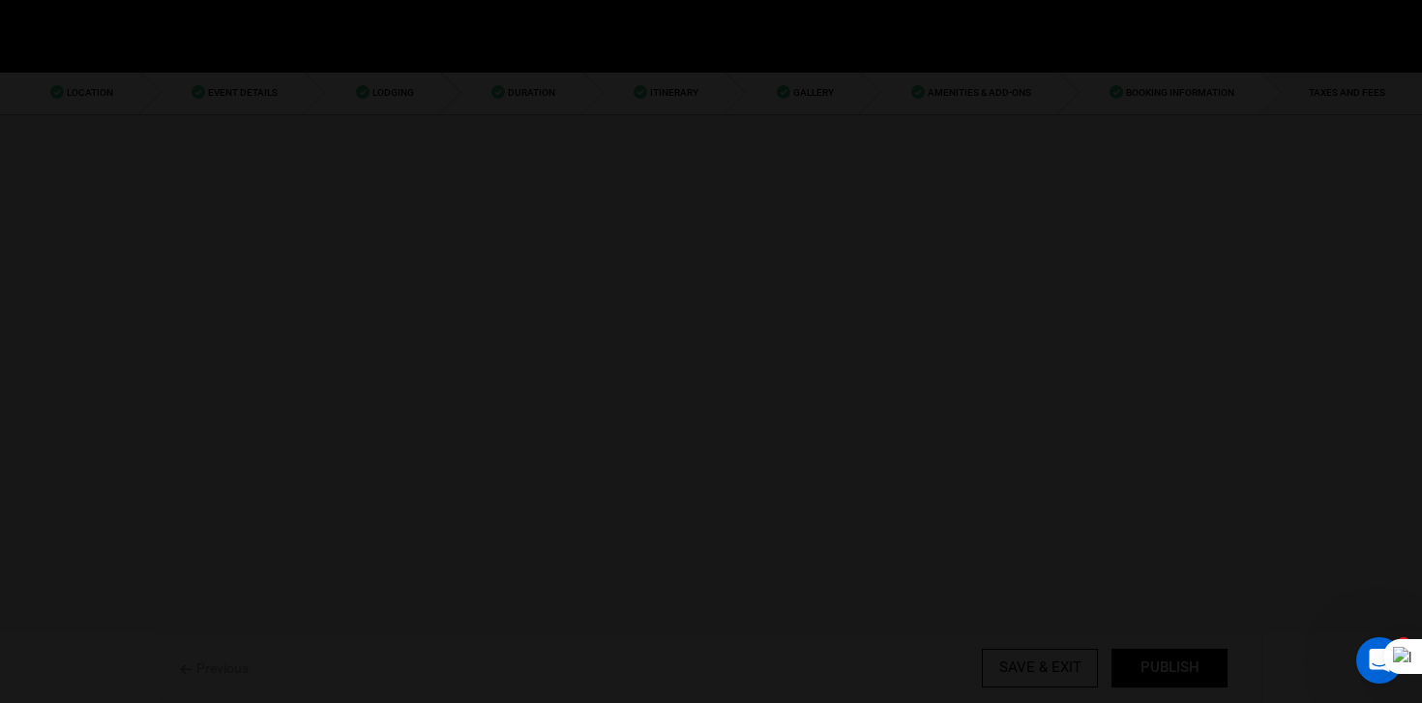
click at [1182, 651] on div at bounding box center [711, 351] width 1422 height 703
click at [0, 0] on div "Publish Date This package will automatically go live from these dates. From [DA…" at bounding box center [0, 0] width 0 height 0
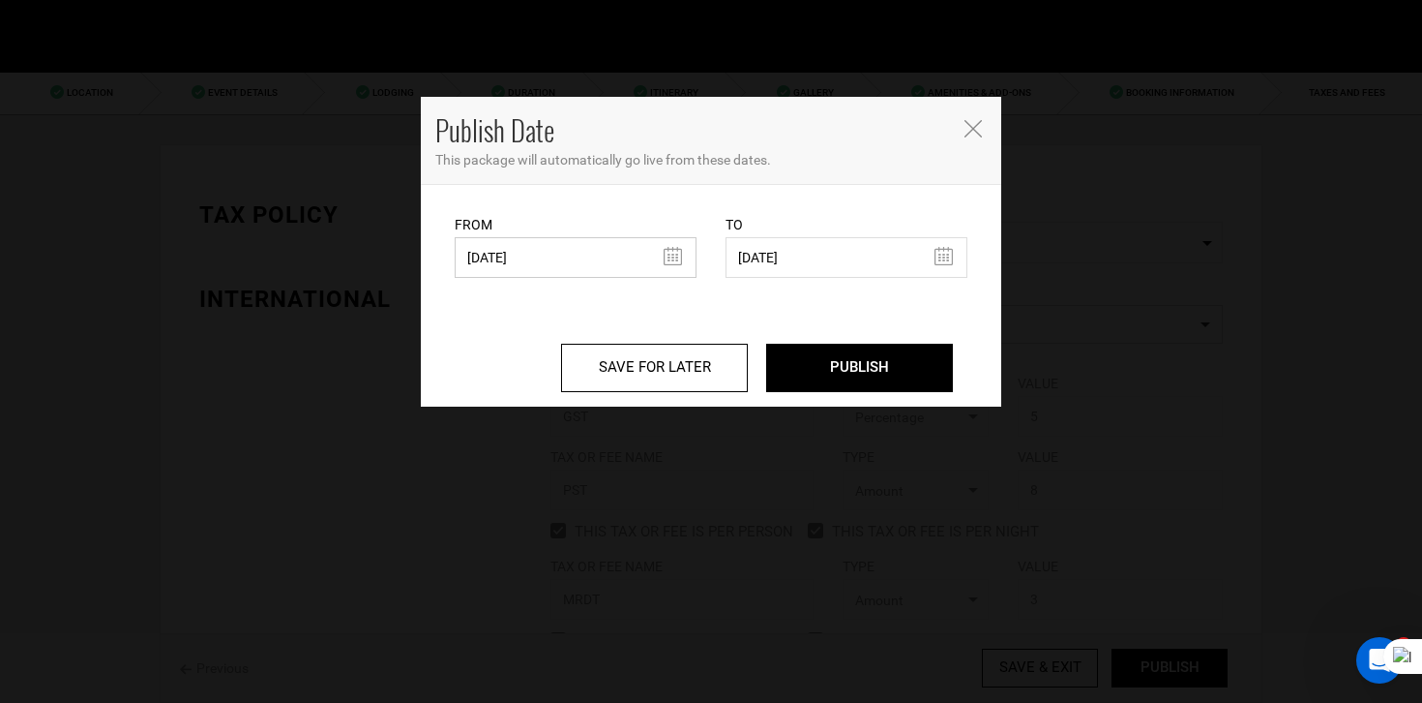
click at [557, 269] on input "[DATE]" at bounding box center [576, 257] width 242 height 41
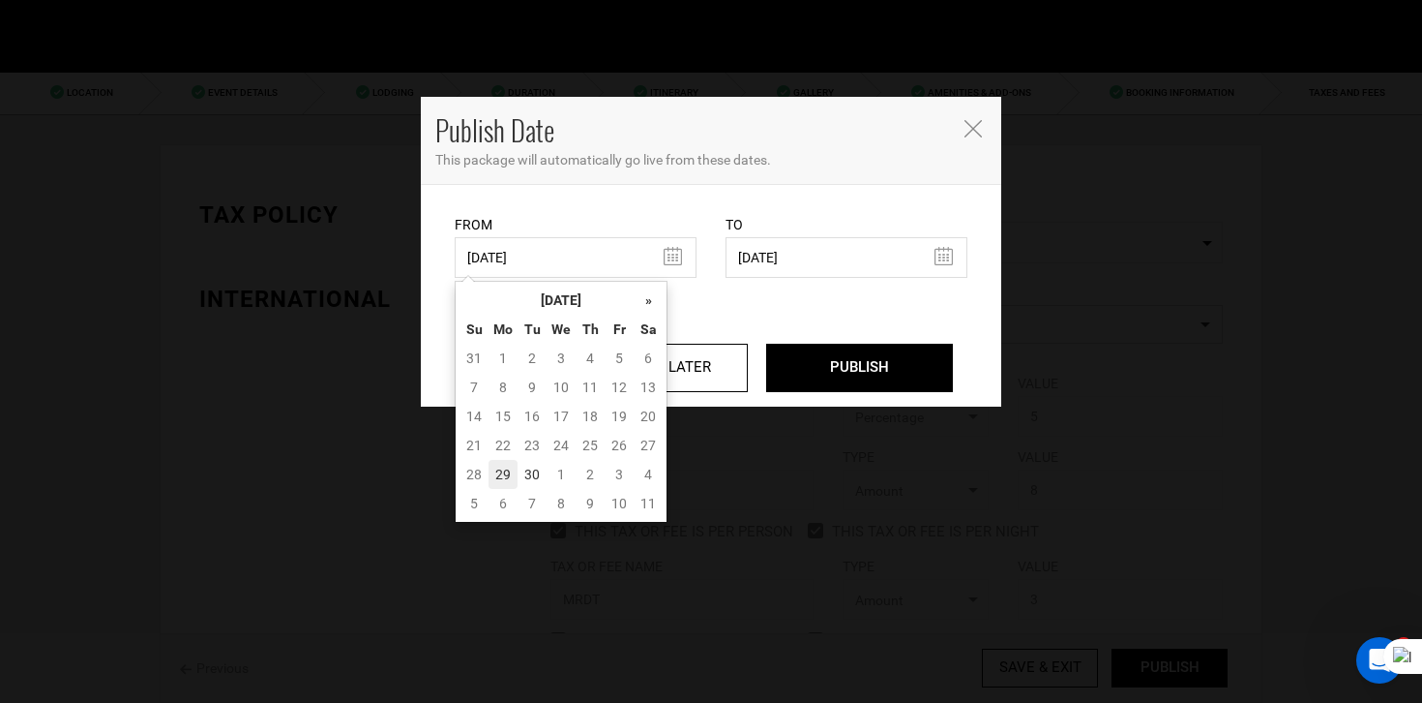
click at [503, 465] on td "29" at bounding box center [503, 474] width 29 height 29
type input "[DATE]"
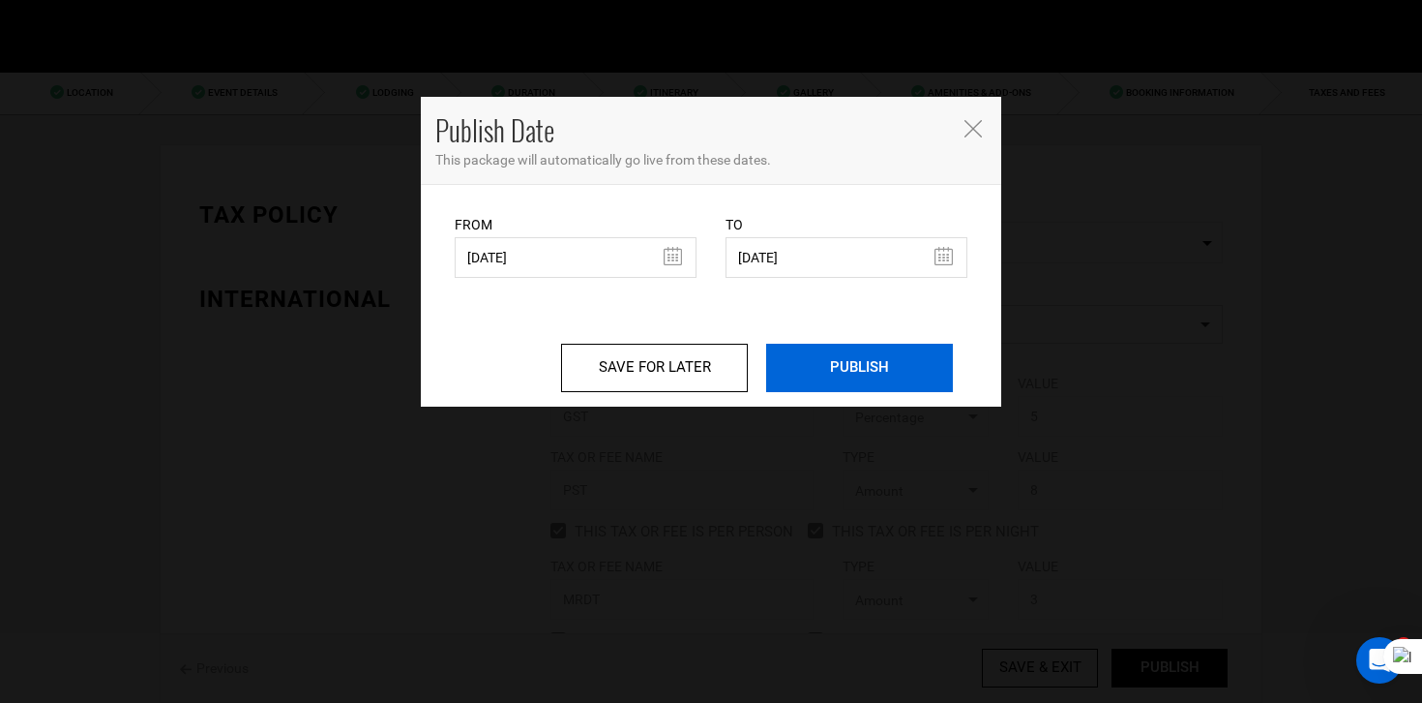
click at [842, 376] on input "PUBLISH" at bounding box center [859, 368] width 187 height 48
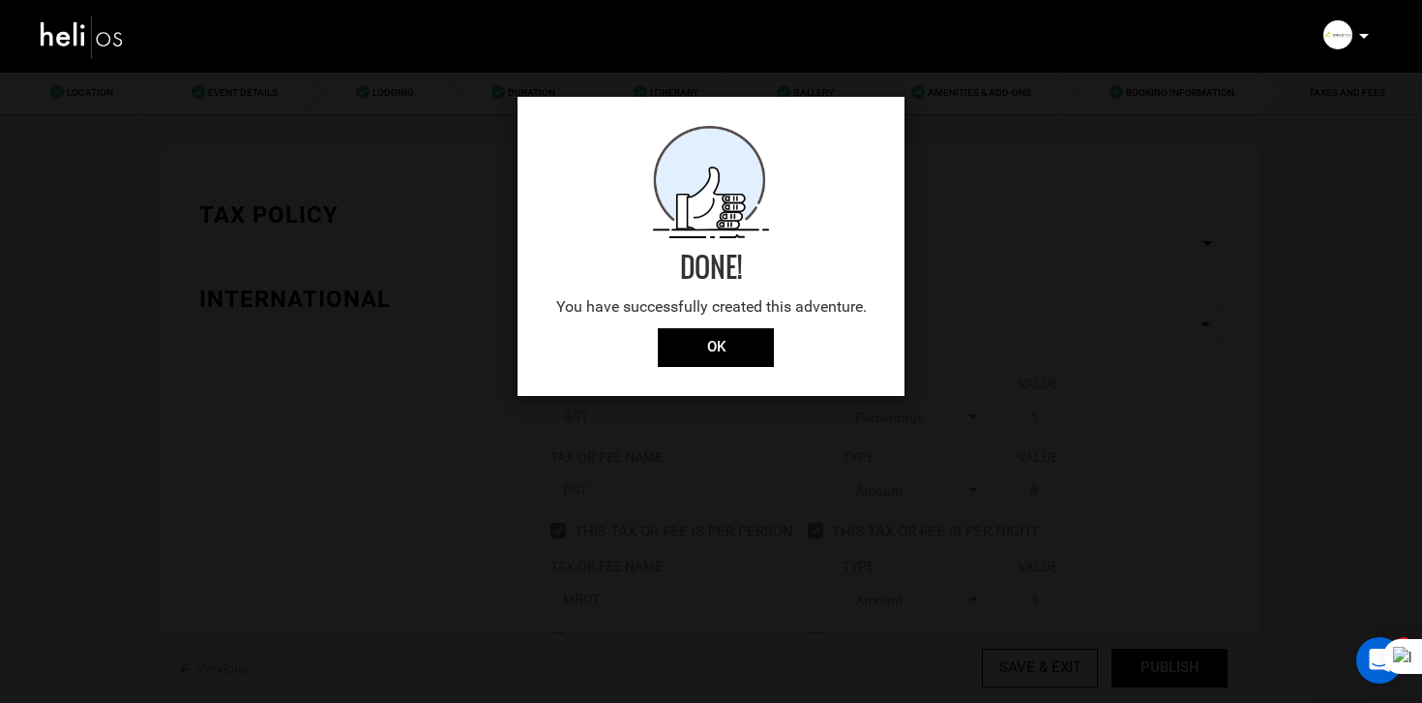
click at [717, 367] on div "Done! You have successfully created this adventure. OK" at bounding box center [711, 246] width 387 height 299
click at [717, 363] on input "OK" at bounding box center [716, 347] width 116 height 39
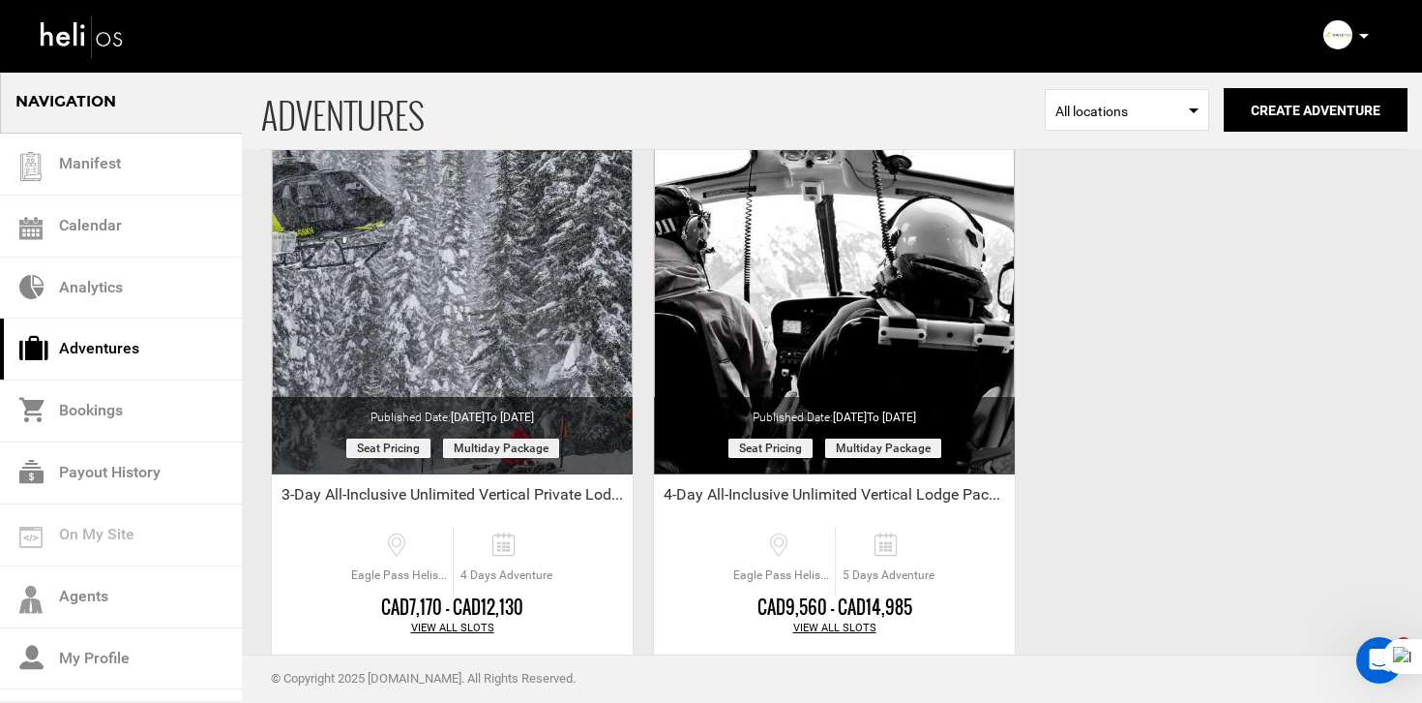
scroll to position [810, 0]
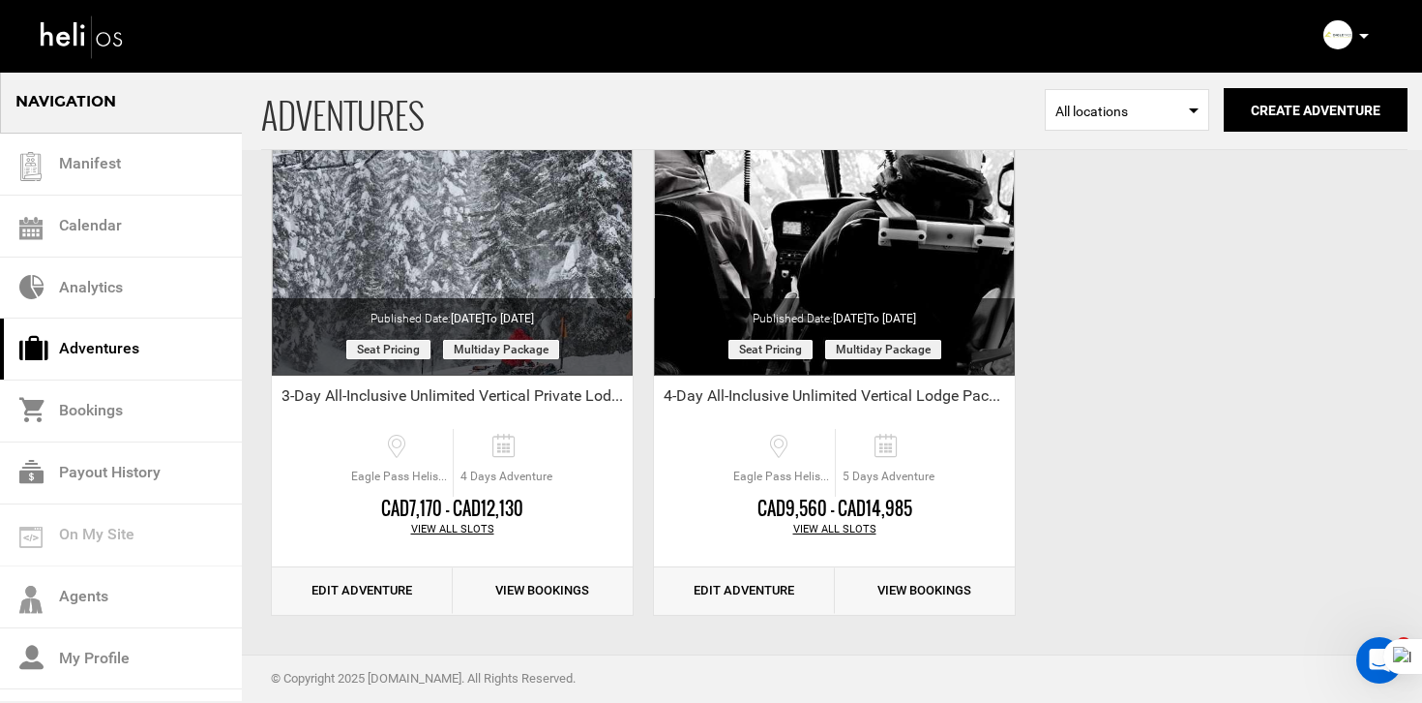
click at [1366, 41] on p at bounding box center [1364, 36] width 12 height 22
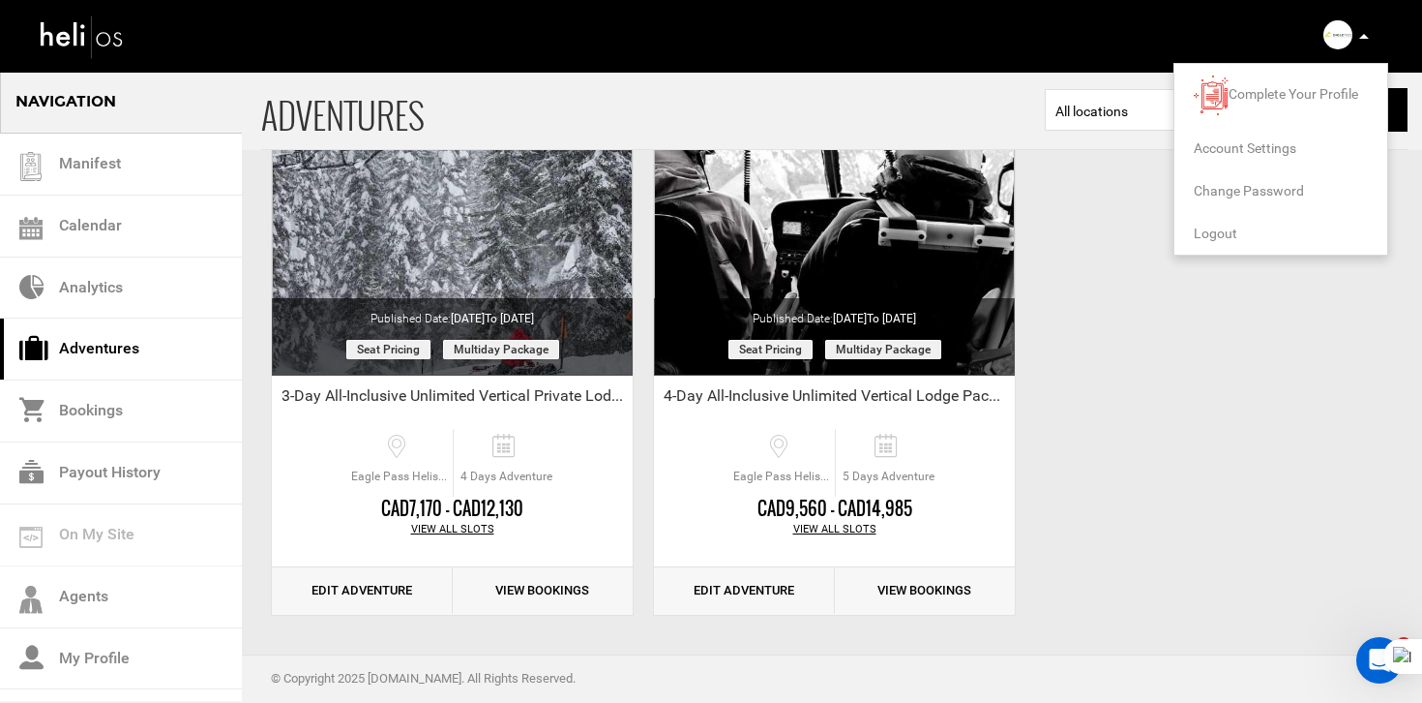
click at [1211, 225] on span "Logout" at bounding box center [1216, 232] width 44 height 15
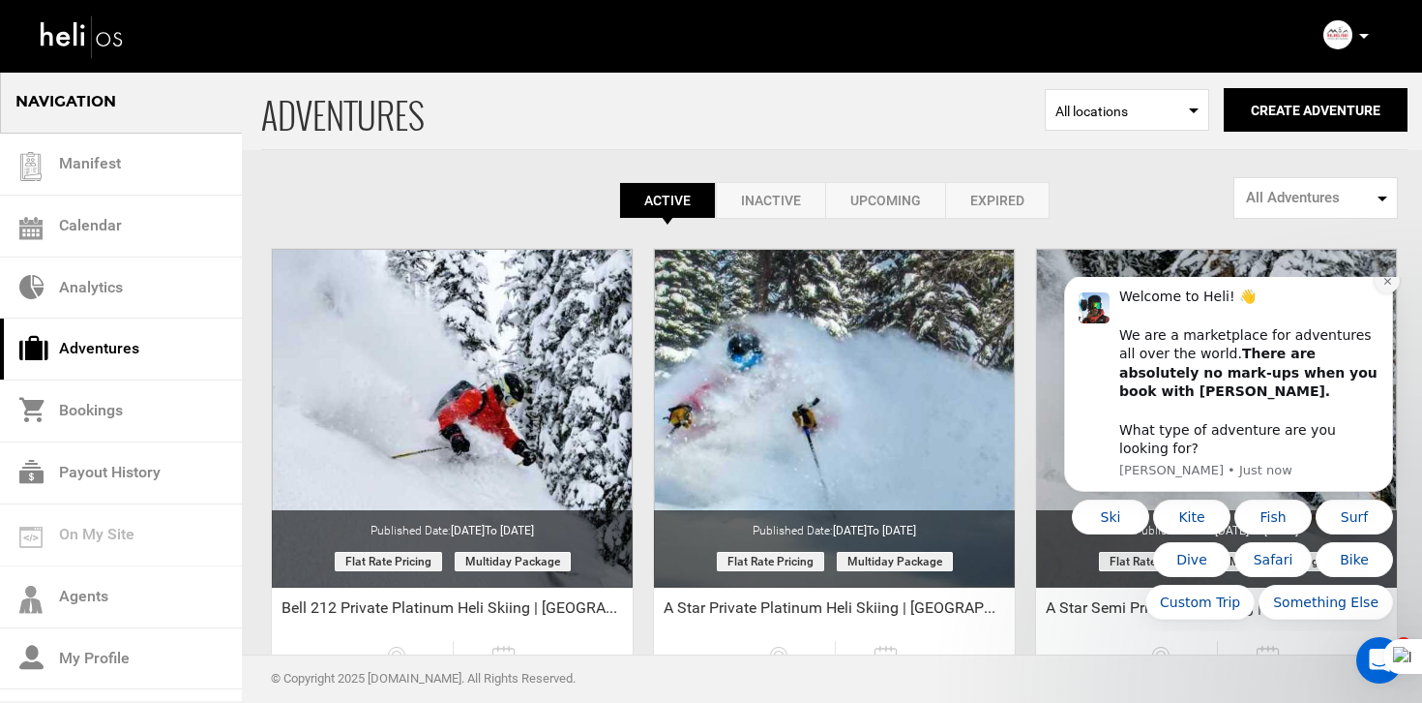
click at [1379, 293] on button "Dismiss notification" at bounding box center [1387, 280] width 25 height 25
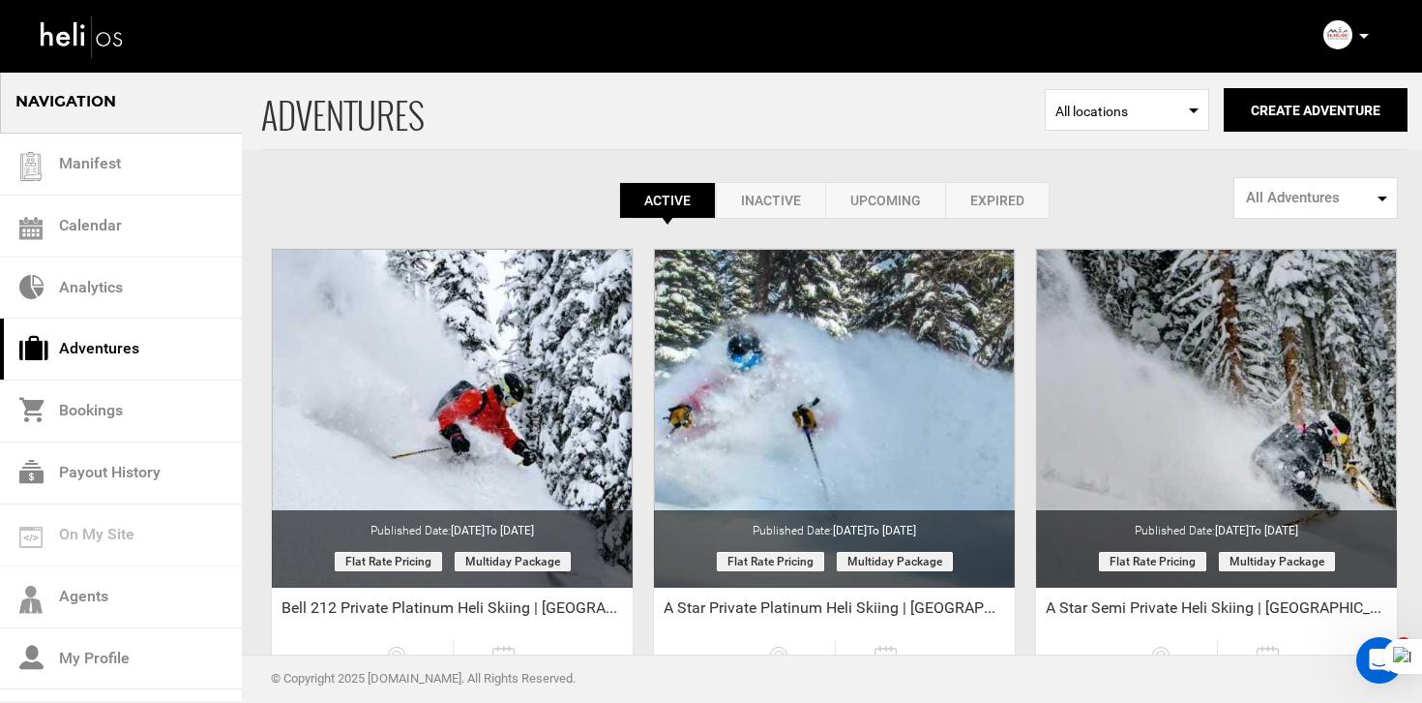
click at [966, 179] on div "Active Inactive Upcoming Expired Active Active Inactive Upcoming Expired Active…" at bounding box center [834, 145] width 1147 height 148
click at [973, 187] on link "Expired" at bounding box center [997, 200] width 105 height 37
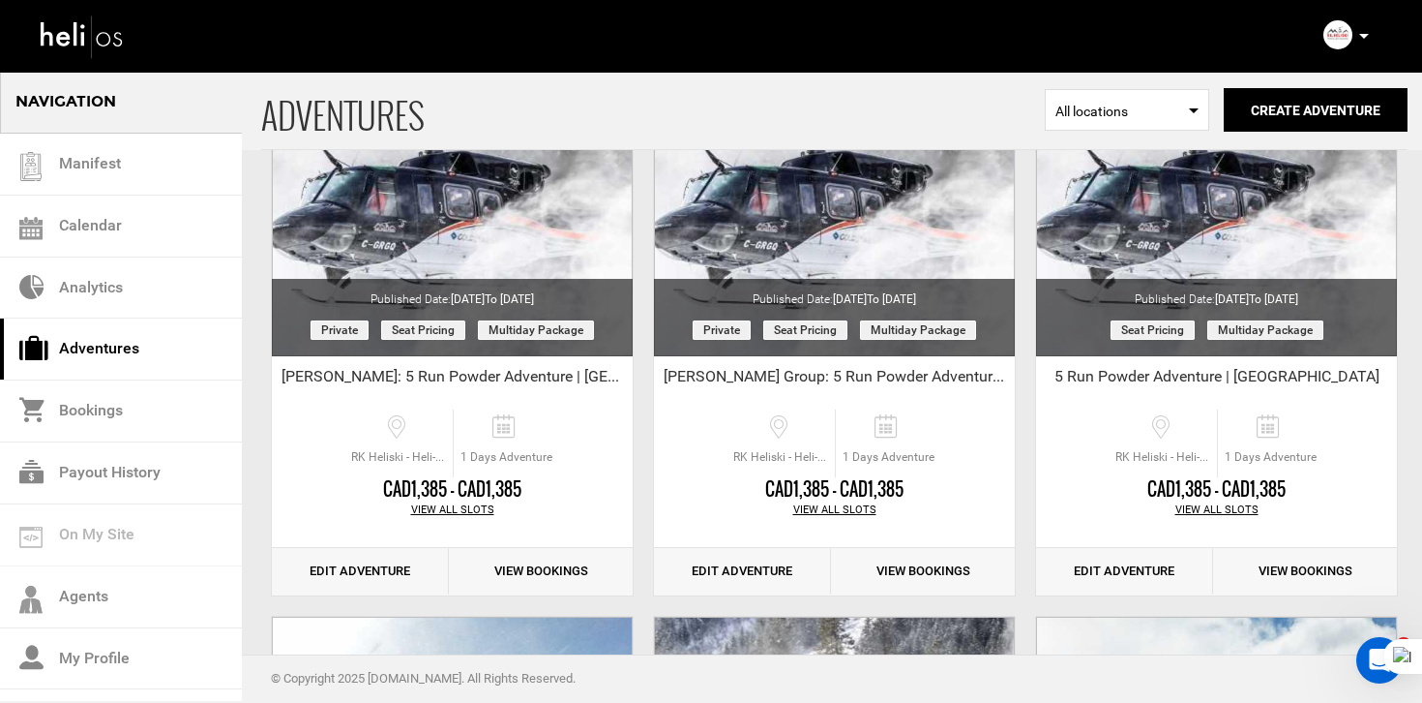
scroll to position [831, 0]
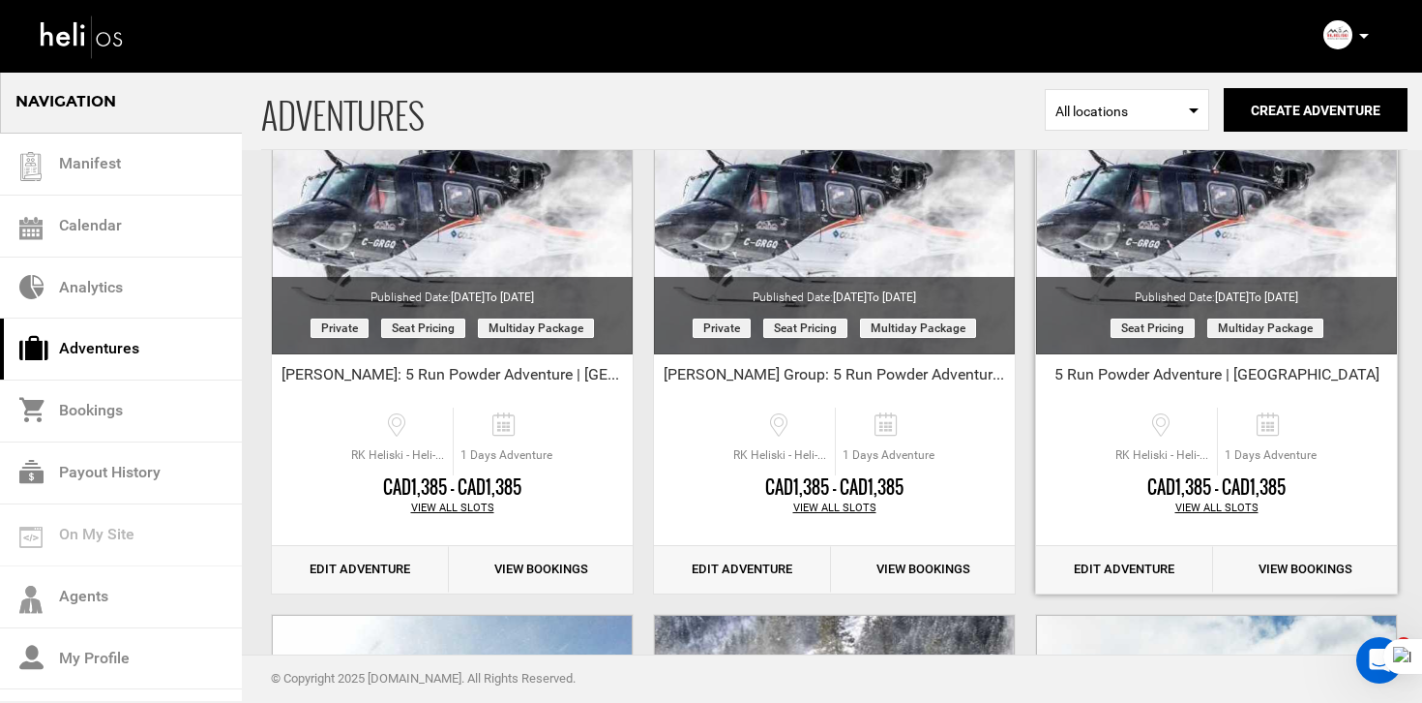
click at [1128, 578] on link "Edit Adventure" at bounding box center [1124, 569] width 177 height 47
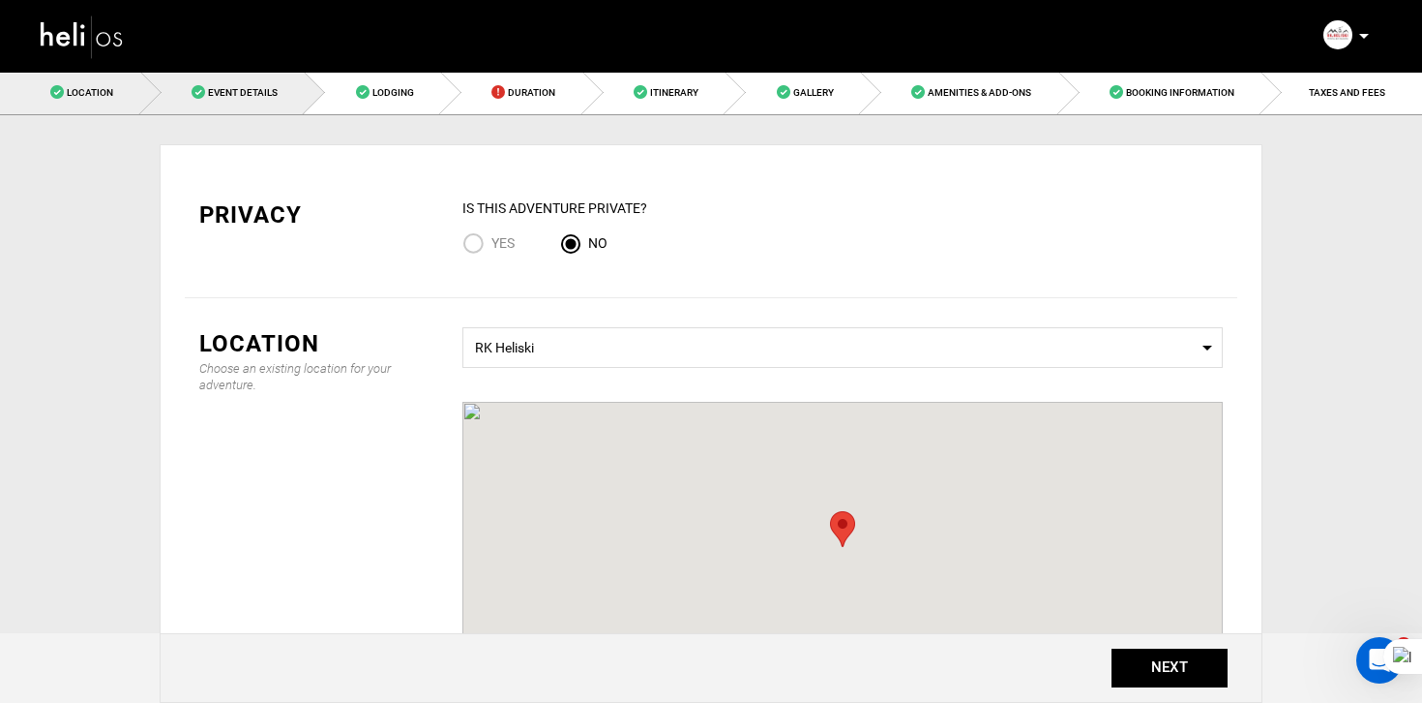
click at [265, 109] on link "Event Details" at bounding box center [223, 93] width 165 height 44
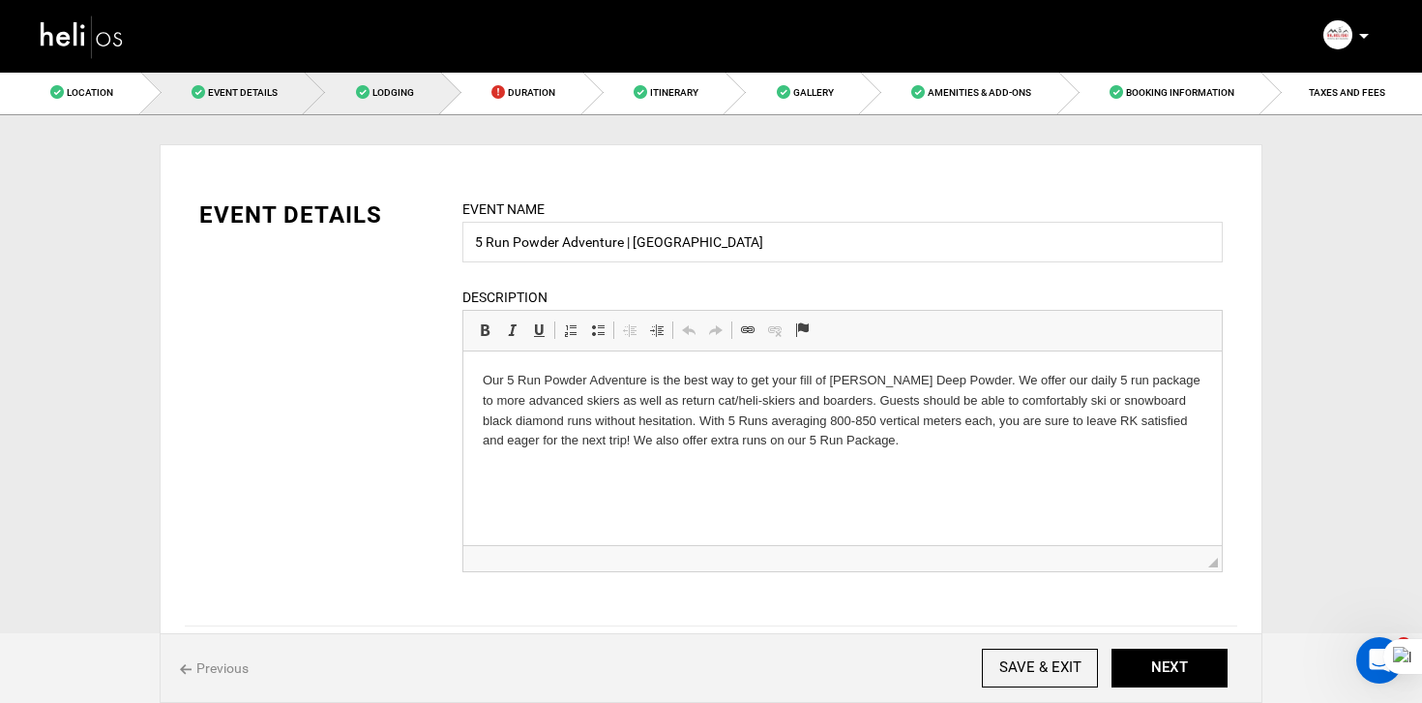
click at [365, 99] on link "Lodging" at bounding box center [373, 93] width 136 height 44
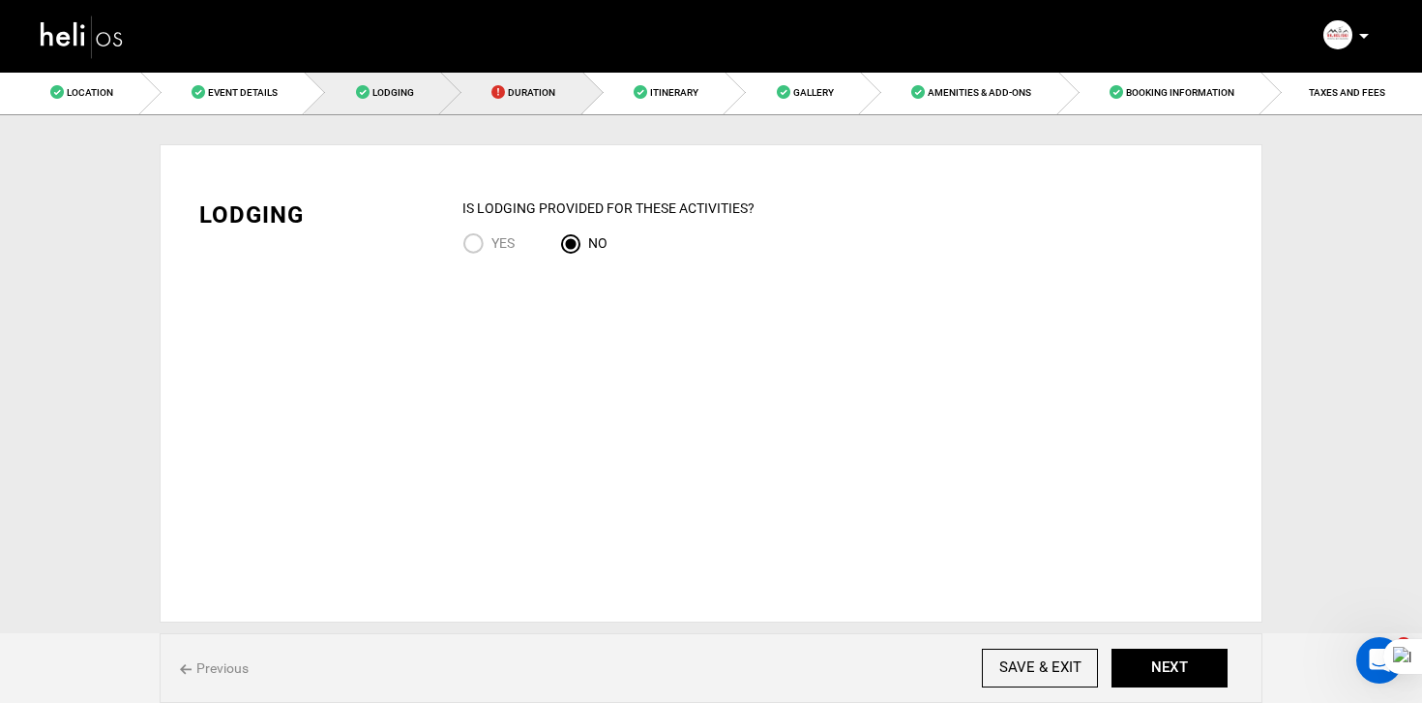
click at [514, 102] on link "Duration" at bounding box center [512, 93] width 142 height 44
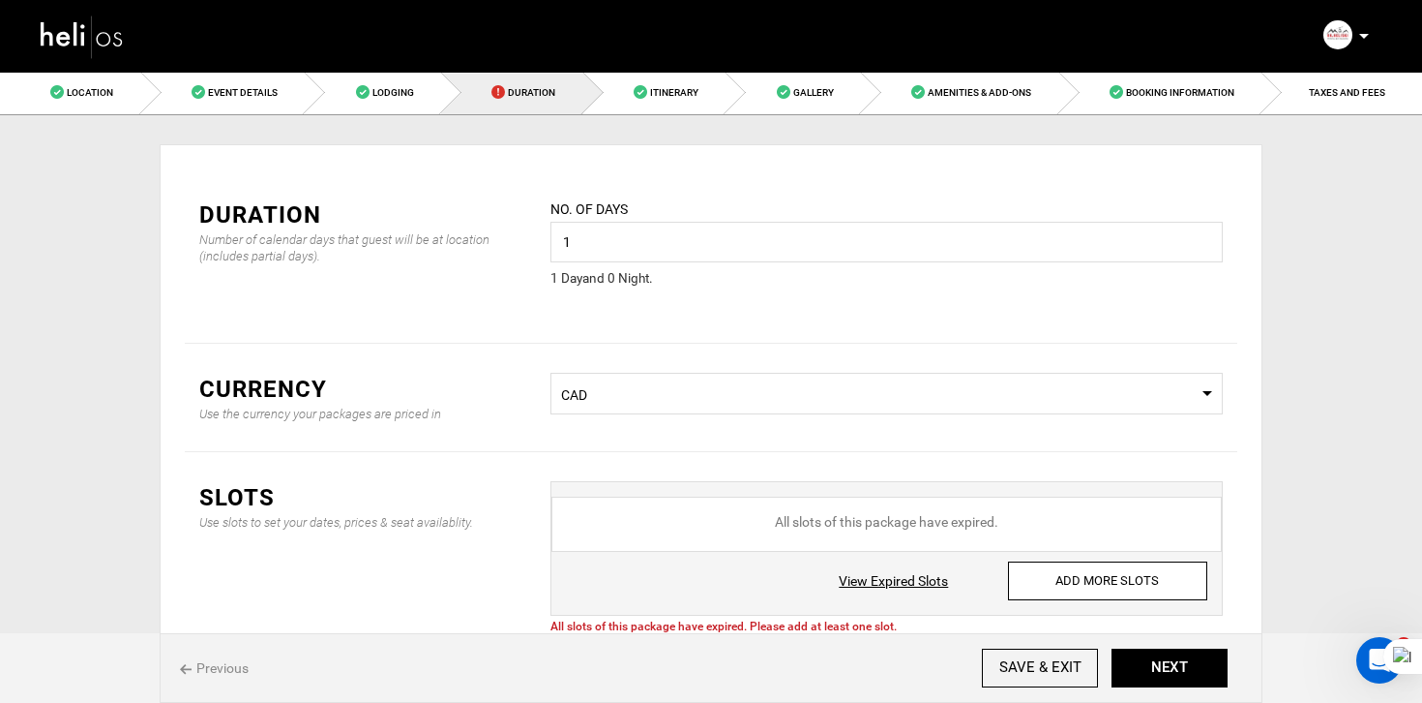
scroll to position [127, 0]
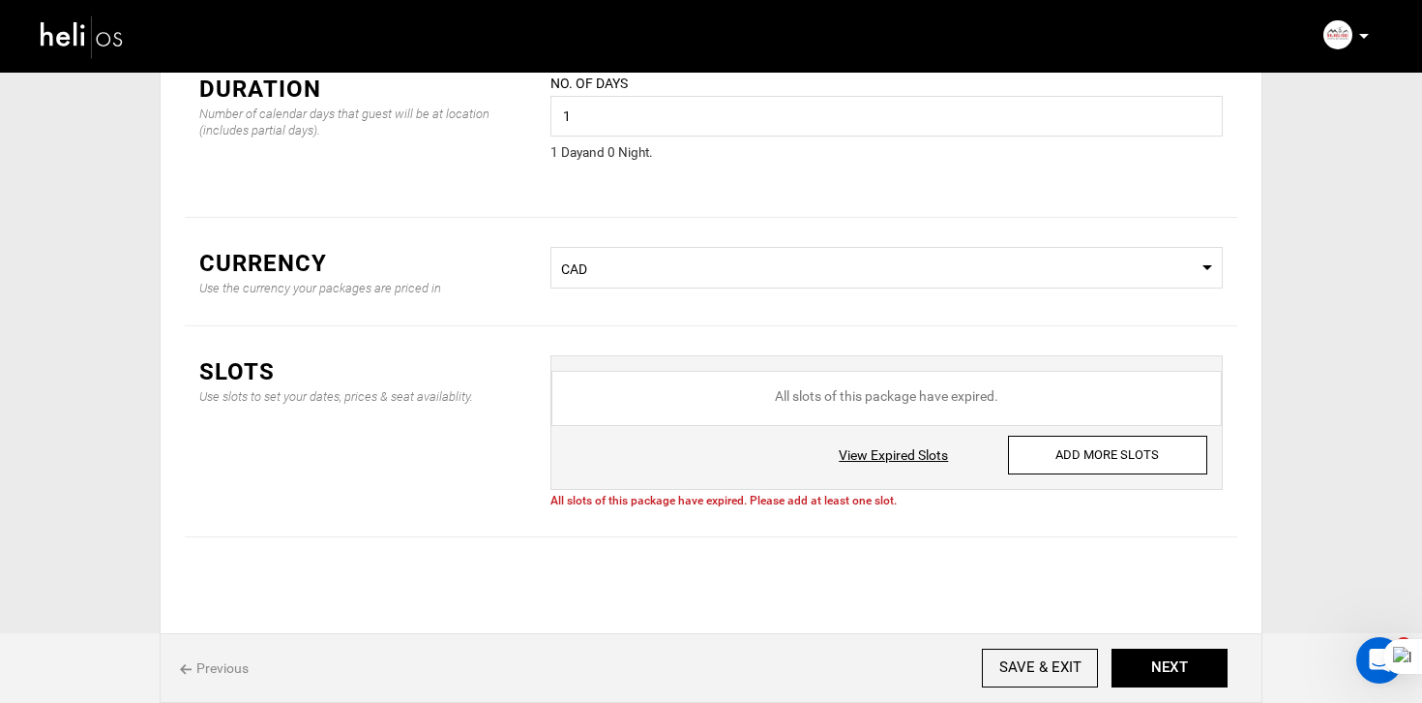
click at [942, 455] on link "View Expired Slots" at bounding box center [893, 454] width 109 height 19
click at [1112, 457] on input "ADD MORE SLOTS" at bounding box center [1107, 454] width 199 height 39
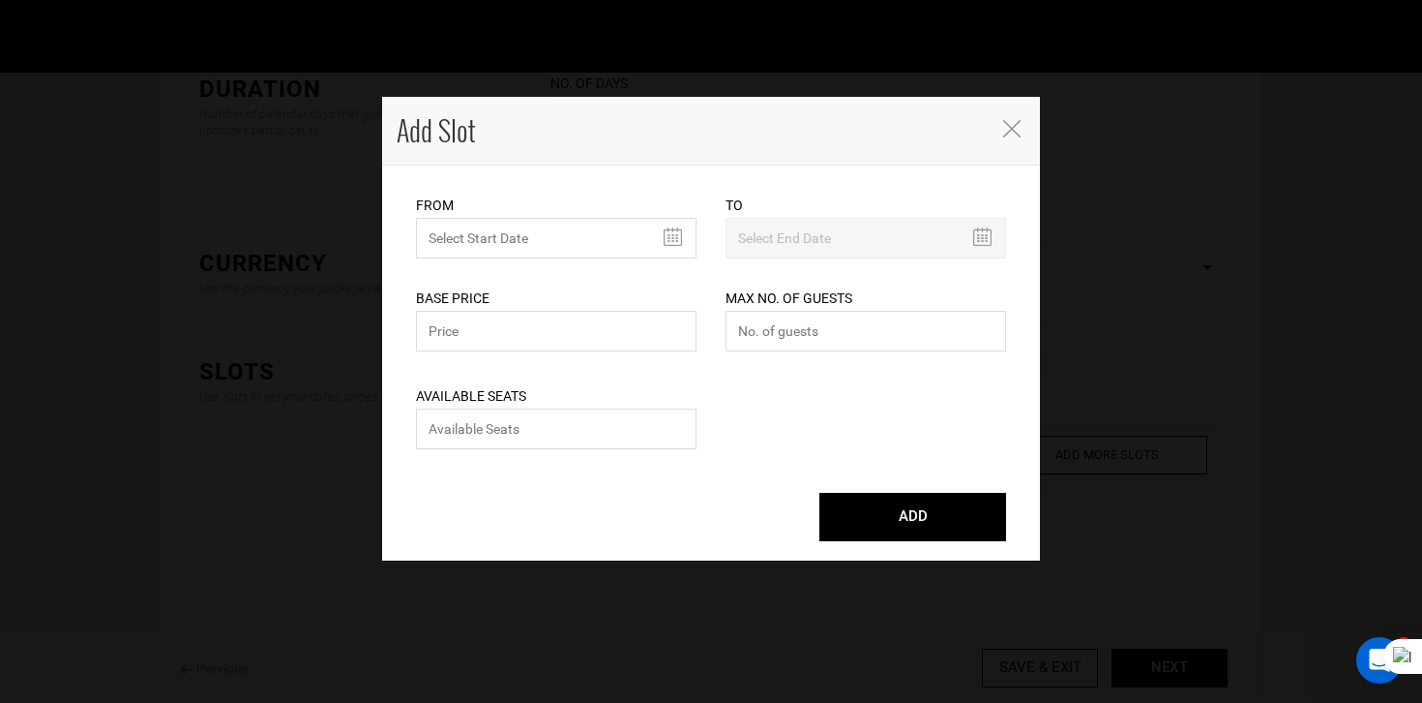
click at [544, 218] on div "From Please select start date. Start date already exists, please select differe…" at bounding box center [556, 227] width 281 height 64
click at [544, 234] on input "text" at bounding box center [556, 238] width 281 height 41
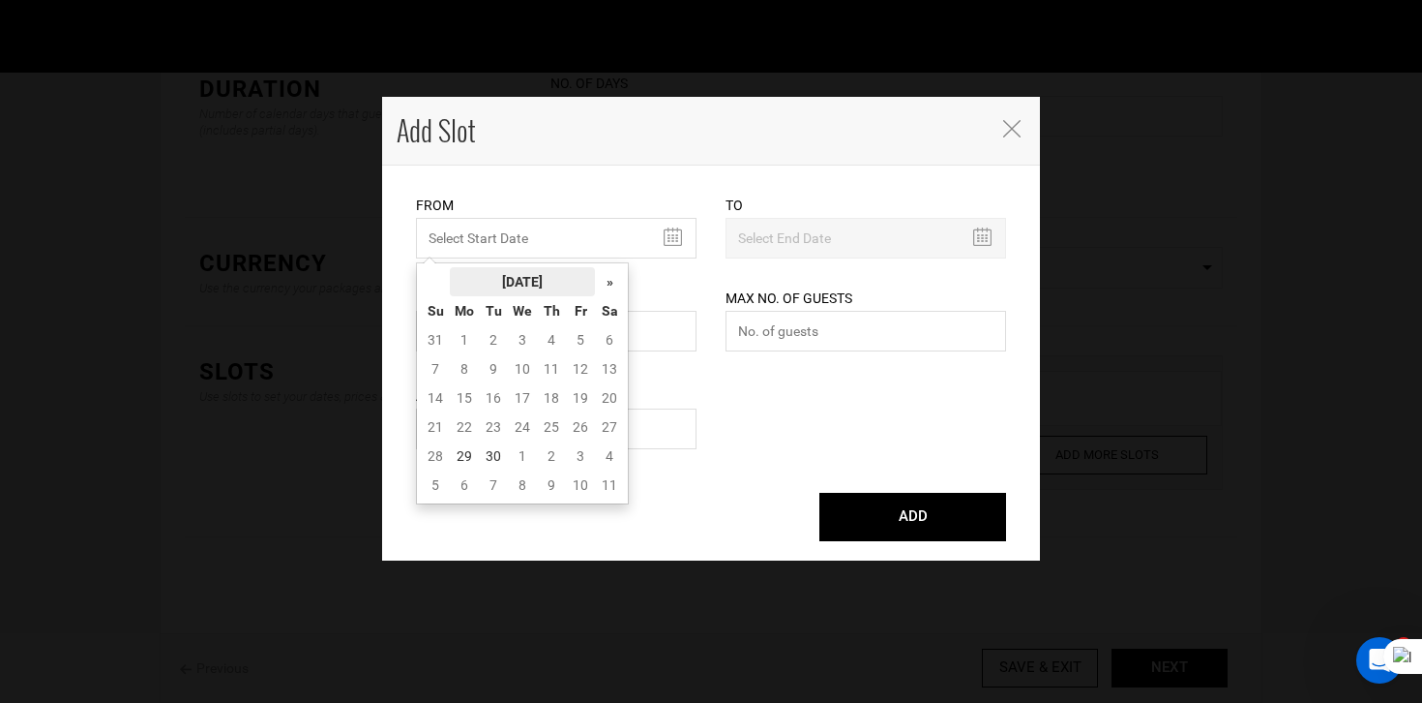
click at [547, 272] on th "[DATE]" at bounding box center [522, 281] width 145 height 29
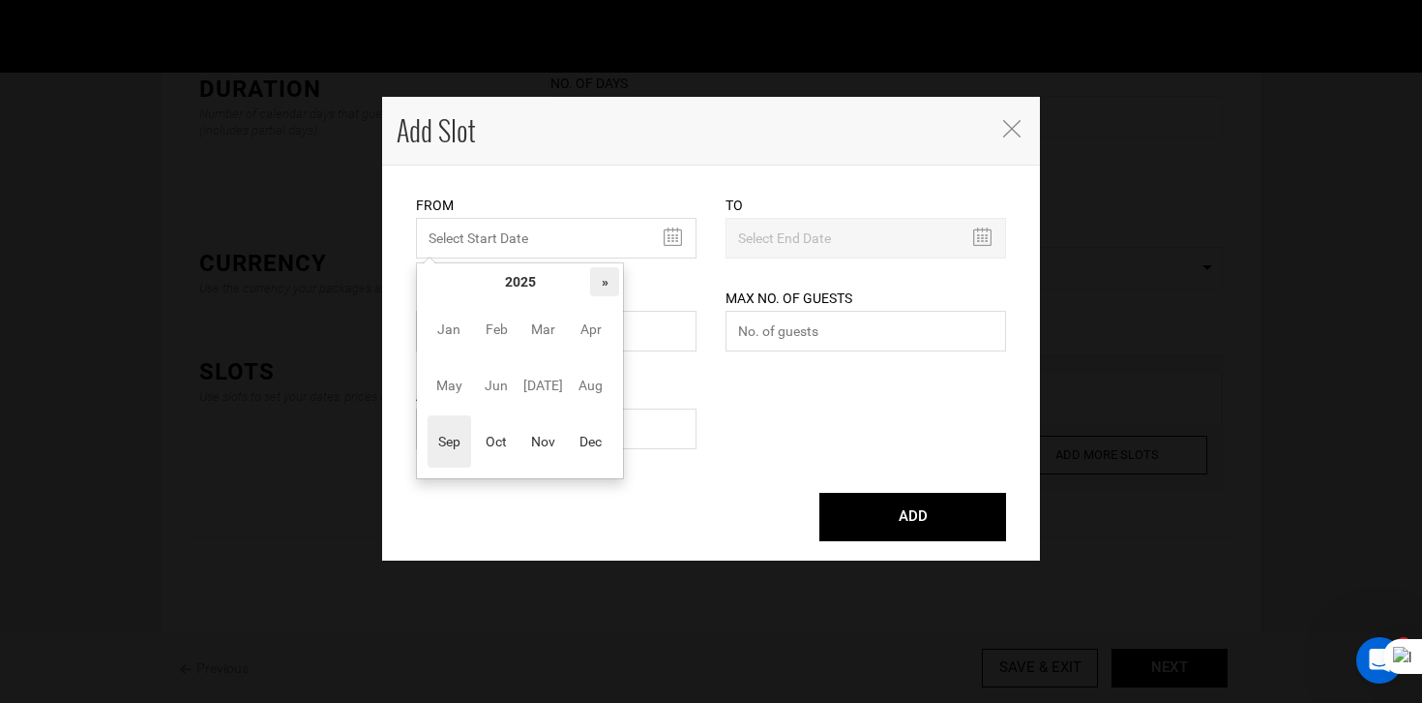
click at [603, 276] on th "»" at bounding box center [604, 281] width 29 height 29
click at [587, 332] on span "Apr" at bounding box center [591, 329] width 44 height 52
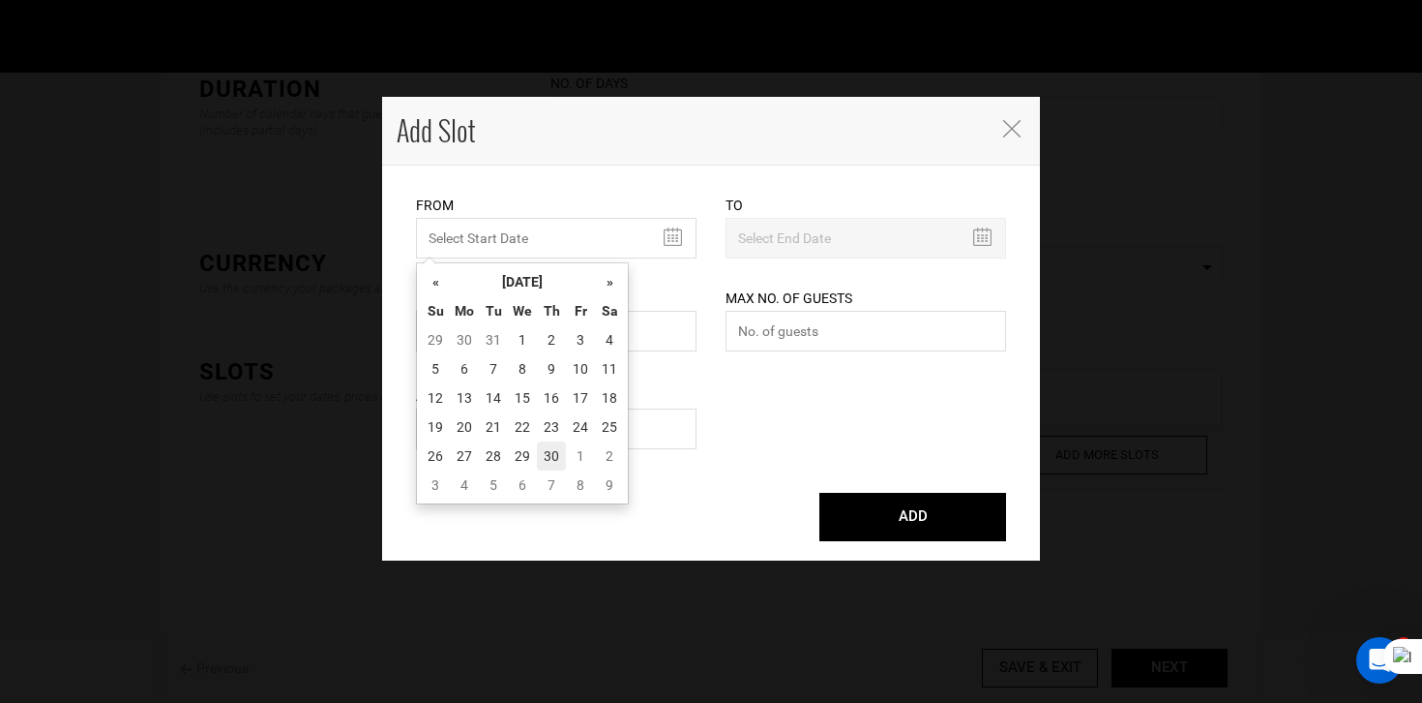
click at [555, 462] on td "30" at bounding box center [551, 455] width 29 height 29
type input "04/30/2026"
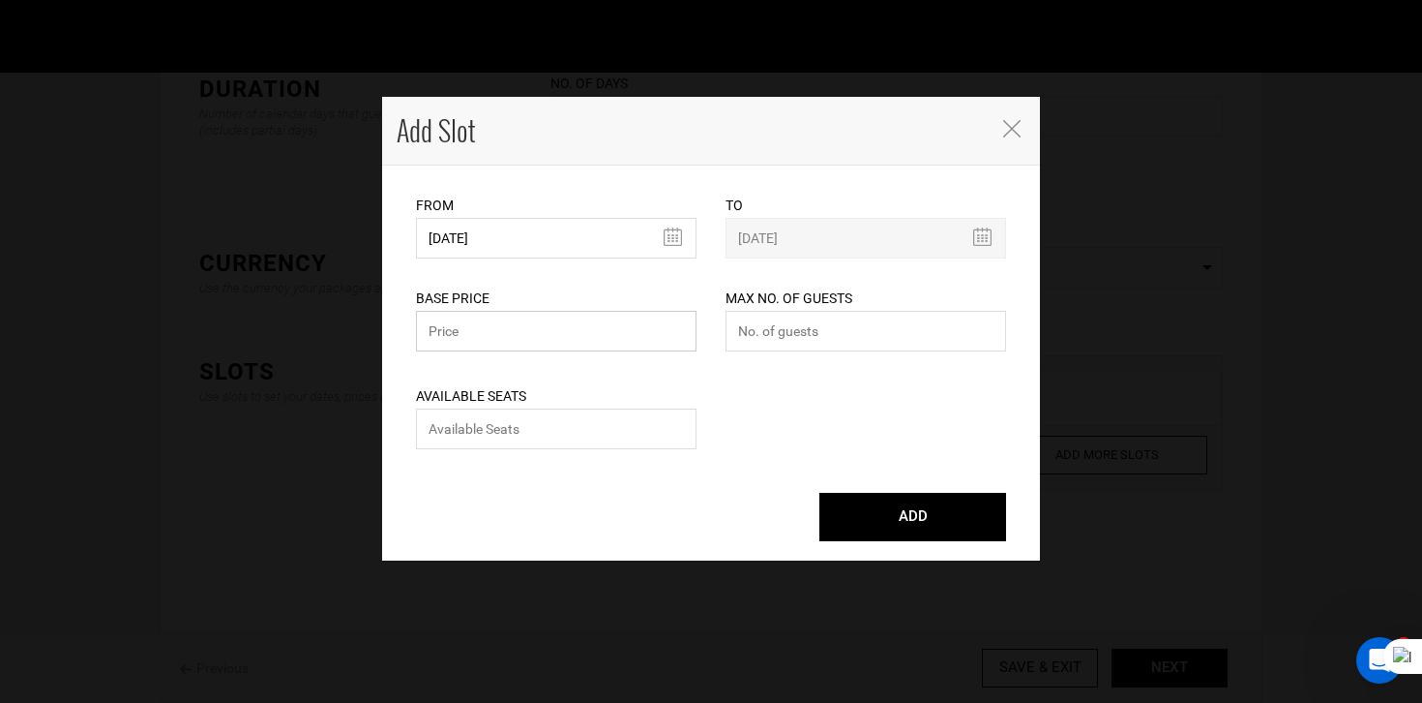
click at [475, 324] on input "text" at bounding box center [556, 331] width 281 height 41
type input "1425"
type input "0"
click at [820, 493] on button "ADD" at bounding box center [913, 517] width 187 height 48
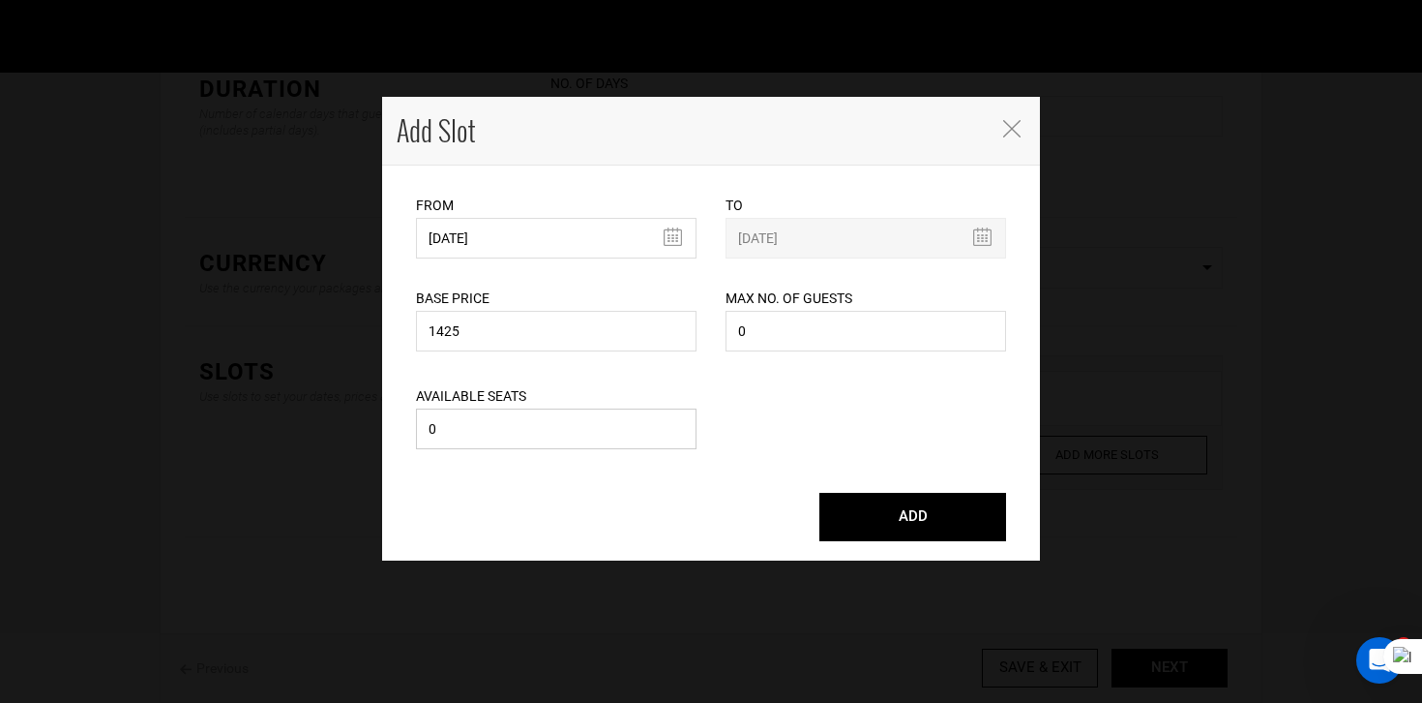
type input "04/30/2026"
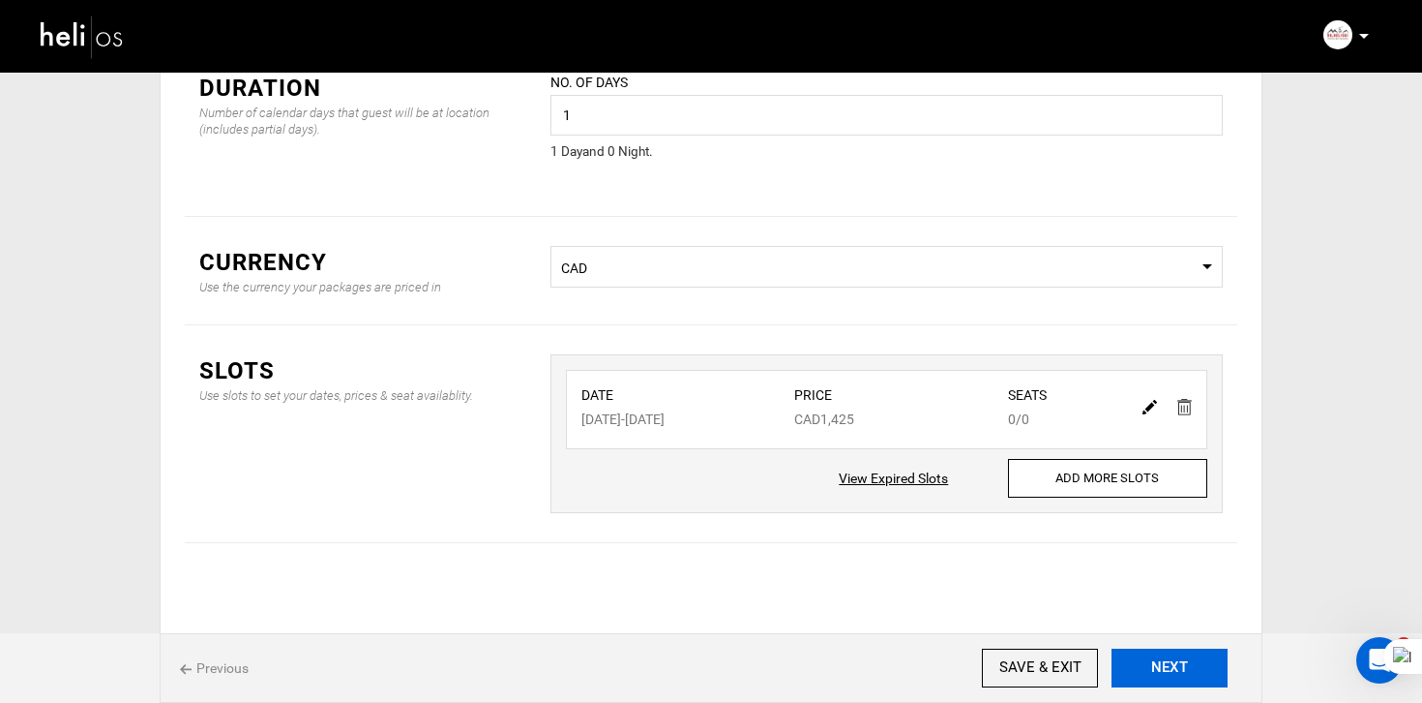
click at [1153, 676] on button "NEXT" at bounding box center [1170, 667] width 116 height 39
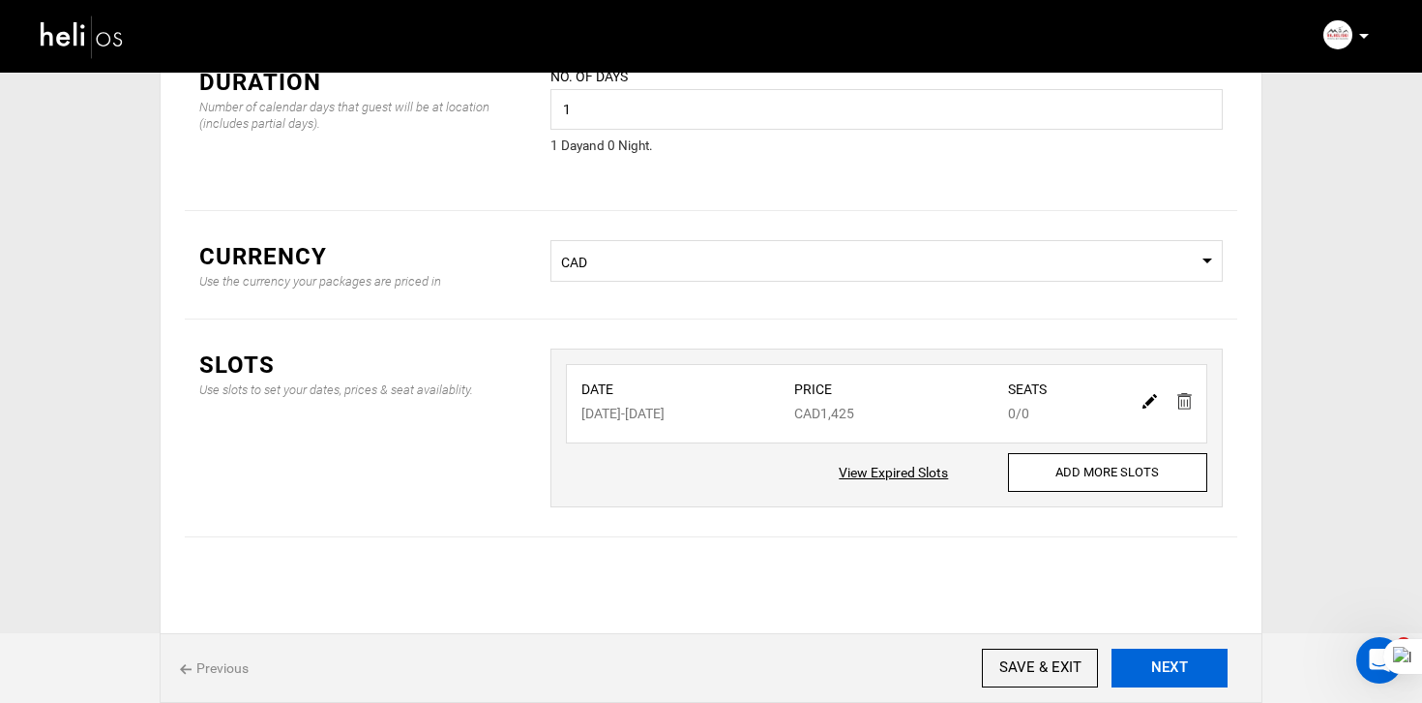
click at [1153, 676] on button "NEXT" at bounding box center [1170, 667] width 116 height 39
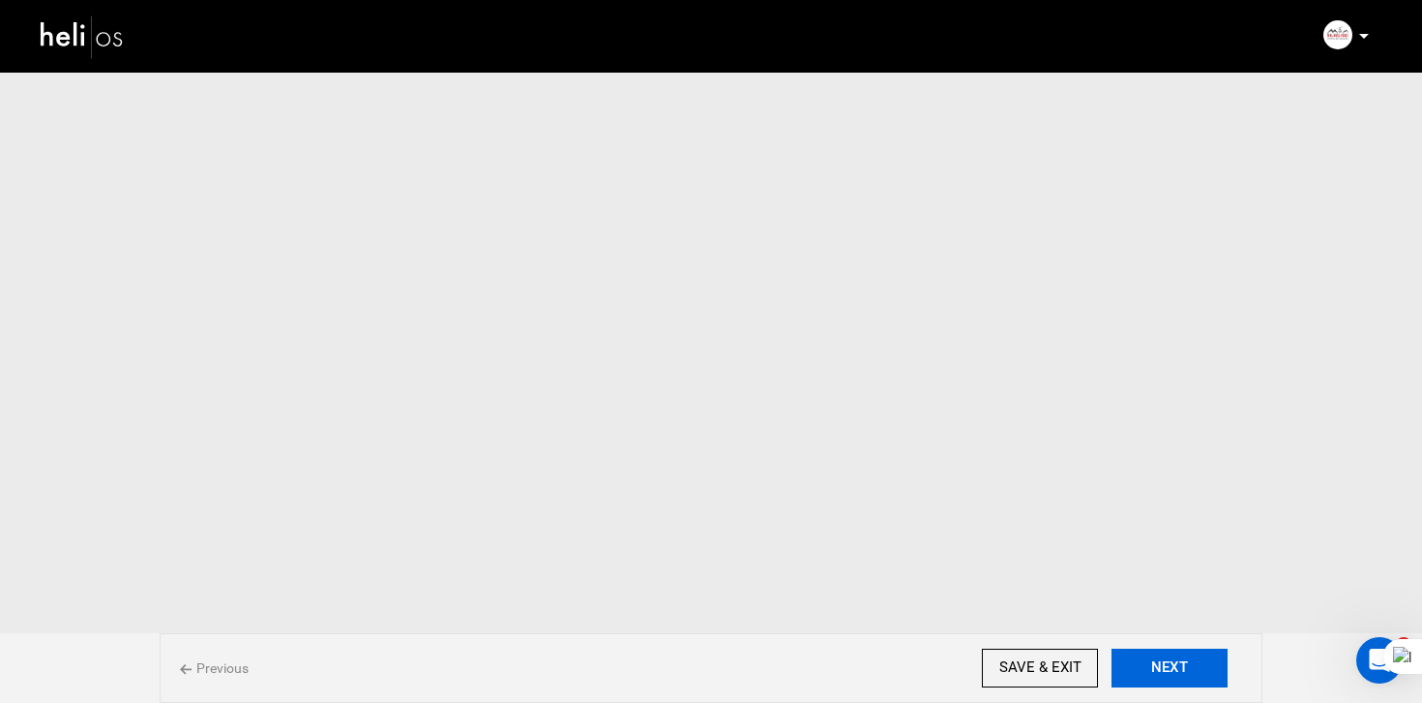
click at [1153, 676] on button "NEXT" at bounding box center [1170, 667] width 116 height 39
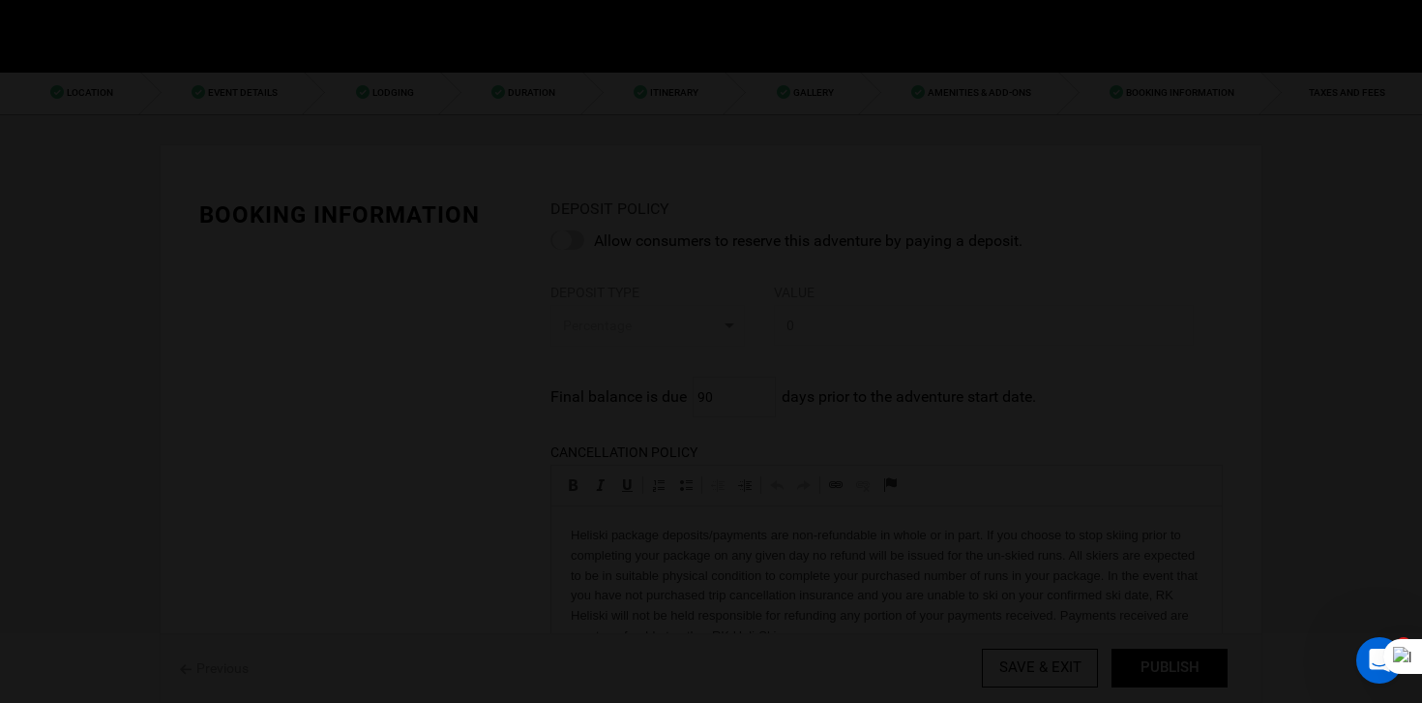
click at [1153, 676] on body "Manifest Calendar Analytics Adventures Bookings Payout History Agents My Profil…" at bounding box center [711, 351] width 1422 height 703
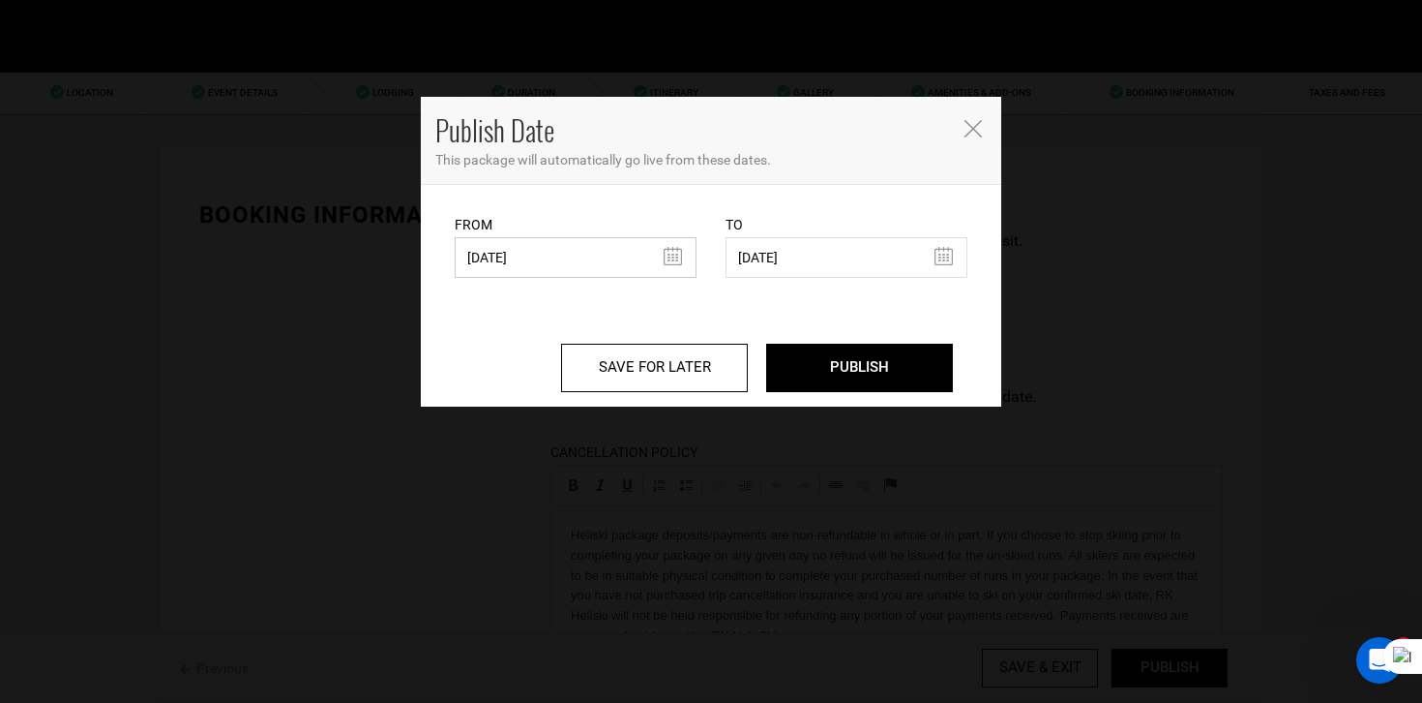
click at [554, 255] on input "10/15/2024" at bounding box center [576, 257] width 242 height 41
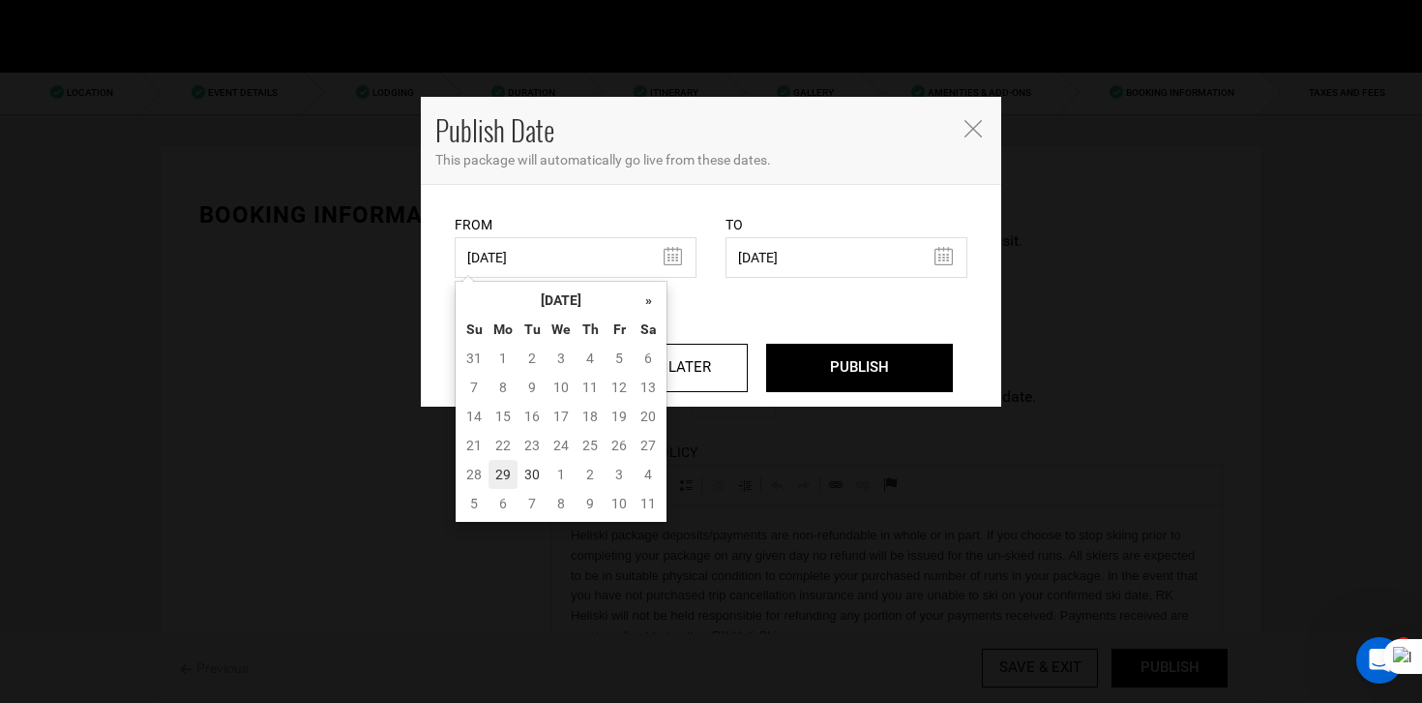
click at [496, 468] on td "29" at bounding box center [503, 474] width 29 height 29
type input "[DATE]"
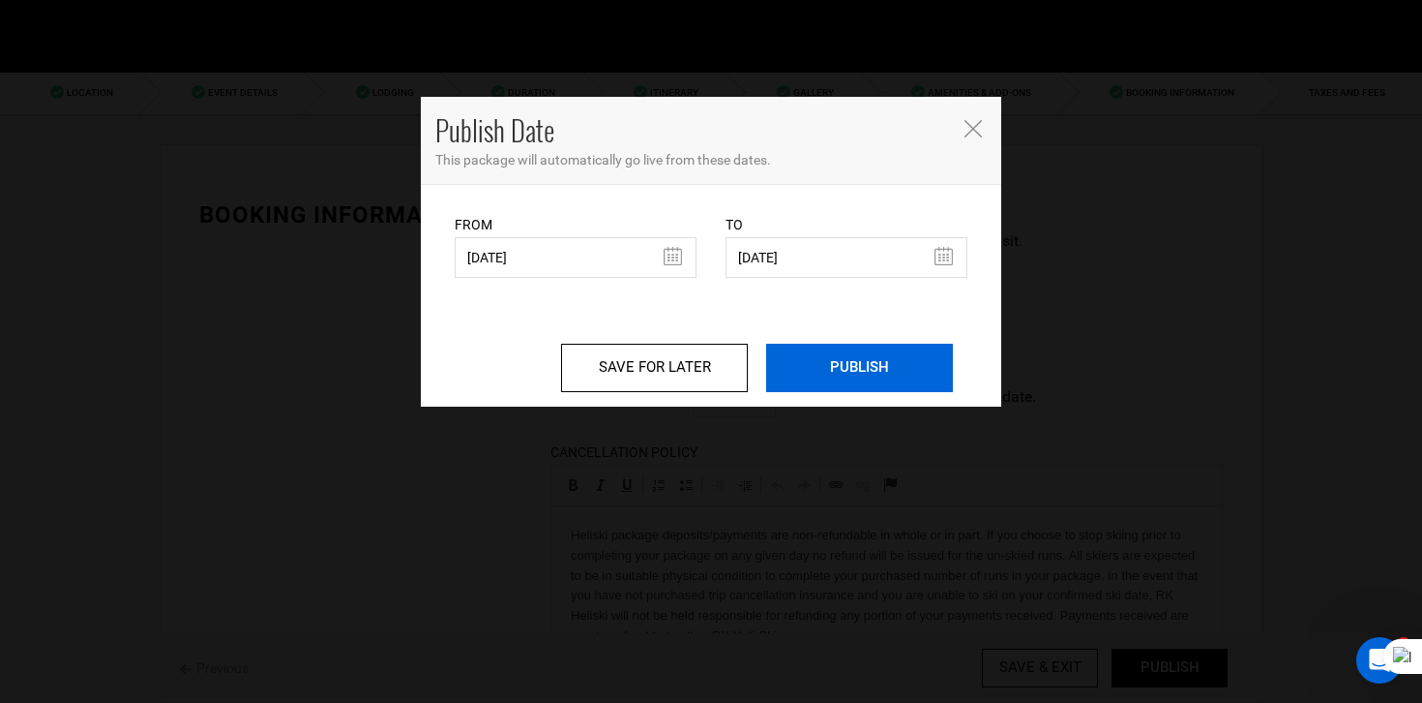
click at [853, 367] on input "PUBLISH" at bounding box center [859, 368] width 187 height 48
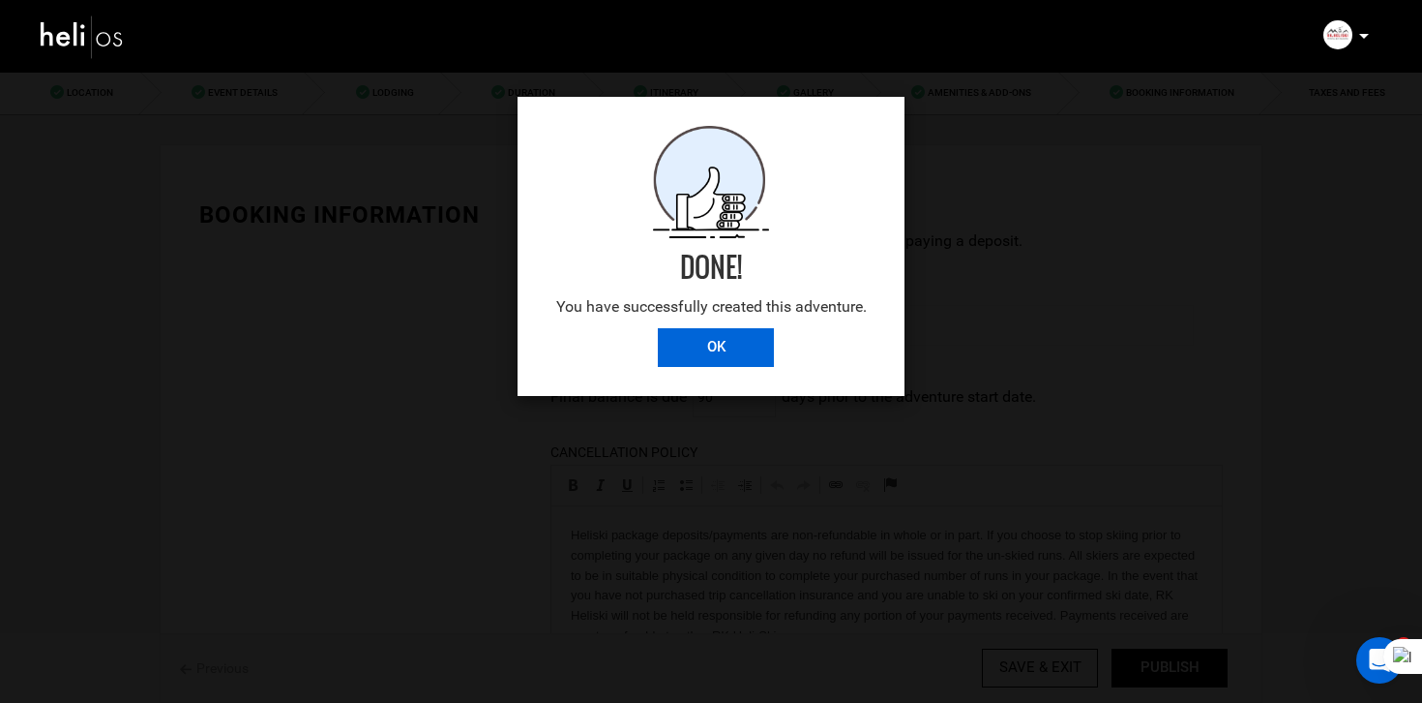
click at [712, 354] on input "OK" at bounding box center [716, 347] width 116 height 39
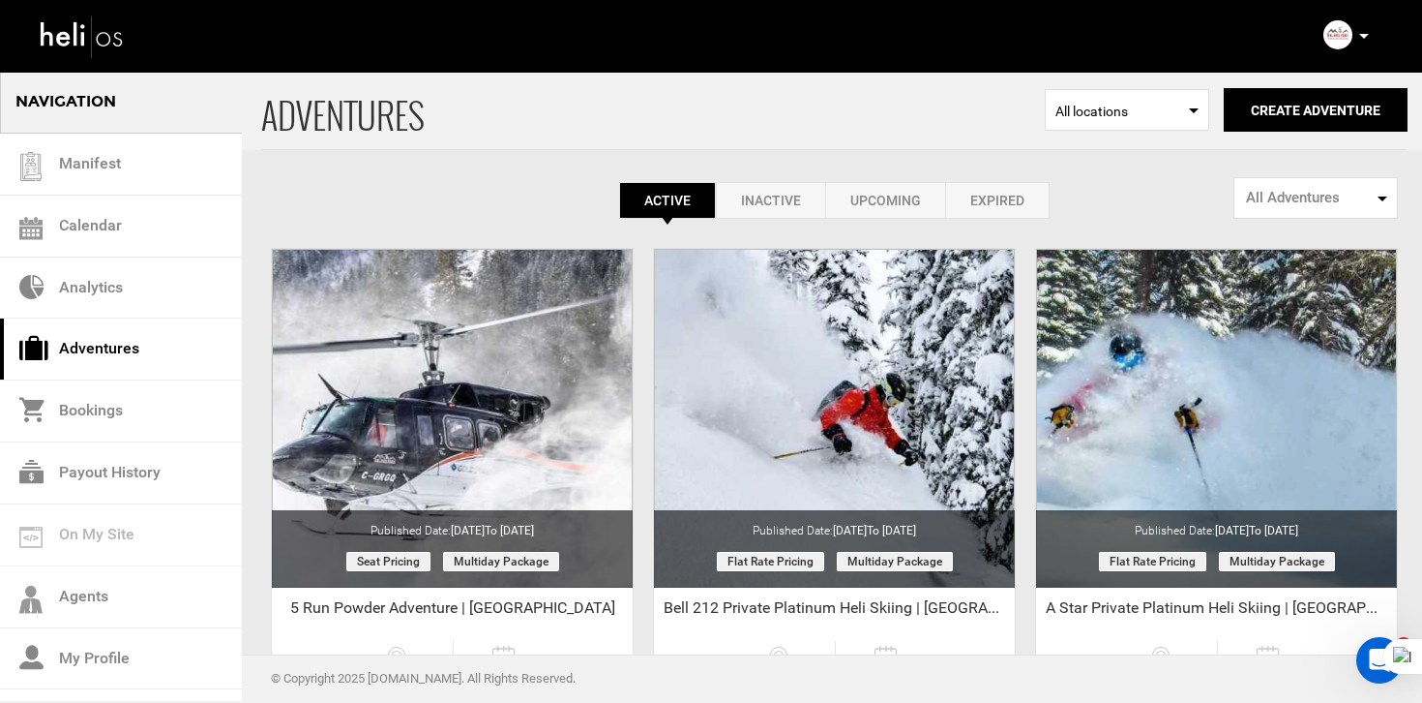
scroll to position [252, 0]
